Goal: Task Accomplishment & Management: Manage account settings

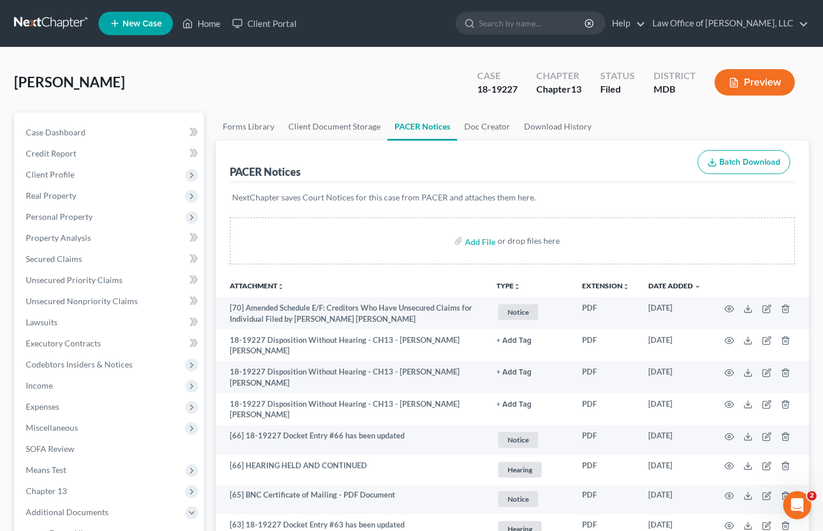
click at [26, 21] on link at bounding box center [51, 23] width 75 height 21
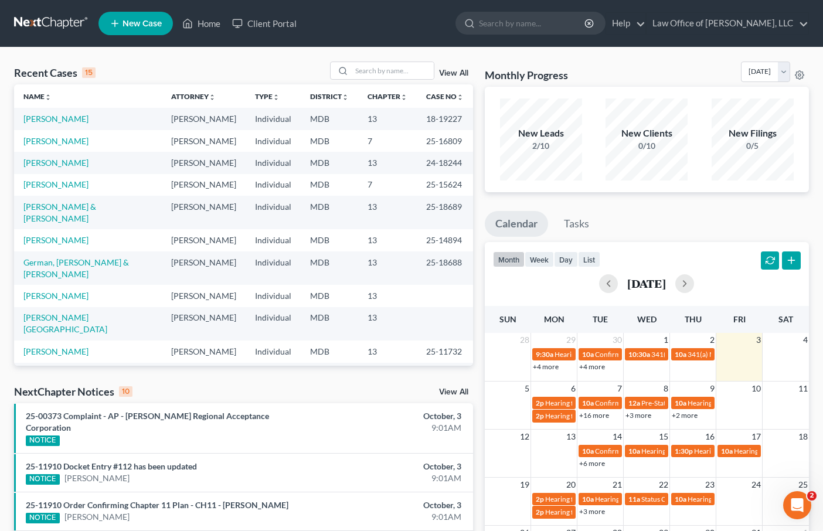
click at [558, 455] on td at bounding box center [554, 456] width 46 height 25
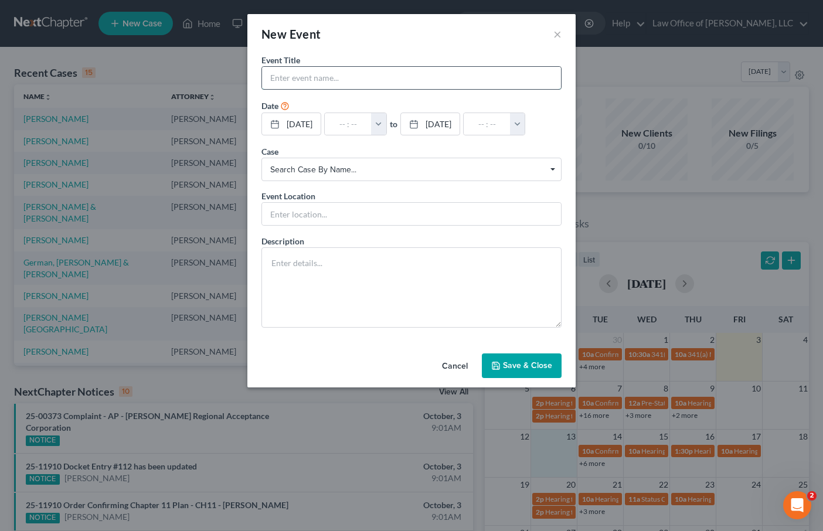
click at [393, 79] on input "text" at bounding box center [411, 78] width 299 height 22
type input "Response Deadline - MTD AP"
click at [305, 176] on span "Search case by name..." at bounding box center [411, 170] width 283 height 12
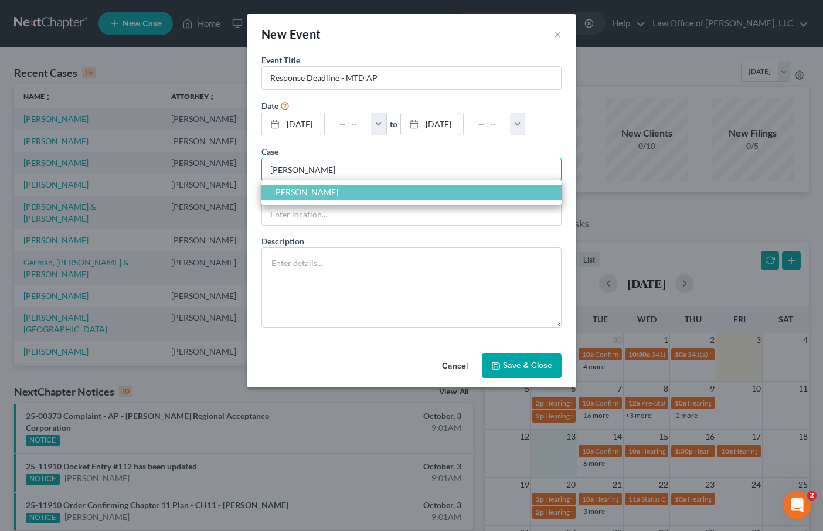
type input "riley"
click at [292, 197] on span "Riley, Lesley" at bounding box center [305, 192] width 65 height 10
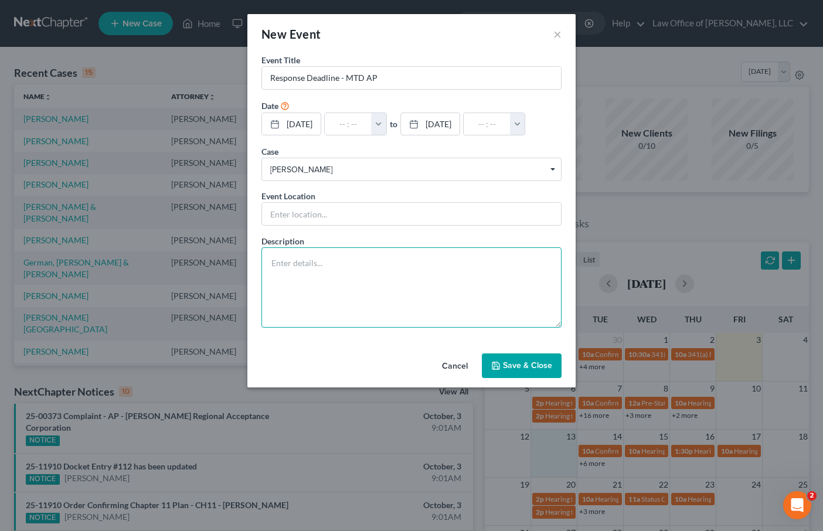
click at [311, 310] on textarea at bounding box center [411, 287] width 300 height 80
type textarea "Response to Defendant's Motion to Dismiss AP Complaint."
click at [521, 378] on button "Save & Close" at bounding box center [522, 365] width 80 height 25
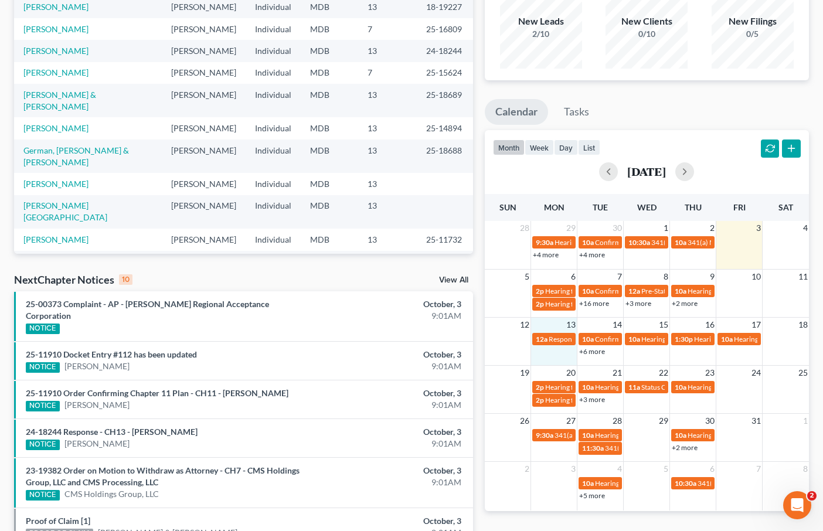
scroll to position [114, 0]
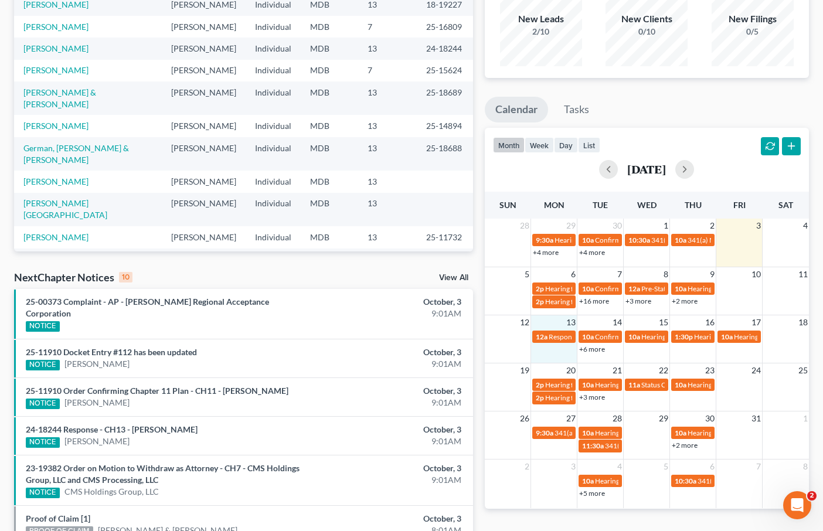
click at [644, 429] on td at bounding box center [647, 439] width 46 height 27
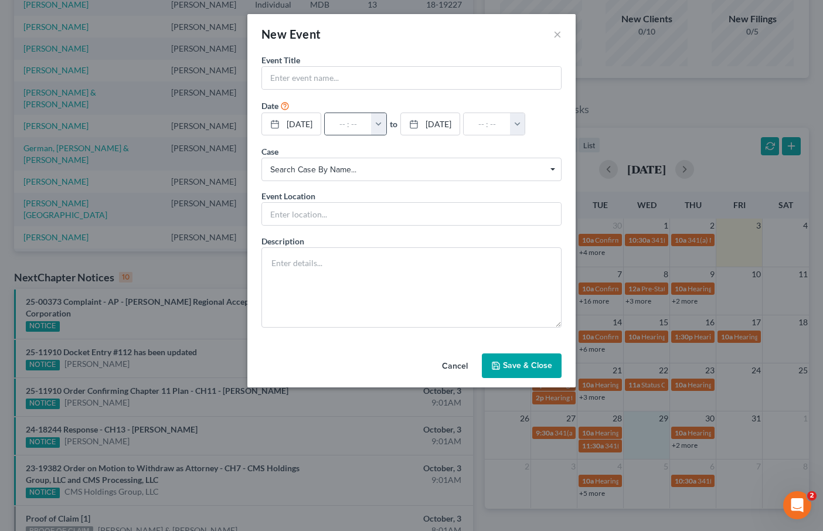
click at [386, 124] on button "button" at bounding box center [378, 124] width 15 height 22
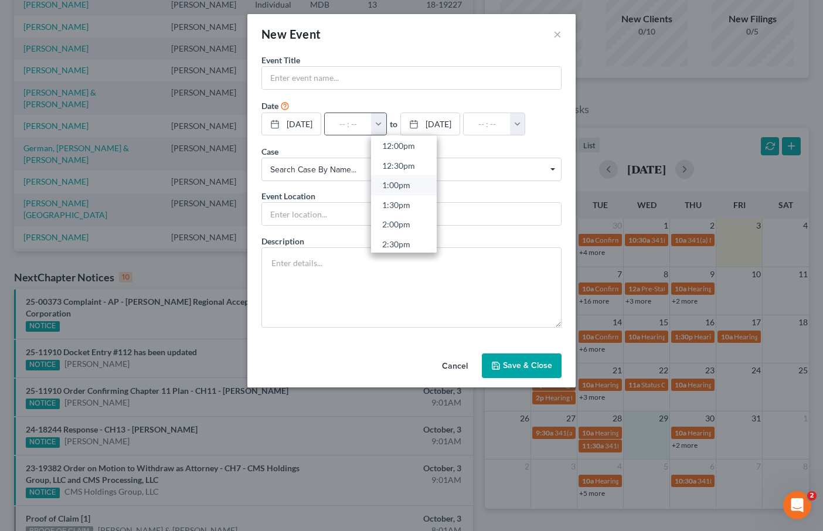
click at [409, 186] on link "1:00pm" at bounding box center [404, 185] width 66 height 20
type input "1:00pm"
type input "02:00pm"
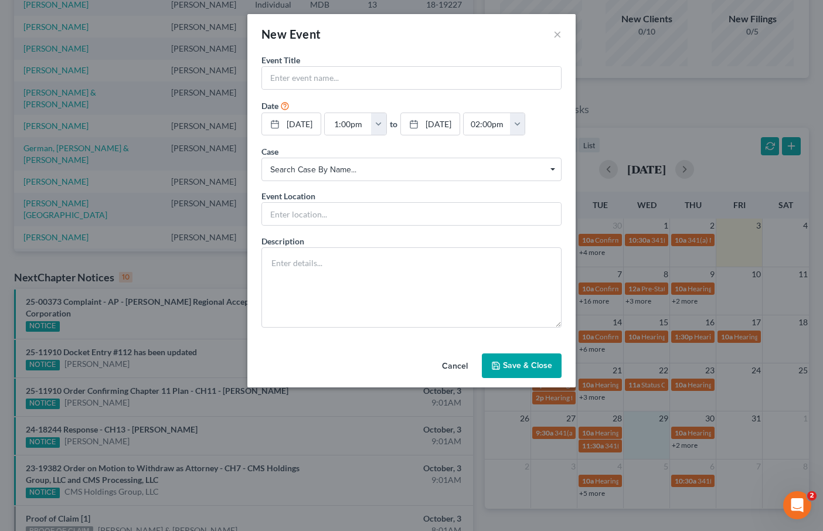
click at [347, 176] on span "Search case by name..." at bounding box center [411, 170] width 283 height 12
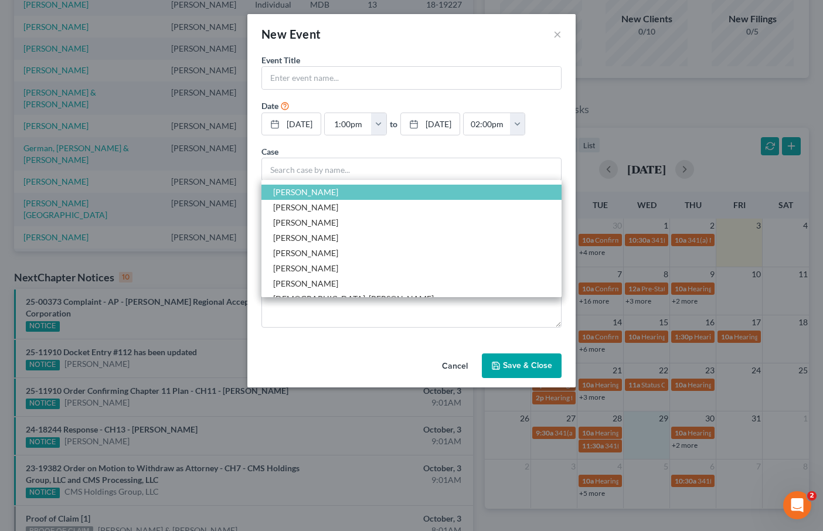
click at [342, 200] on span "[PERSON_NAME]" at bounding box center [411, 192] width 300 height 15
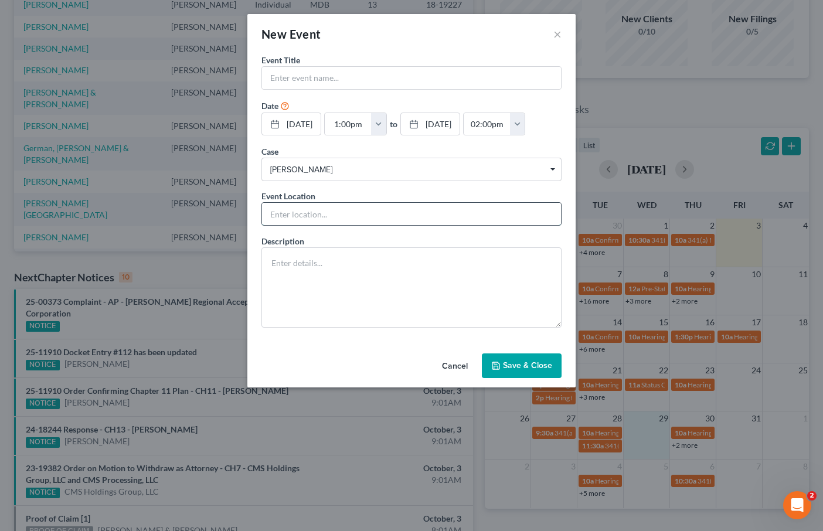
click at [330, 225] on input "text" at bounding box center [411, 214] width 299 height 22
type input "Zoom?"
click at [293, 80] on input "text" at bounding box center [411, 78] width 299 height 22
type input "Hearing on MTD"
click at [522, 378] on button "Save & Close" at bounding box center [522, 365] width 80 height 25
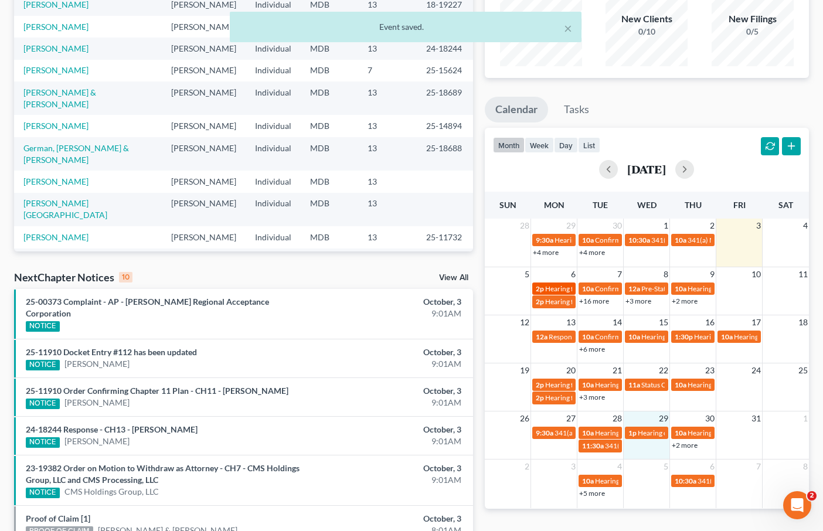
click at [549, 287] on span "Hearing for [PERSON_NAME]" at bounding box center [590, 288] width 91 height 9
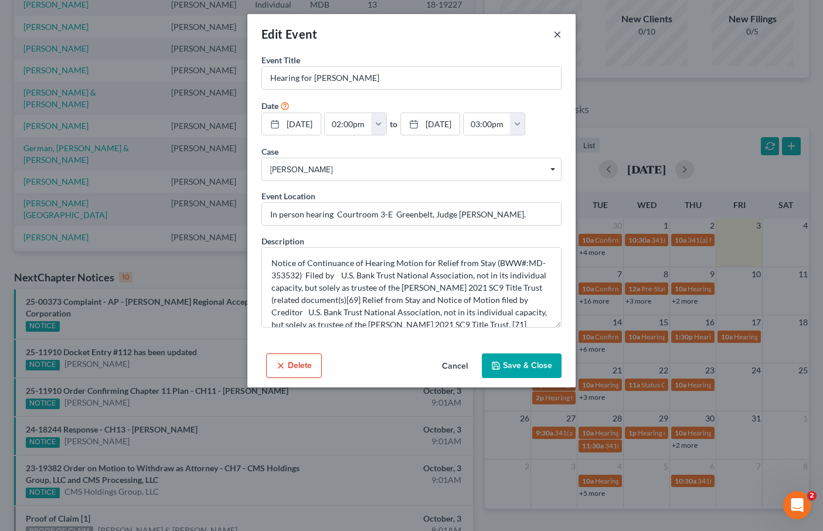
click at [557, 35] on button "×" at bounding box center [557, 34] width 8 height 14
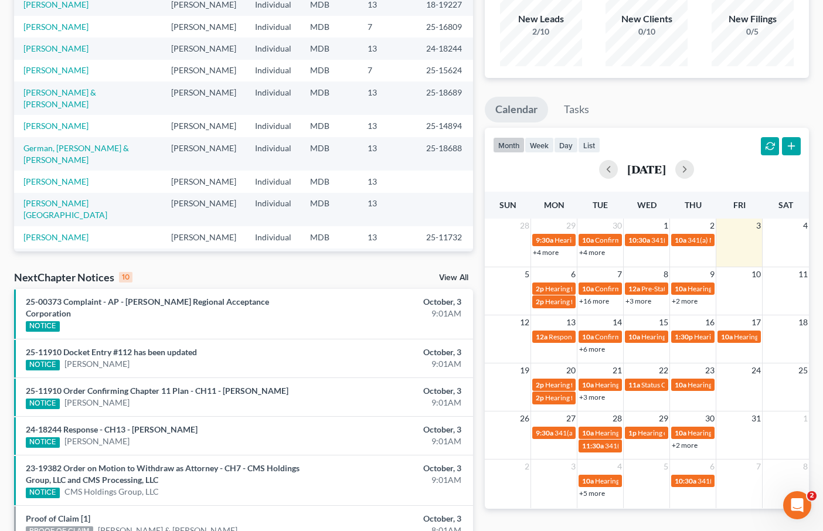
click at [594, 298] on link "+16 more" at bounding box center [594, 301] width 30 height 9
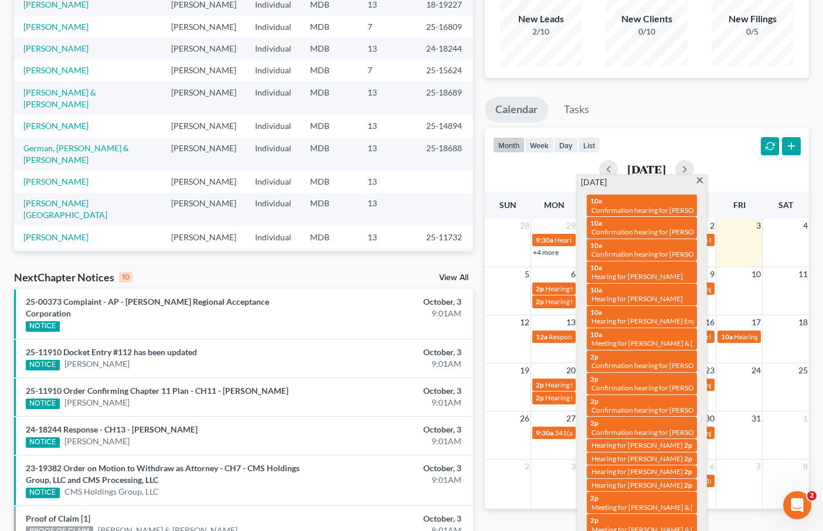
click at [700, 180] on span at bounding box center [699, 182] width 9 height 8
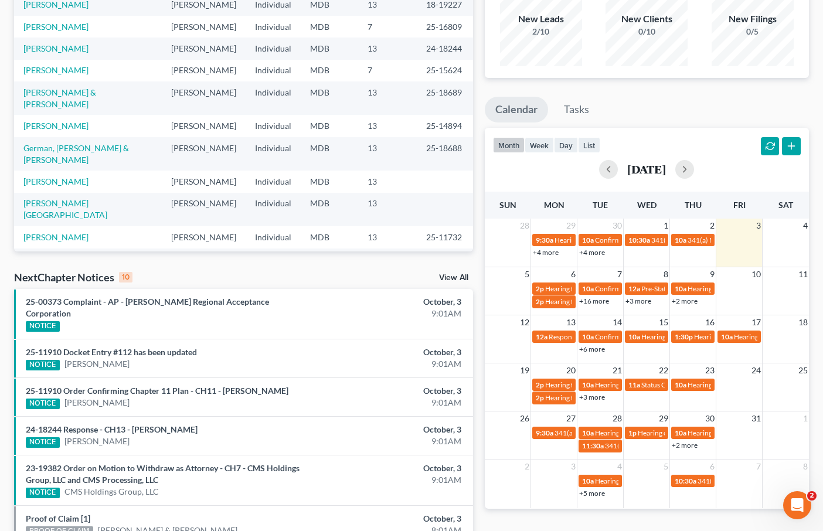
click at [645, 302] on link "+3 more" at bounding box center [639, 301] width 26 height 9
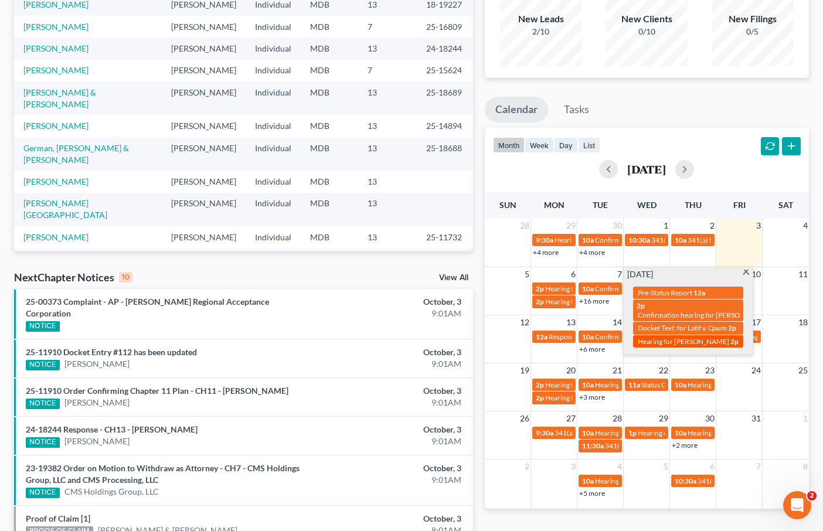
click at [691, 341] on span "Hearing for [PERSON_NAME]" at bounding box center [683, 341] width 91 height 9
select select "Days"
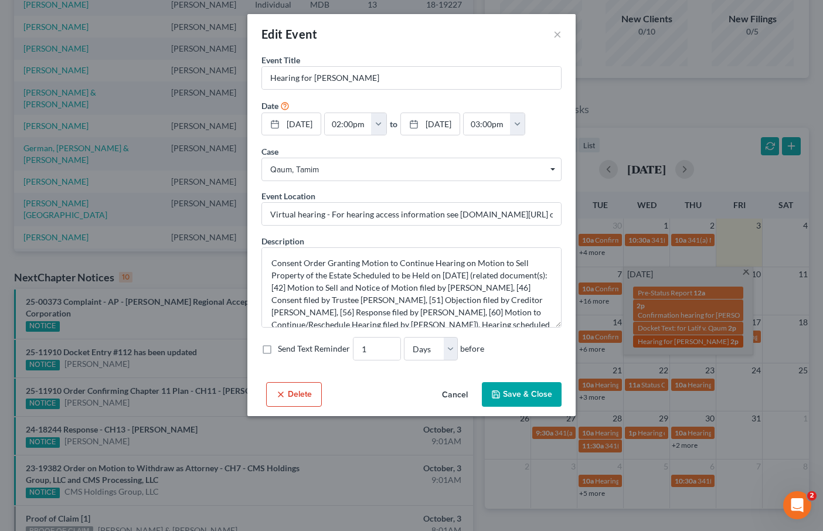
click at [691, 341] on div "Edit Event × Event Title * Hearing for Tamim Qaum Date 10/8/2025 close Date 10/…" at bounding box center [411, 265] width 823 height 531
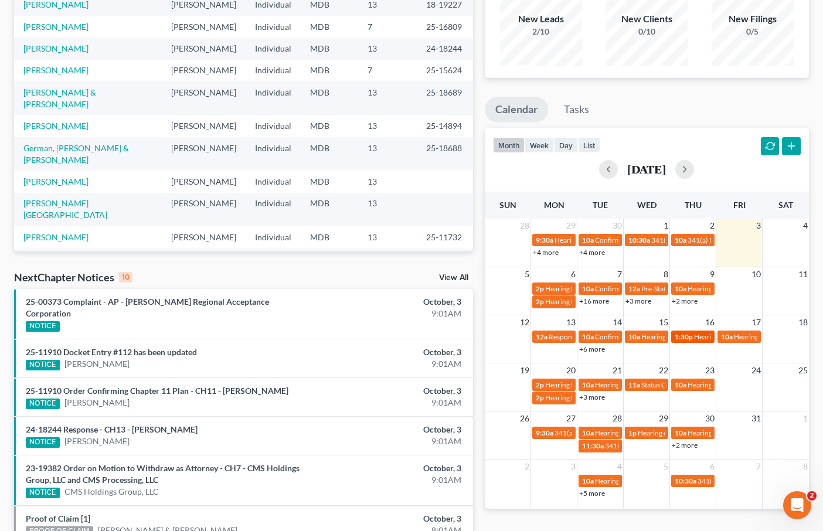
click at [689, 338] on span "1:30p" at bounding box center [684, 336] width 18 height 9
select select "Days"
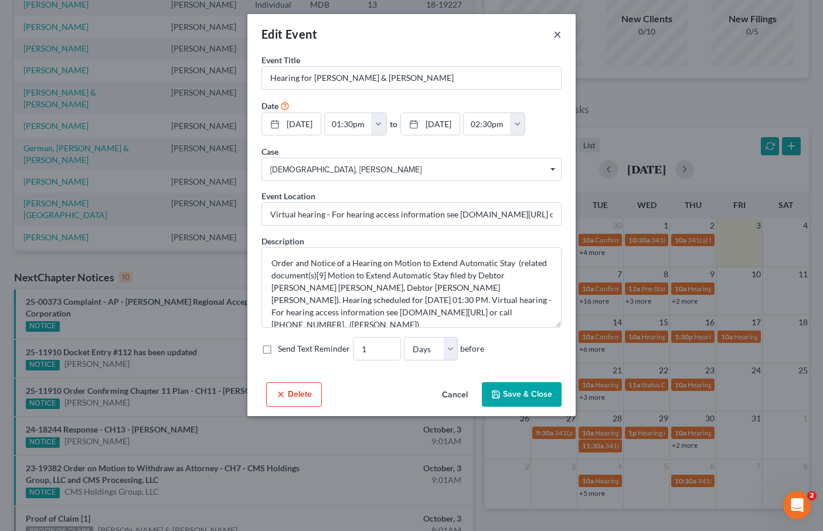
click at [560, 31] on button "×" at bounding box center [557, 34] width 8 height 14
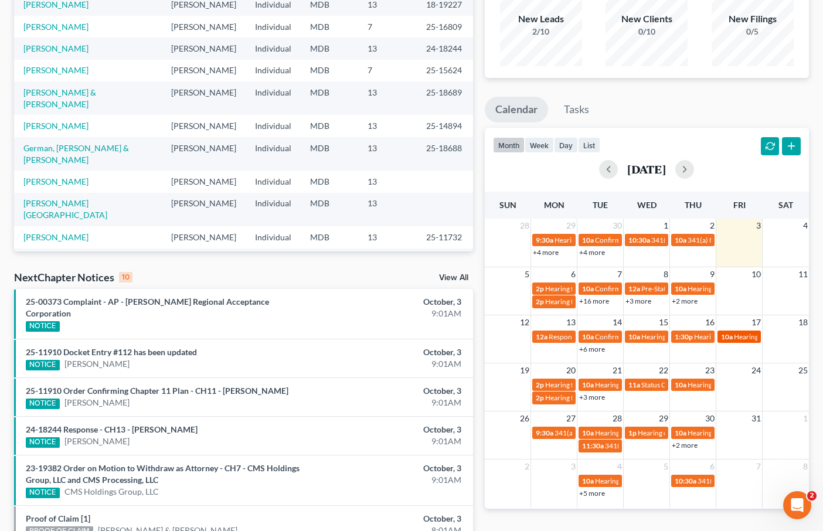
click at [744, 338] on span "Hearing on Motion to Dismiss Adversary Proceeding" at bounding box center [813, 336] width 159 height 9
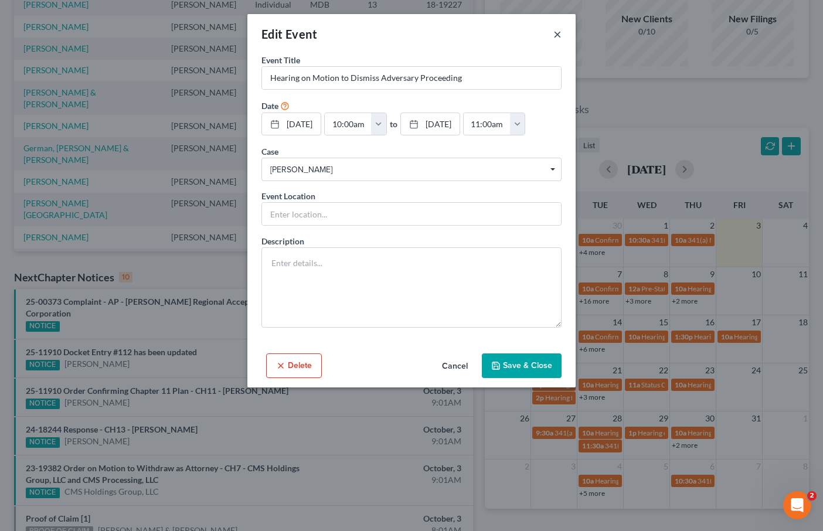
click at [557, 34] on button "×" at bounding box center [557, 34] width 8 height 14
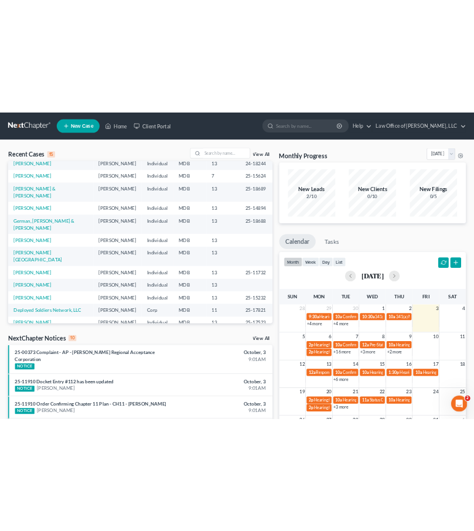
scroll to position [80, 0]
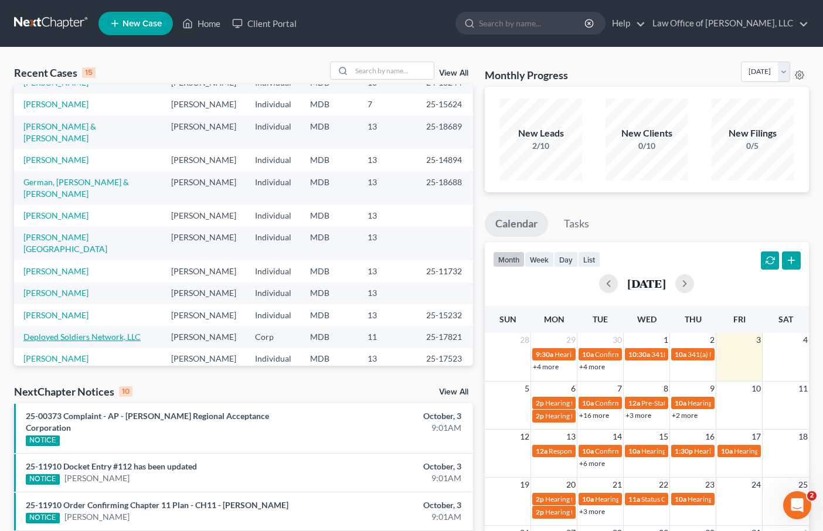
click at [69, 332] on link "Deployed Soldiers Network, LLC" at bounding box center [81, 337] width 117 height 10
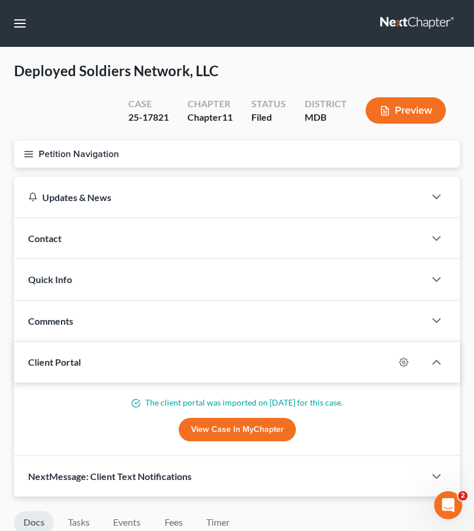
click at [28, 152] on icon "button" at bounding box center [28, 154] width 11 height 11
click at [0, 0] on div "Case Dashboard Payments Invoices Payments Payments Credit Report Client Profile" at bounding box center [0, 0] width 0 height 0
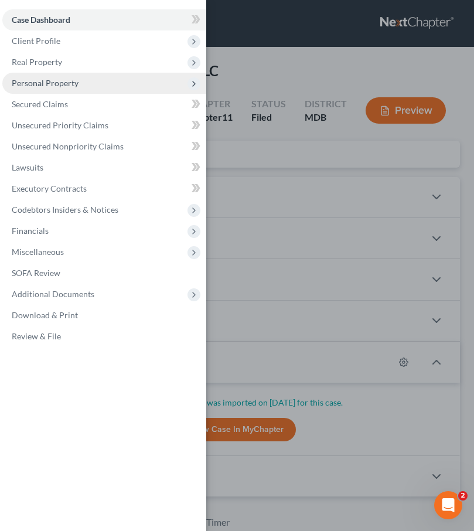
click at [26, 79] on span "Personal Property" at bounding box center [45, 83] width 67 height 10
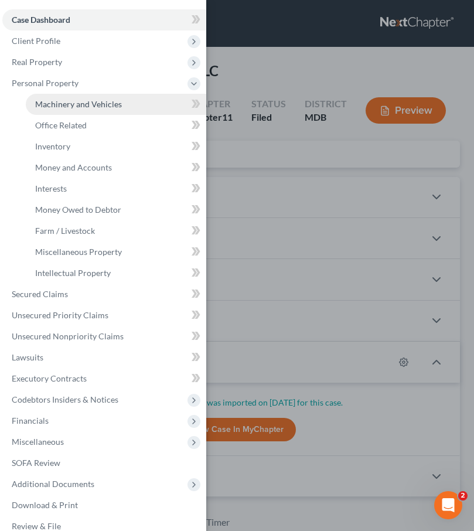
click at [42, 101] on span "Machinery and Vehicles" at bounding box center [78, 104] width 87 height 10
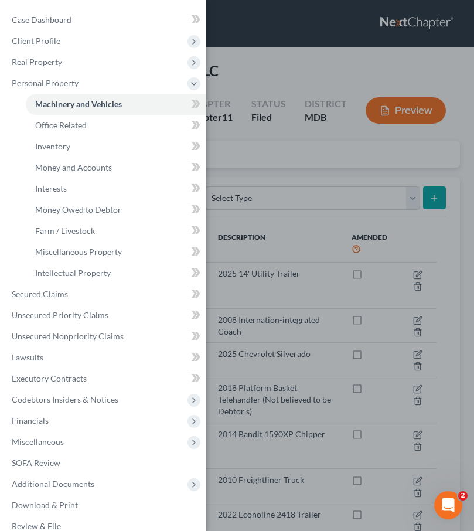
click at [263, 54] on div "Case Dashboard Payments Invoices Payments Payments Credit Report Client Profile" at bounding box center [237, 265] width 474 height 531
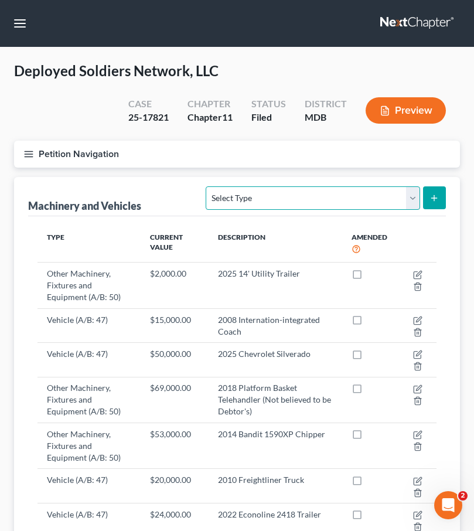
click at [416, 198] on select "Select Type Aircraft (A/B: 49) Other Machinery, Fixtures and Equipment (A/B: 50…" at bounding box center [313, 197] width 214 height 23
select select "vehicle"
click at [208, 186] on select "Select Type Aircraft (A/B: 49) Other Machinery, Fixtures and Equipment (A/B: 50…" at bounding box center [313, 197] width 214 height 23
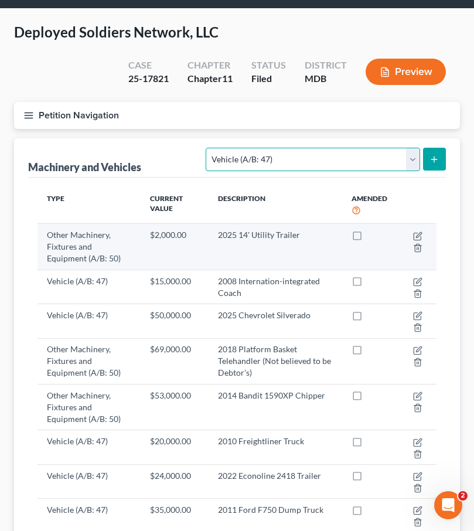
scroll to position [40, 0]
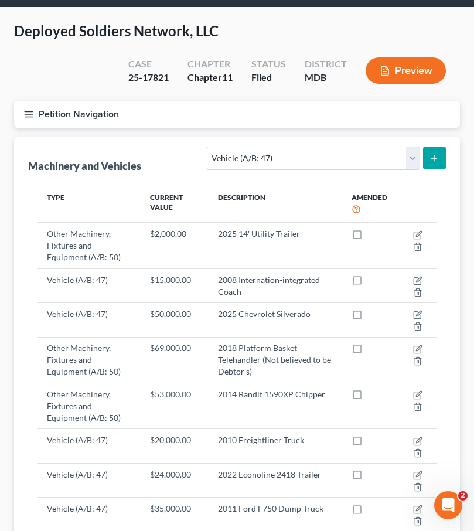
click at [443, 151] on button "submit" at bounding box center [434, 158] width 23 height 23
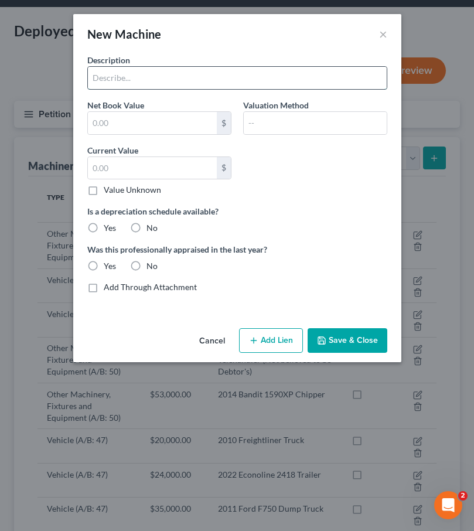
click at [142, 75] on input "text" at bounding box center [237, 78] width 299 height 22
type input "2022 Bandit Trailer"
click at [147, 229] on label "No" at bounding box center [152, 228] width 11 height 12
click at [151, 229] on input "No" at bounding box center [155, 226] width 8 height 8
radio input "true"
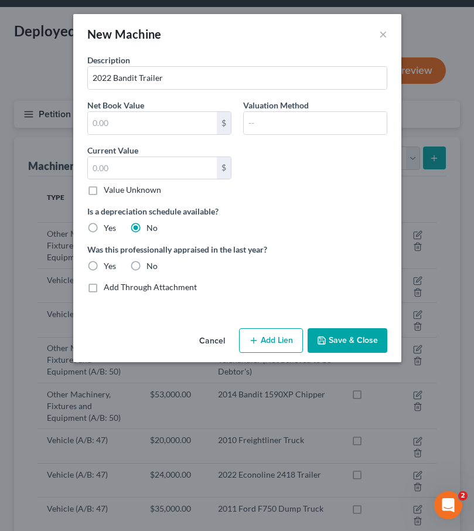
click at [147, 263] on label "No" at bounding box center [152, 266] width 11 height 12
click at [151, 263] on input "No" at bounding box center [155, 264] width 8 height 8
radio input "true"
click at [136, 124] on input "text" at bounding box center [152, 123] width 129 height 22
click at [212, 342] on button "Cancel" at bounding box center [212, 340] width 45 height 23
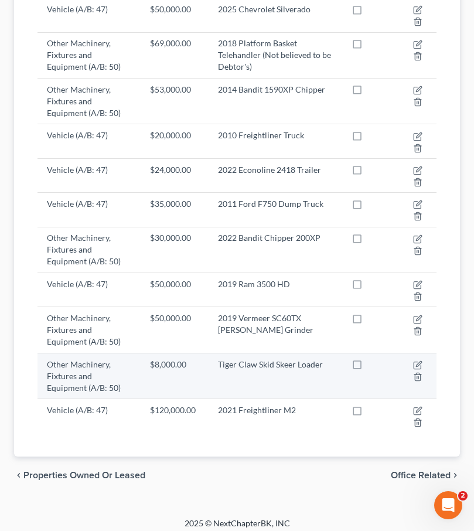
scroll to position [342, 0]
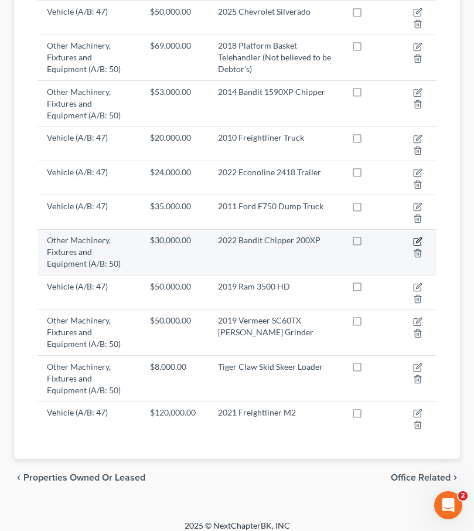
click at [419, 238] on icon "button" at bounding box center [417, 241] width 9 height 9
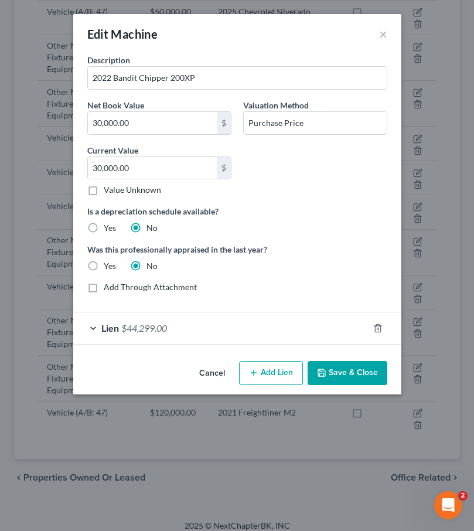
click at [137, 329] on span "$44,299.00" at bounding box center [144, 327] width 46 height 11
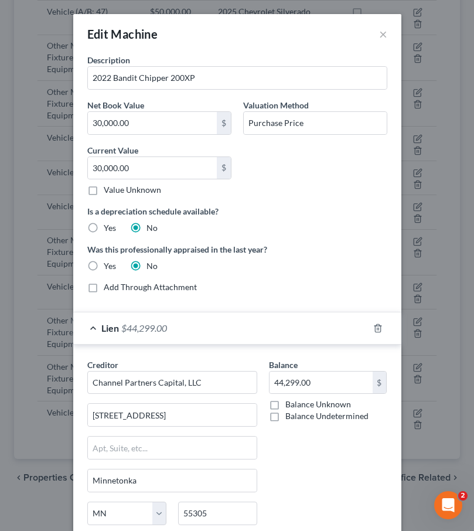
click at [292, 222] on div "Is a depreciation schedule available? Yes No" at bounding box center [237, 219] width 312 height 29
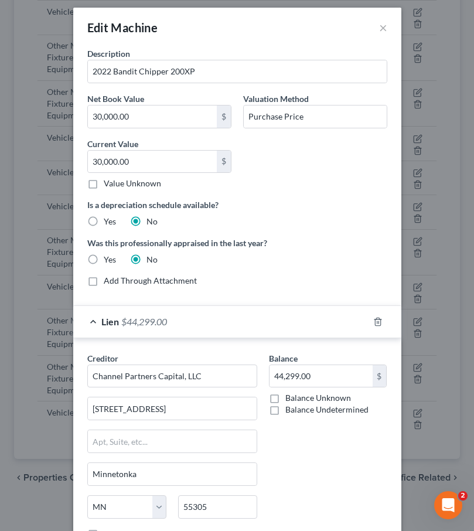
scroll to position [0, 0]
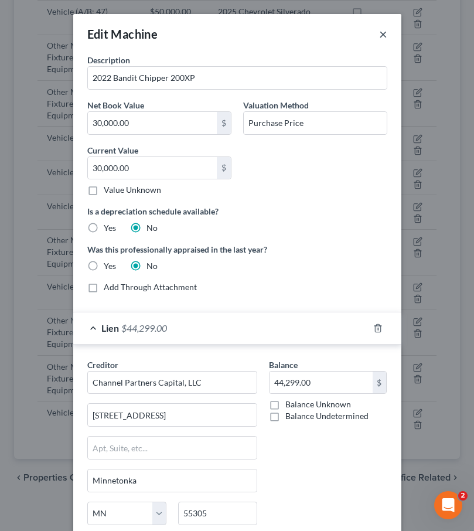
click at [382, 32] on button "×" at bounding box center [383, 34] width 8 height 14
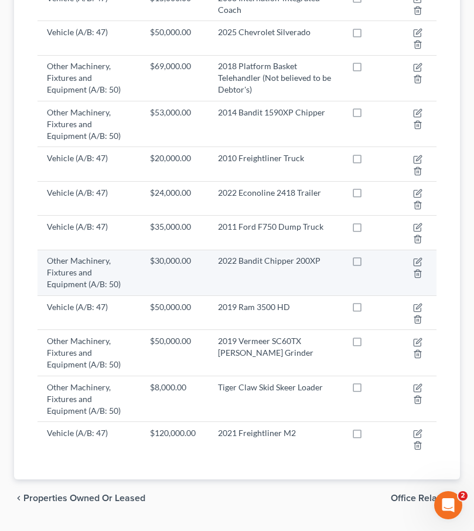
scroll to position [325, 0]
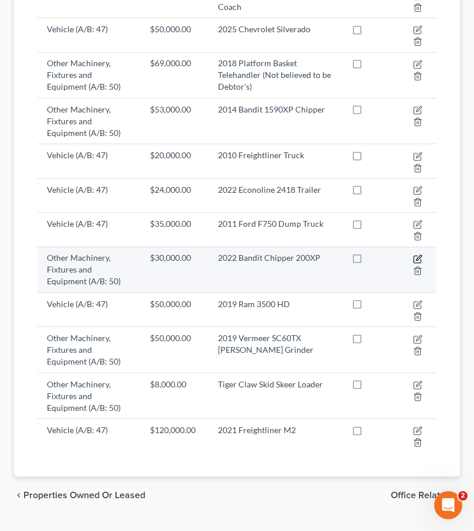
click at [415, 260] on icon "button" at bounding box center [417, 258] width 9 height 9
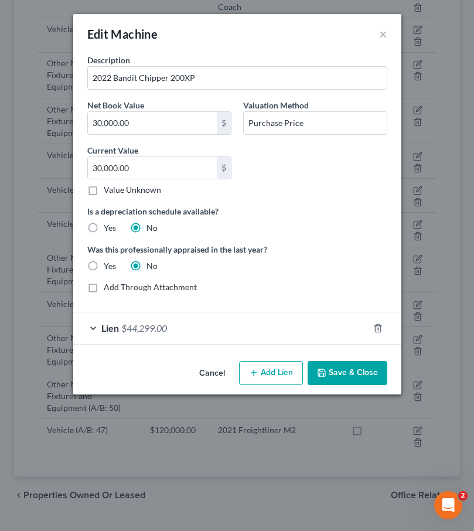
click at [152, 325] on span "$44,299.00" at bounding box center [144, 327] width 46 height 11
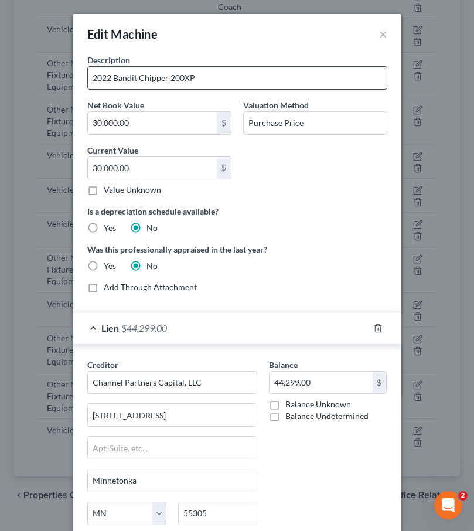
click at [204, 76] on input "2022 Bandit Chipper 200XP" at bounding box center [237, 78] width 299 height 22
paste input "2022 Bandit 4F"
click at [204, 79] on input "2022 Bandit Chipper 200XP & 2022 Bandit 4F Trailer (assets welded together)" at bounding box center [237, 78] width 299 height 22
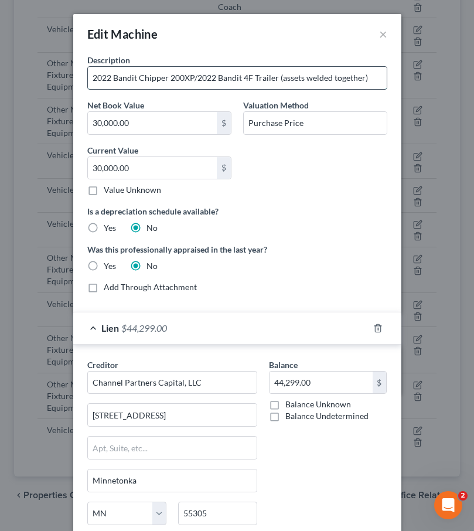
click at [167, 77] on input "2022 Bandit Chipper 200XP/2022 Bandit 4F Trailer (assets welded together)" at bounding box center [237, 78] width 299 height 22
drag, startPoint x: 220, startPoint y: 79, endPoint x: 267, endPoint y: 78, distance: 47.5
click at [267, 78] on input "2022 Bandit Chipper/Trailer 200XP/2022 Bandit 4F Trailer (assets welded togethe…" at bounding box center [237, 78] width 299 height 22
click at [220, 76] on input "2022 Bandit Chipper/Trailer 200XP/2022 Bandit 4F Trailer (assets welded togethe…" at bounding box center [237, 78] width 299 height 22
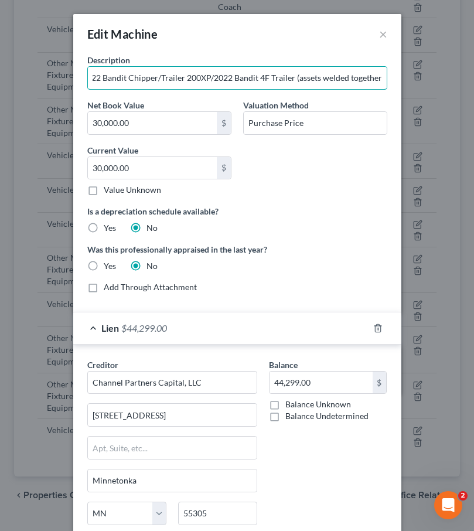
drag, startPoint x: 220, startPoint y: 76, endPoint x: 456, endPoint y: 76, distance: 235.7
click at [456, 76] on div "Edit Machine × Description 2022 Bandit Chipper/Trailer 200XP/2022 Bandit 4F Tra…" at bounding box center [237, 265] width 474 height 531
type input "2022 Bandit Chipper/Trailer 200XP"
click at [318, 249] on label "Was this professionally appraised in the last year?" at bounding box center [237, 249] width 300 height 12
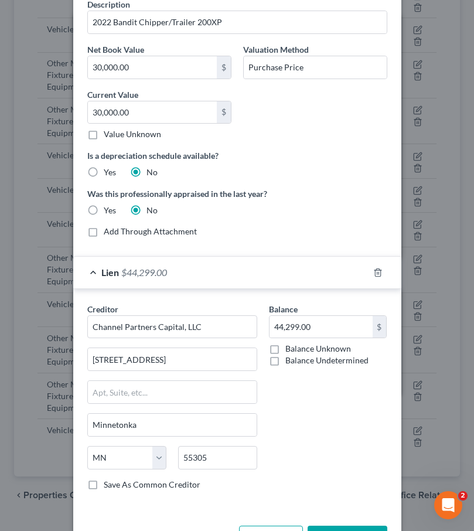
scroll to position [98, 0]
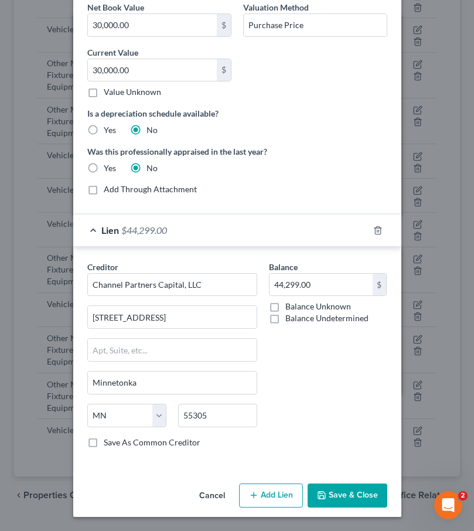
click at [351, 490] on button "Save & Close" at bounding box center [348, 496] width 80 height 25
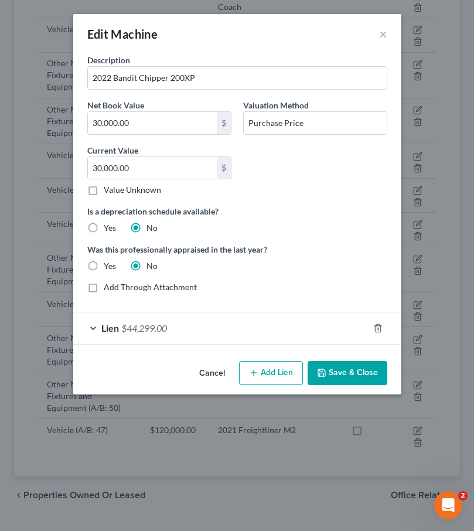
click at [355, 369] on button "Save & Close" at bounding box center [348, 373] width 80 height 25
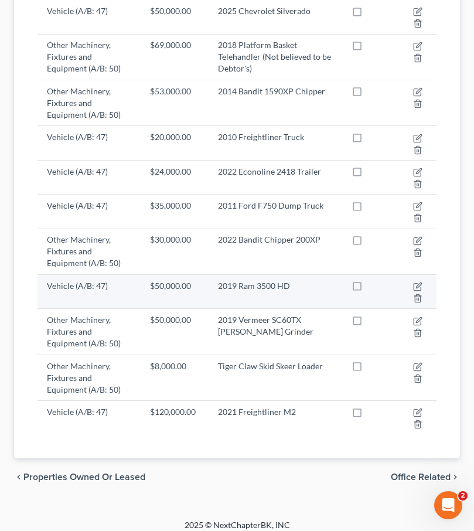
scroll to position [0, 0]
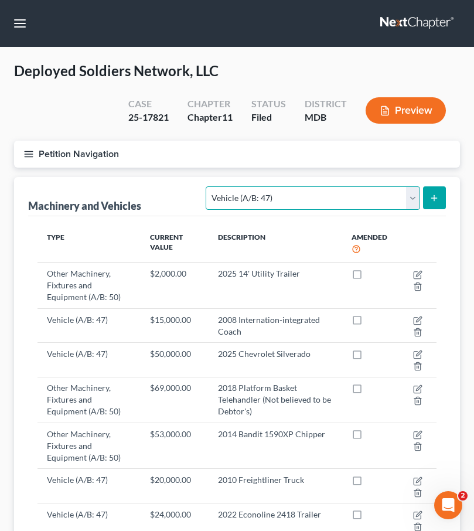
click at [411, 193] on select "Select Type Aircraft (A/B: 49) Other Machinery, Fixtures and Equipment (A/B: 50…" at bounding box center [313, 197] width 214 height 23
click at [208, 186] on select "Select Type Aircraft (A/B: 49) Other Machinery, Fixtures and Equipment (A/B: 50…" at bounding box center [313, 197] width 214 height 23
click at [441, 195] on button "submit" at bounding box center [434, 197] width 23 height 23
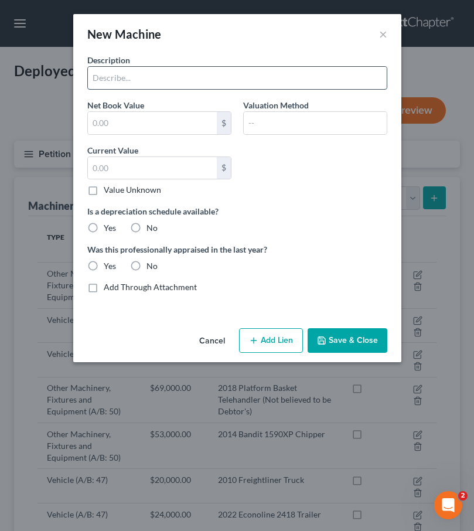
click at [102, 74] on input "text" at bounding box center [237, 78] width 299 height 22
type input "2025 Interstate Trailer"
click at [147, 227] on label "No" at bounding box center [152, 228] width 11 height 12
click at [151, 227] on input "No" at bounding box center [155, 226] width 8 height 8
radio input "true"
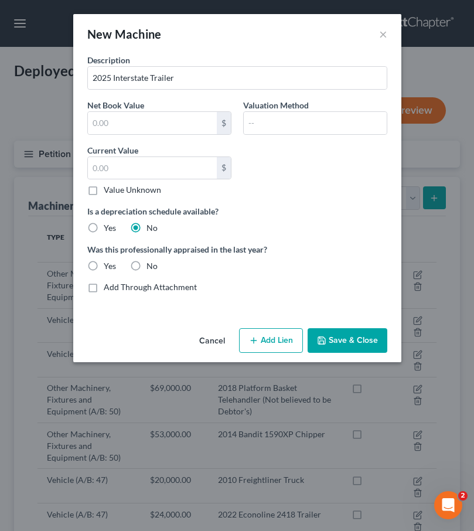
click at [147, 270] on label "No" at bounding box center [152, 266] width 11 height 12
click at [151, 268] on input "No" at bounding box center [155, 264] width 8 height 8
radio input "true"
click at [124, 123] on input "text" at bounding box center [152, 123] width 129 height 22
click at [96, 122] on input "012,000" at bounding box center [152, 123] width 129 height 22
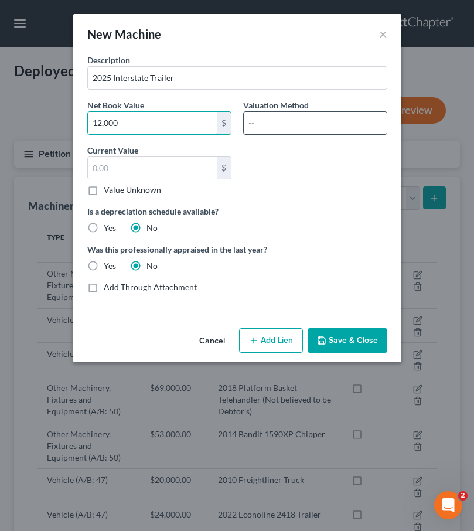
type input "12,000"
click at [271, 124] on input "text" at bounding box center [315, 123] width 143 height 22
type input "Purchase Price"
drag, startPoint x: 128, startPoint y: 125, endPoint x: 49, endPoint y: 121, distance: 79.2
click at [49, 121] on div "New Machine × Description 2025 Interstate Trailer Net Book Value 12,000 $ Valua…" at bounding box center [237, 265] width 474 height 531
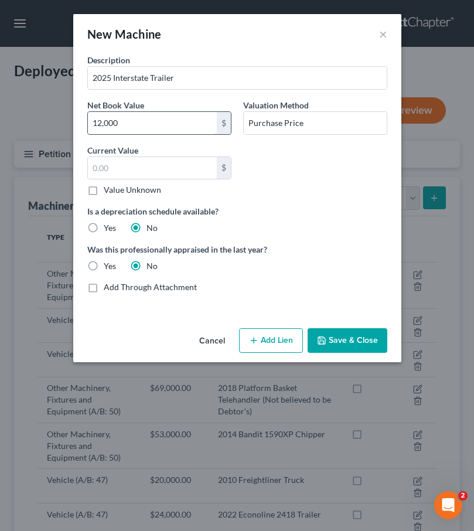
click at [121, 125] on input "12,000" at bounding box center [152, 123] width 129 height 22
drag, startPoint x: 121, startPoint y: 125, endPoint x: 114, endPoint y: 126, distance: 6.6
click at [114, 126] on input "12,000" at bounding box center [152, 123] width 129 height 22
click at [119, 169] on input "text" at bounding box center [152, 168] width 129 height 22
paste input "12,000"
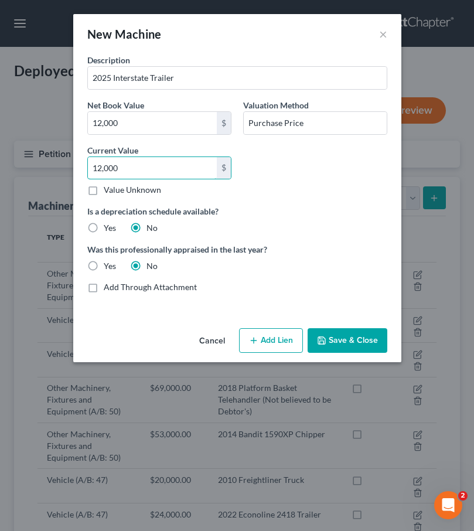
type input "12,000"
click at [347, 345] on button "Save & Close" at bounding box center [348, 340] width 80 height 25
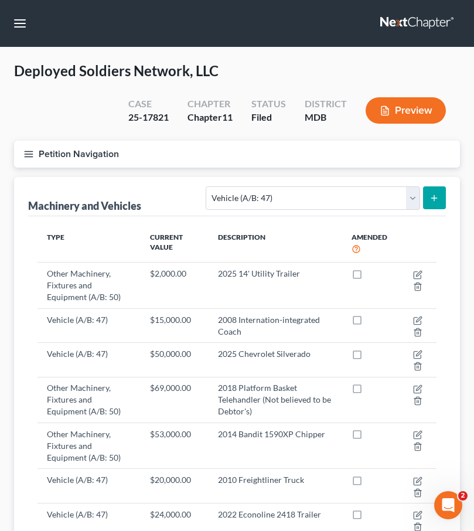
click at [28, 149] on icon "button" at bounding box center [28, 154] width 11 height 11
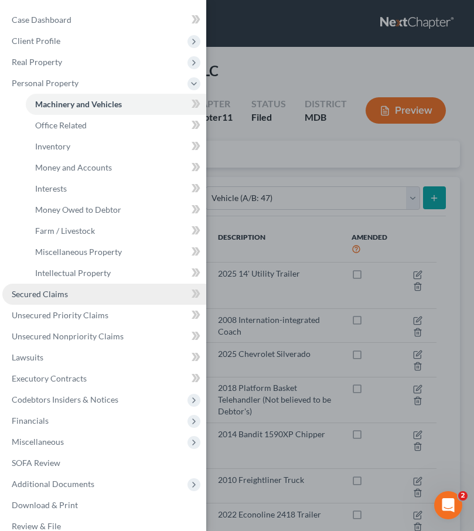
click at [56, 290] on span "Secured Claims" at bounding box center [40, 294] width 56 height 10
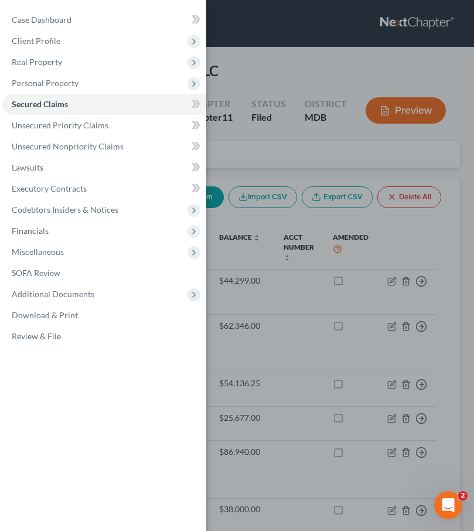
click at [266, 155] on div "Case Dashboard Payments Invoices Payments Payments Credit Report Client Profile" at bounding box center [237, 265] width 474 height 531
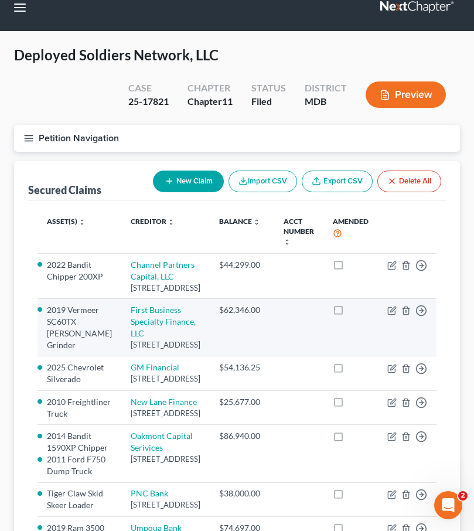
scroll to position [19, 0]
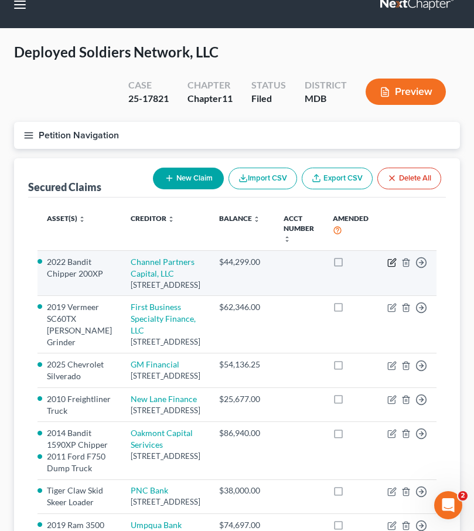
click at [388, 262] on icon "button" at bounding box center [392, 262] width 9 height 9
select select "24"
select select "18"
select select "0"
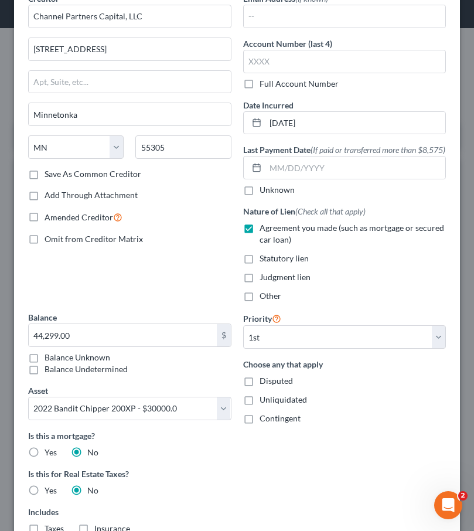
scroll to position [0, 0]
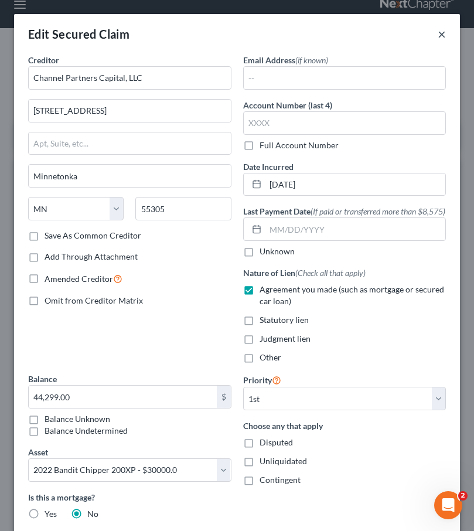
click at [443, 36] on button "×" at bounding box center [442, 34] width 8 height 14
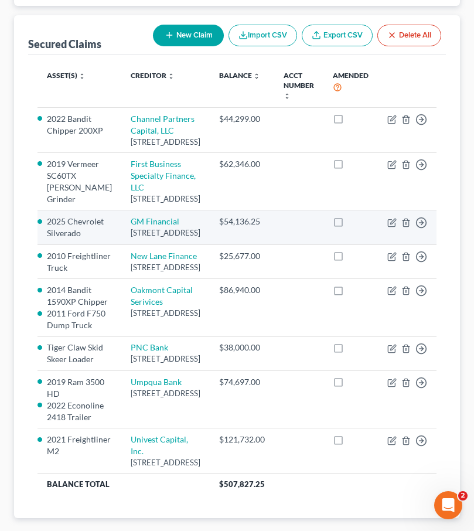
scroll to position [161, 0]
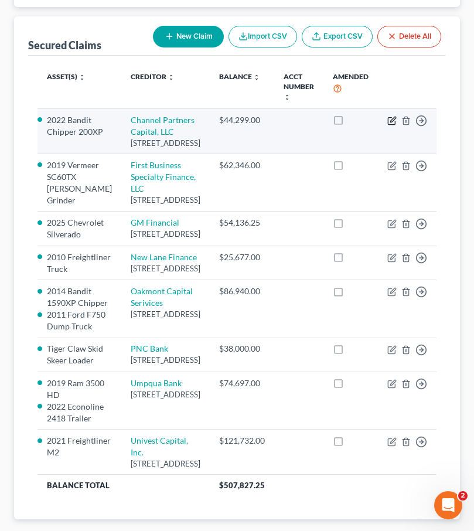
click at [390, 118] on icon "button" at bounding box center [392, 119] width 5 height 5
select select "24"
select select "18"
select select "0"
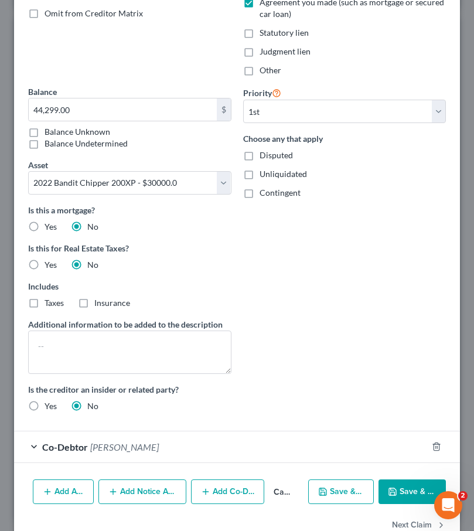
scroll to position [277, 0]
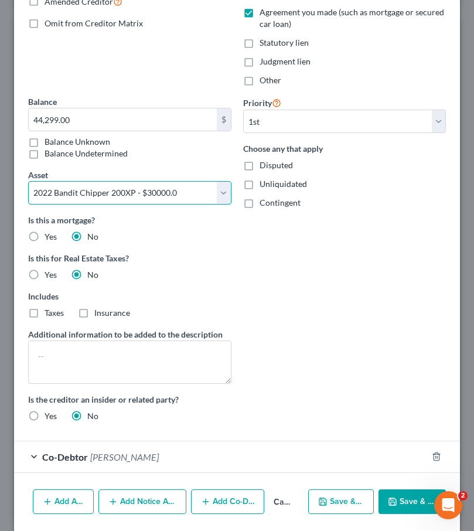
click at [226, 199] on select "Select Other Multiple Assets Consolidated Equipment Sales (owed to debtor) - $0…" at bounding box center [129, 192] width 203 height 23
click at [28, 193] on select "Select Other Multiple Assets Consolidated Equipment Sales (owed to debtor) - $0…" at bounding box center [129, 192] width 203 height 23
click at [218, 205] on select "Select Other Multiple Assets Consolidated Equipment Sales (owed to debtor) - $0…" at bounding box center [129, 192] width 203 height 23
click at [28, 193] on select "Select Other Multiple Assets Consolidated Equipment Sales (owed to debtor) - $0…" at bounding box center [129, 192] width 203 height 23
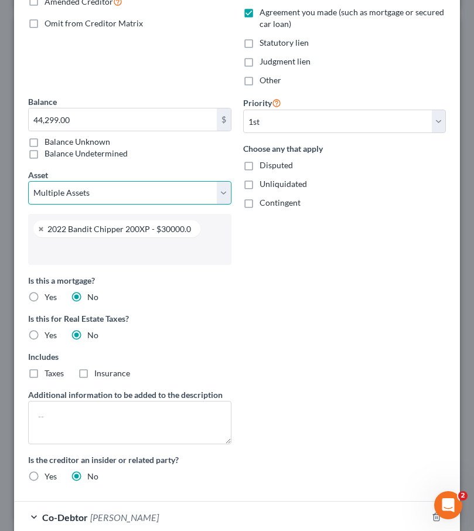
click at [224, 205] on select "Select Other Multiple Assets Consolidated Equipment Sales (owed to debtor) - $0…" at bounding box center [129, 192] width 203 height 23
click at [226, 200] on select "Select Other Multiple Assets Consolidated Equipment Sales (owed to debtor) - $0…" at bounding box center [129, 192] width 203 height 23
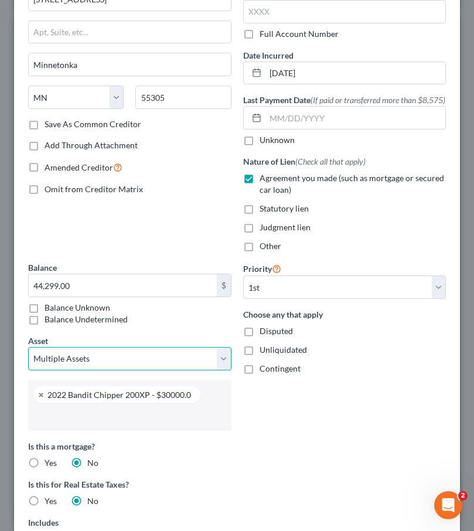
scroll to position [159, 0]
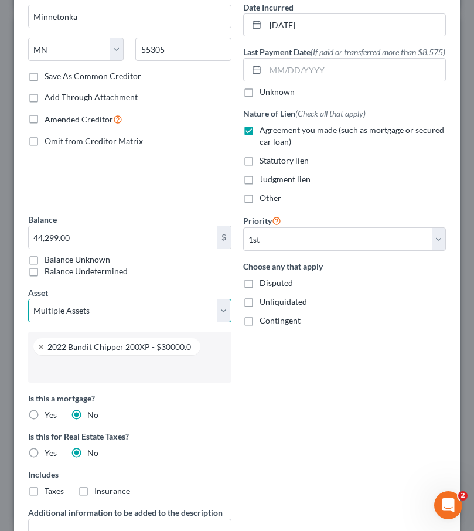
click at [219, 322] on select "Select Other Multiple Assets Consolidated Equipment Sales (owed to debtor) - $0…" at bounding box center [129, 310] width 203 height 23
select select "11"
click at [28, 311] on select "Select Other Multiple Assets Consolidated Equipment Sales (owed to debtor) - $0…" at bounding box center [129, 310] width 203 height 23
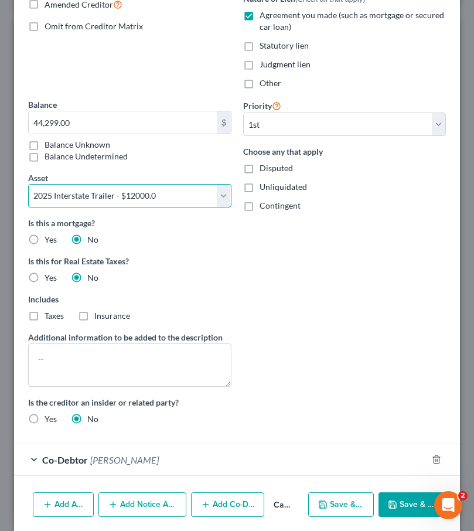
scroll to position [329, 0]
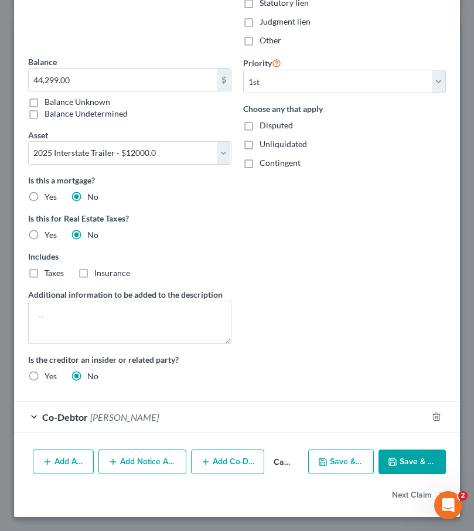
click at [413, 460] on button "Save & Close" at bounding box center [412, 462] width 67 height 25
select select
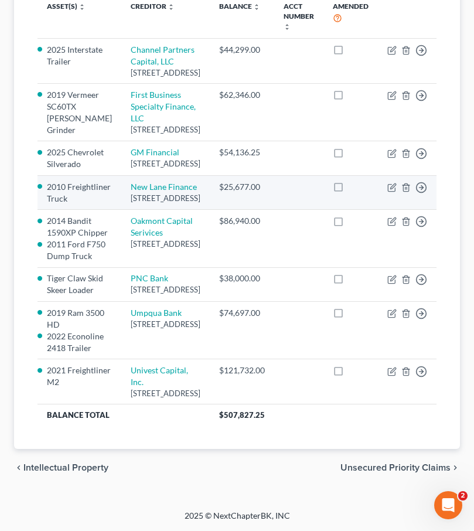
scroll to position [341, 0]
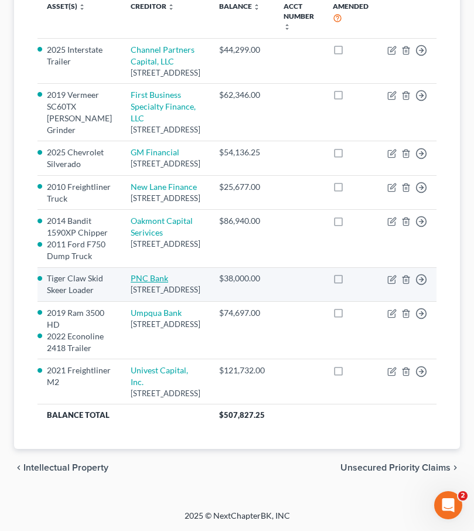
click at [140, 283] on link "PNC Bank" at bounding box center [150, 278] width 38 height 10
select select "36"
select select "0"
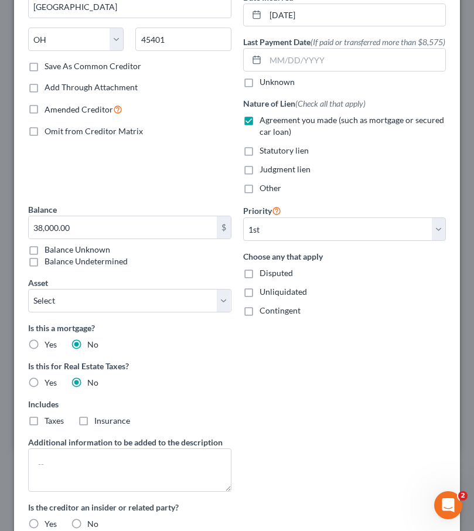
scroll to position [329, 0]
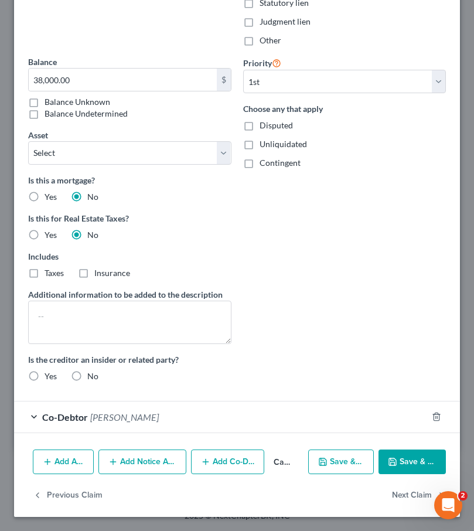
click at [396, 460] on icon "button" at bounding box center [392, 461] width 9 height 9
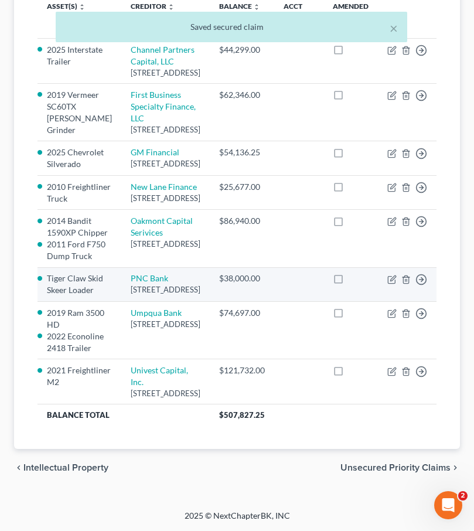
scroll to position [0, 0]
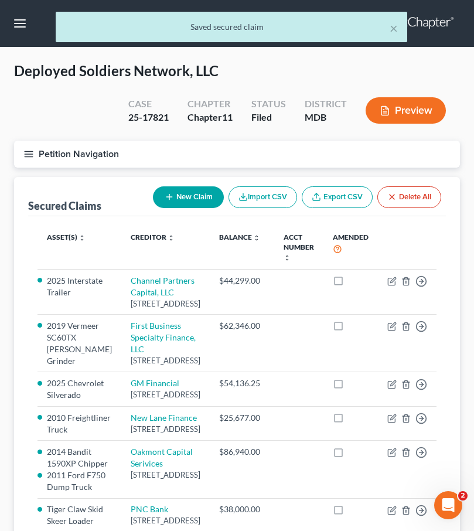
click at [32, 155] on icon "button" at bounding box center [28, 154] width 11 height 11
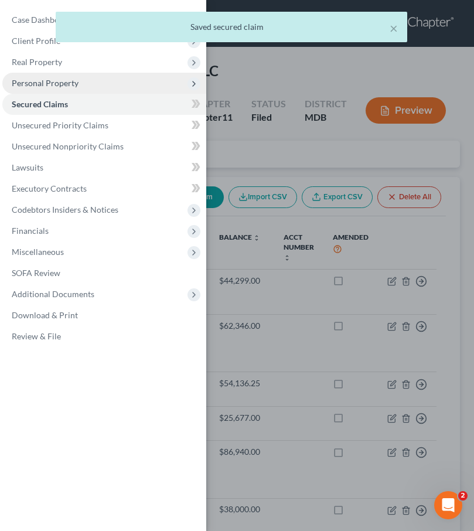
click at [35, 79] on span "Personal Property" at bounding box center [45, 83] width 67 height 10
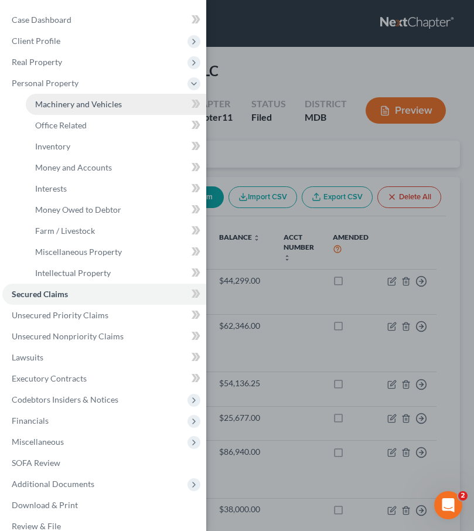
click at [52, 102] on span "Machinery and Vehicles" at bounding box center [78, 104] width 87 height 10
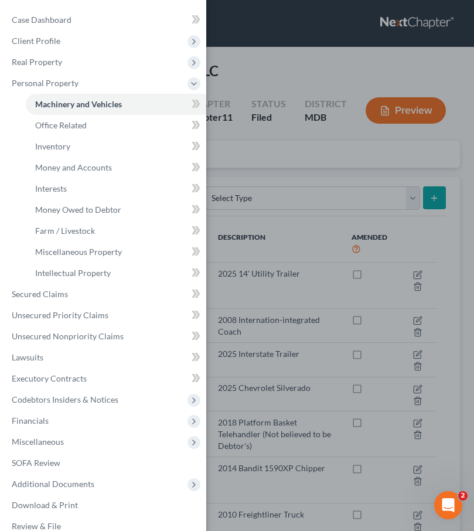
click at [230, 162] on div "Case Dashboard Payments Invoices Payments Payments Credit Report Client Profile" at bounding box center [237, 265] width 474 height 531
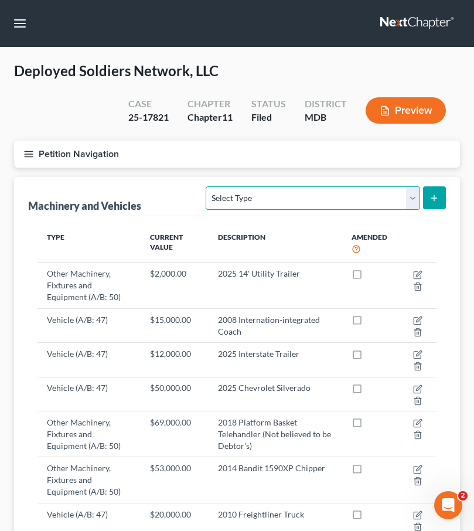
click at [414, 196] on select "Select Type Aircraft (A/B: 49) Other Machinery, Fixtures and Equipment (A/B: 50…" at bounding box center [313, 197] width 214 height 23
select select "vehicle"
click at [208, 186] on select "Select Type Aircraft (A/B: 49) Other Machinery, Fixtures and Equipment (A/B: 50…" at bounding box center [313, 197] width 214 height 23
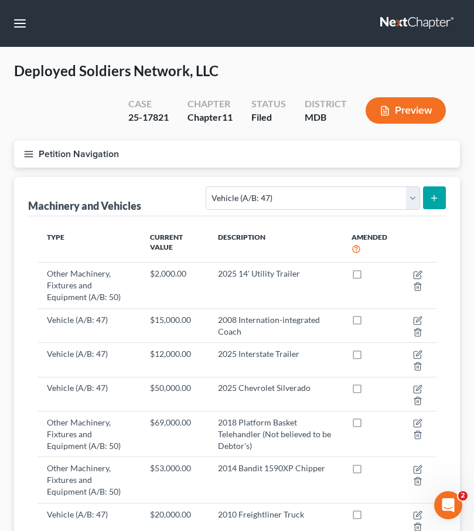
click at [436, 198] on line "submit" at bounding box center [434, 198] width 5 height 0
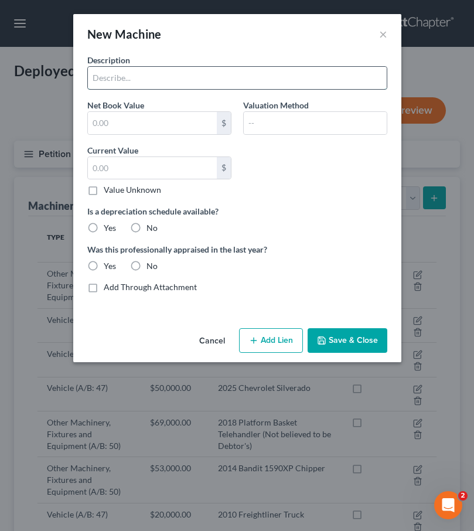
click at [119, 81] on input "text" at bounding box center [237, 78] width 299 height 22
type input "Skid Skeer Trailer"
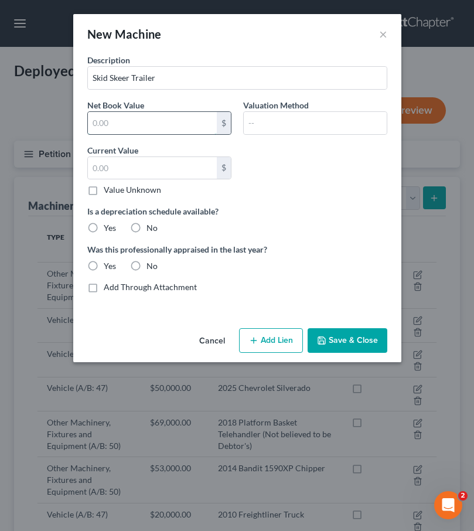
click at [101, 117] on input "text" at bounding box center [152, 123] width 129 height 22
type input "30,000"
click at [269, 125] on input "text" at bounding box center [315, 123] width 143 height 22
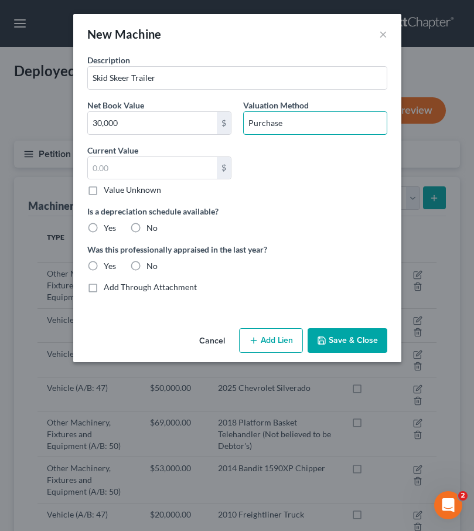
type input "Purchase Price"
click at [147, 228] on label "No" at bounding box center [152, 228] width 11 height 12
click at [151, 228] on input "No" at bounding box center [155, 226] width 8 height 8
radio input "true"
click at [147, 263] on label "No" at bounding box center [152, 266] width 11 height 12
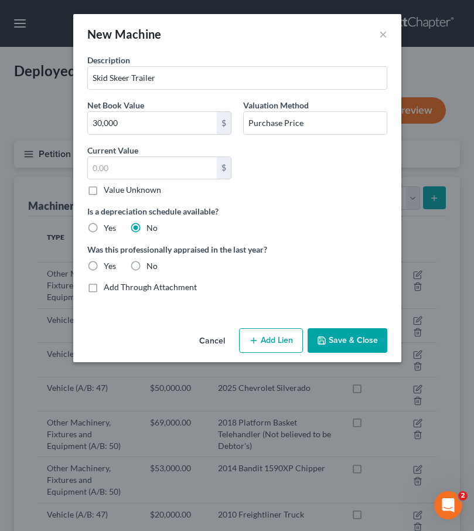
click at [151, 263] on input "No" at bounding box center [155, 264] width 8 height 8
radio input "true"
click at [342, 341] on button "Save & Close" at bounding box center [348, 340] width 80 height 25
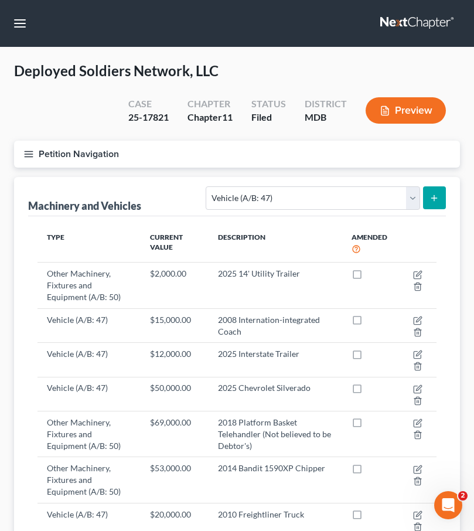
click at [28, 154] on line "button" at bounding box center [29, 154] width 8 height 0
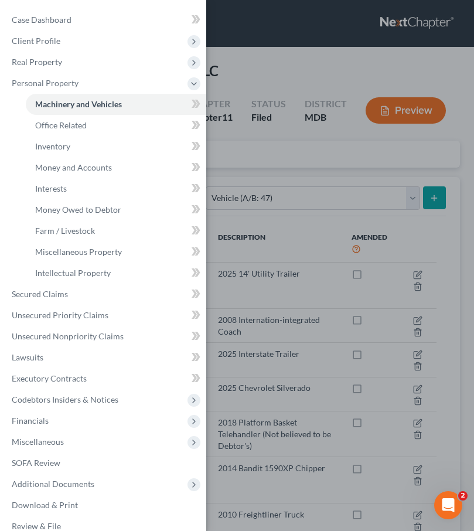
click at [276, 167] on div "Case Dashboard Payments Invoices Payments Payments Credit Report Client Profile" at bounding box center [237, 265] width 474 height 531
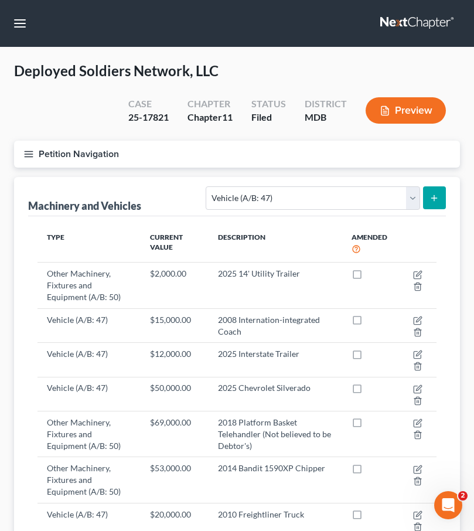
click at [29, 154] on icon "button" at bounding box center [28, 154] width 11 height 11
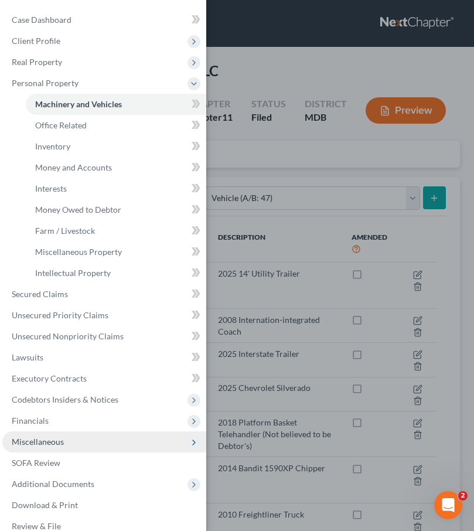
click at [44, 437] on span "Miscellaneous" at bounding box center [38, 442] width 52 height 10
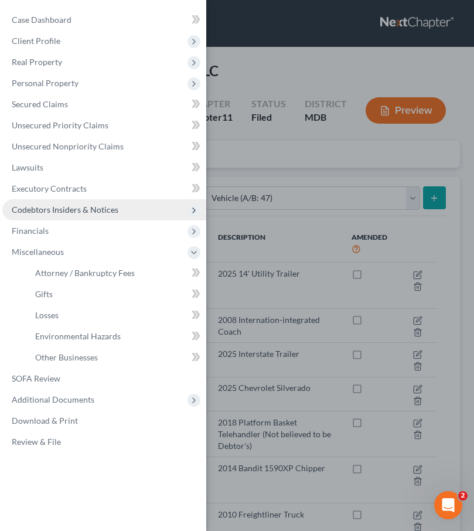
click at [47, 208] on span "Codebtors Insiders & Notices" at bounding box center [65, 210] width 107 height 10
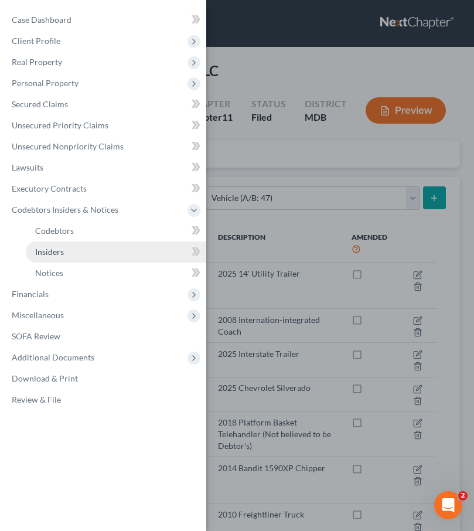
click at [52, 255] on span "Insiders" at bounding box center [49, 252] width 29 height 10
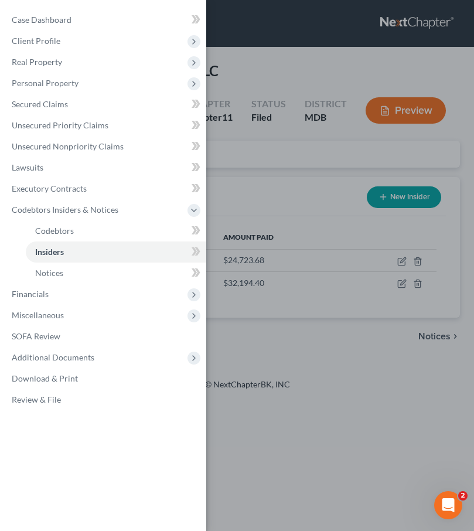
click at [246, 188] on div "Case Dashboard Payments Invoices Payments Payments Credit Report Client Profile" at bounding box center [237, 265] width 474 height 531
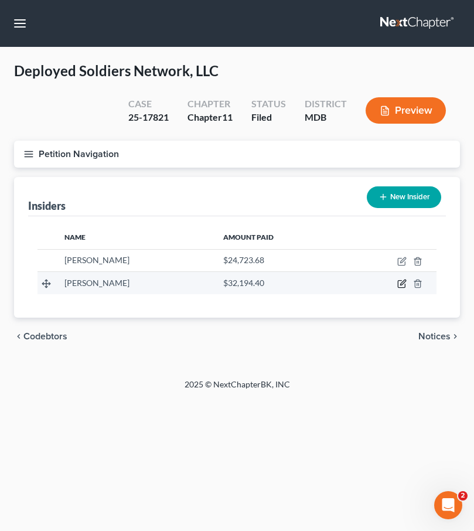
click at [399, 283] on icon "button" at bounding box center [401, 283] width 9 height 9
select select "21"
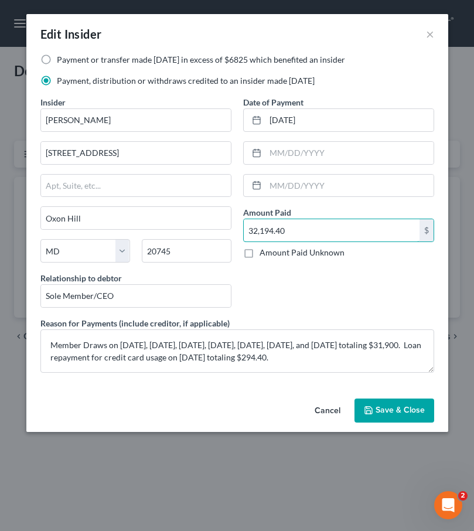
drag, startPoint x: 299, startPoint y: 234, endPoint x: 237, endPoint y: 232, distance: 62.2
click at [237, 232] on div "Date of Payment 09/05/2024 Amount Paid 32,194.40 $ Amount Paid Unknown Balance …" at bounding box center [338, 206] width 203 height 221
drag, startPoint x: 316, startPoint y: 231, endPoint x: 144, endPoint y: 224, distance: 172.5
click at [144, 224] on div "Payment or transfer made within 1 year in excess of $6825 which benefited an in…" at bounding box center [238, 218] width 406 height 328
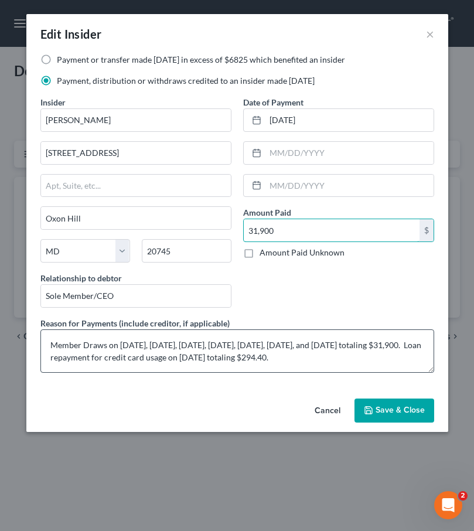
type input "31,900"
drag, startPoint x: 155, startPoint y: 358, endPoint x: 429, endPoint y: 358, distance: 273.2
click at [429, 358] on textarea "Member Draws on 9/5/2024, 10/7/2024, 10/15/2025, 10/17/2024, 10/18/2025, 5/28/2…" at bounding box center [237, 350] width 394 height 43
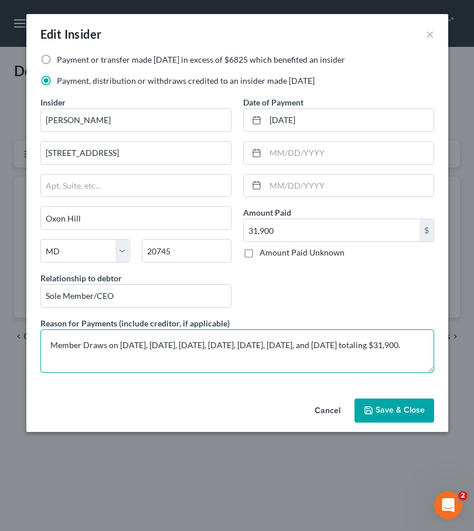
type textarea "Member Draws on 9/5/2024, 10/7/2024, 10/15/2025, 10/17/2024, 10/18/2025, 5/28/2…"
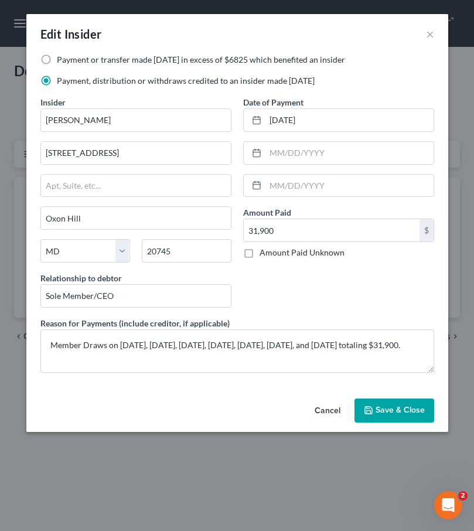
click at [402, 415] on span "Save & Close" at bounding box center [400, 411] width 49 height 10
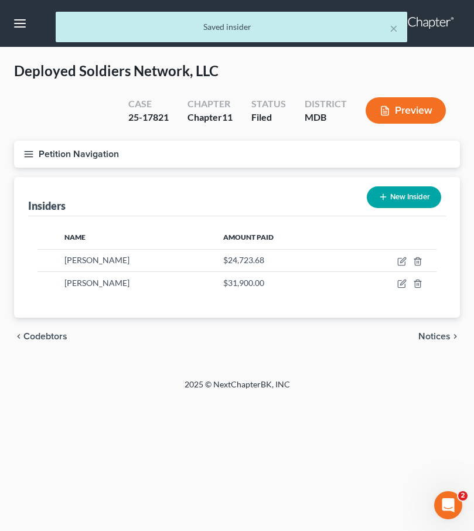
click at [402, 205] on button "New Insider" at bounding box center [404, 197] width 74 height 22
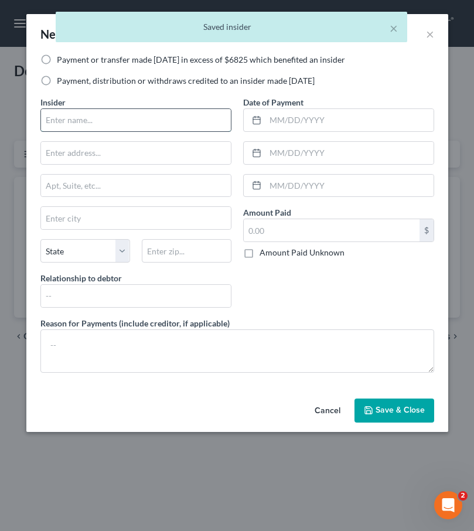
click at [72, 122] on input "text" at bounding box center [136, 120] width 190 height 22
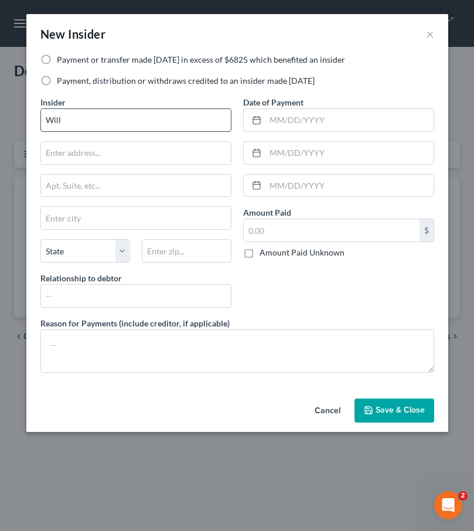
type input "Willard Williams"
click at [114, 150] on input "text" at bounding box center [136, 153] width 190 height 22
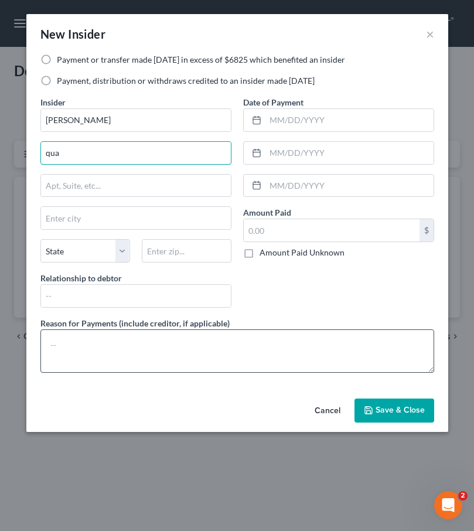
paste input "Loan repayment for credit card usage on 12/24/2024 totaling $294.40."
type input "qua"
click at [202, 356] on textarea at bounding box center [237, 350] width 394 height 43
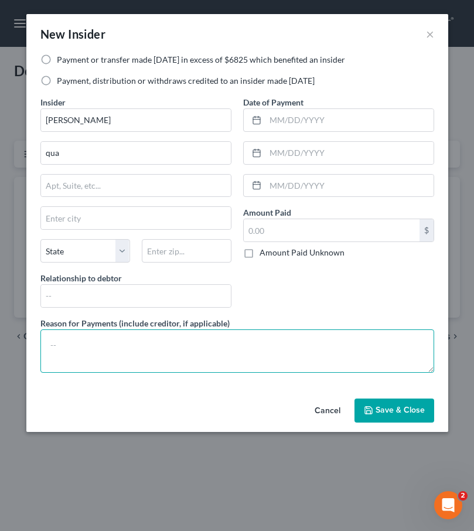
paste textarea "Loan repayment for credit card usage on 12/24/2024 totaling $294.40."
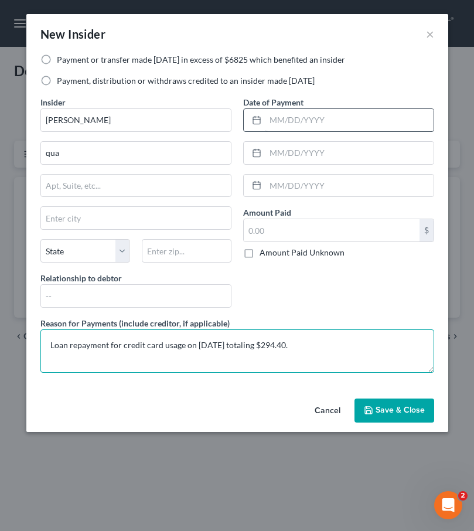
type textarea "Loan repayment for credit card usage on 12/24/2024 totaling $294.40."
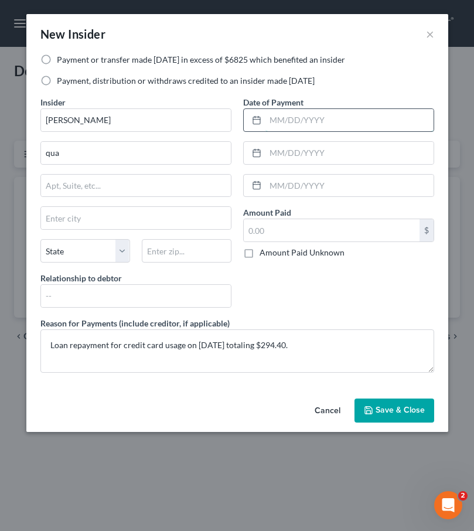
click at [288, 111] on input "text" at bounding box center [350, 120] width 168 height 22
type input "12/24/2024"
click at [251, 227] on input "text" at bounding box center [332, 230] width 176 height 22
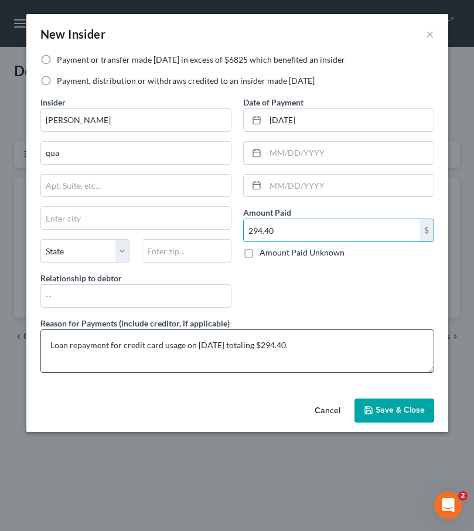
type input "294.40"
click at [182, 346] on textarea "Loan repayment for credit card usage on 12/24/2024 totaling $294.40." at bounding box center [237, 350] width 394 height 43
drag, startPoint x: 185, startPoint y: 347, endPoint x: 344, endPoint y: 348, distance: 158.9
click at [344, 348] on textarea "Loan repayment for credit card usage. on 12/24/2024 totaling $294.40." at bounding box center [237, 350] width 394 height 43
type textarea "Loan repayment for credit card usage on 12/24/2024 totaling $294.40."
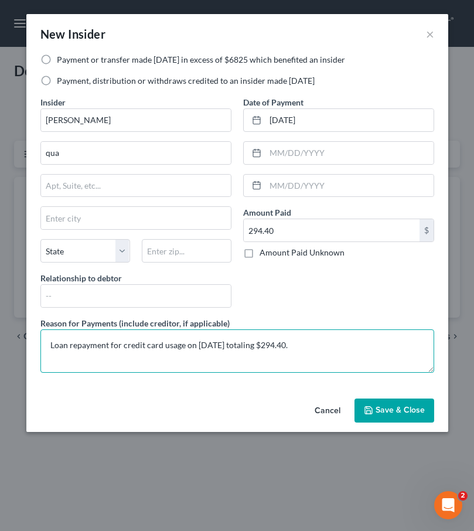
click at [219, 344] on textarea "Loan repayment for credit card usage on 12/24/2024 totaling $294.40." at bounding box center [237, 350] width 394 height 43
type input "294.4"
click at [209, 363] on textarea "Loan repayment for credit card usage on 12/24/2024 totaling $294.40." at bounding box center [237, 350] width 394 height 43
drag, startPoint x: 194, startPoint y: 345, endPoint x: 315, endPoint y: 345, distance: 120.8
click at [315, 345] on textarea "Loan repayment for credit card usage on 12/24/2024 totaling $294.40." at bounding box center [237, 350] width 394 height 43
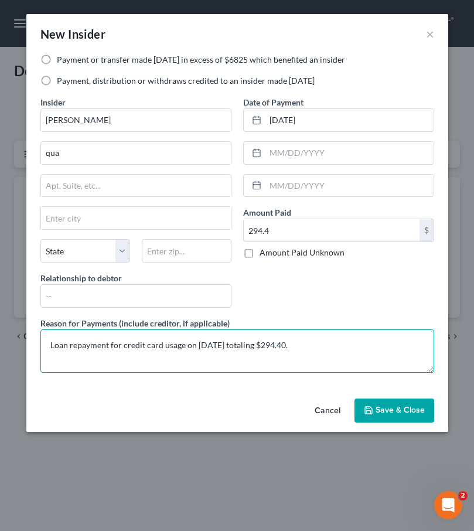
drag, startPoint x: 299, startPoint y: 346, endPoint x: 183, endPoint y: 349, distance: 116.1
click at [183, 349] on textarea "Loan repayment for credit card usage on 12/24/2024 totaling $294.40." at bounding box center [237, 350] width 394 height 43
type textarea "Loan repayment for credit card usage."
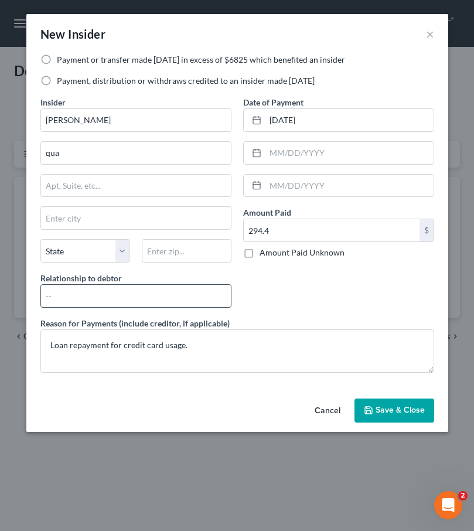
click at [132, 298] on input "text" at bounding box center [136, 296] width 190 height 22
type input "Sole Member/CEO"
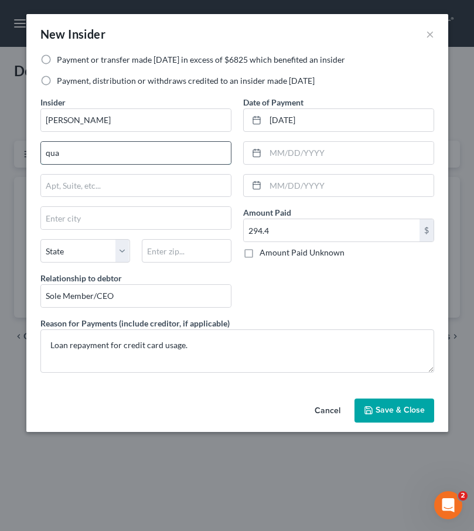
click at [71, 157] on input "qua" at bounding box center [136, 153] width 190 height 22
drag, startPoint x: 69, startPoint y: 157, endPoint x: 2, endPoint y: 157, distance: 67.4
click at [2, 157] on div "New Insider × Payment or transfer made within 1 year in excess of $6825 which b…" at bounding box center [237, 265] width 474 height 531
type input "705 Quayside Ct."
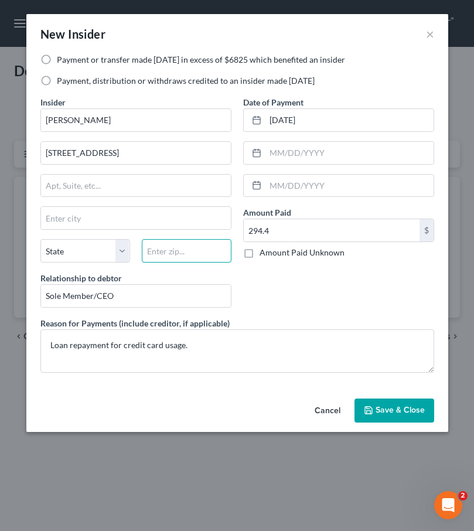
click at [168, 252] on input "text" at bounding box center [187, 250] width 90 height 23
type input "20745"
type input "Oxon Hill"
select select "21"
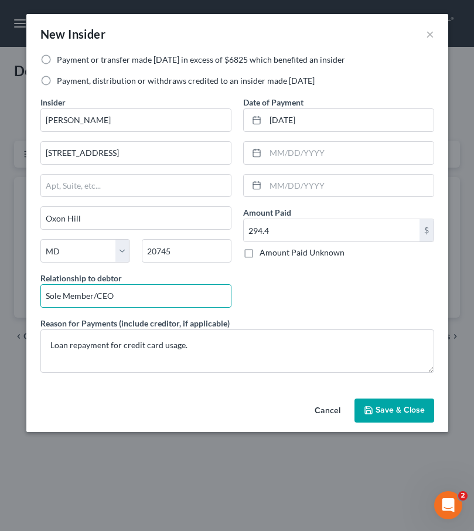
click at [328, 286] on div "Date of Payment 12/24/2024 Amount Paid 294.40 $ Amount Paid Unknown Balance Und…" at bounding box center [338, 206] width 203 height 221
click at [57, 78] on label "Payment, distribution or withdraws credited to an insider made within 1 year" at bounding box center [186, 81] width 258 height 12
click at [62, 78] on input "Payment, distribution or withdraws credited to an insider made within 1 year" at bounding box center [66, 79] width 8 height 8
radio input "true"
click at [389, 416] on button "Save & Close" at bounding box center [395, 411] width 80 height 25
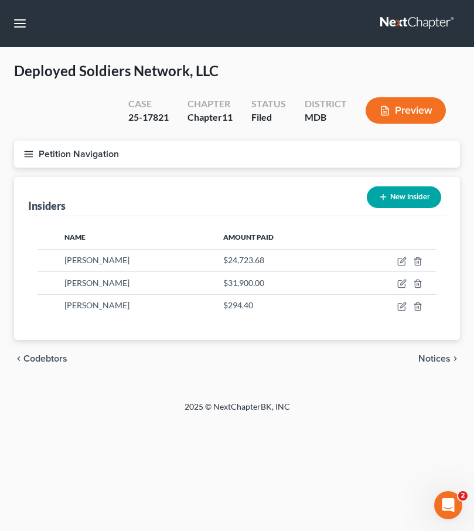
click at [28, 154] on icon "button" at bounding box center [28, 154] width 11 height 11
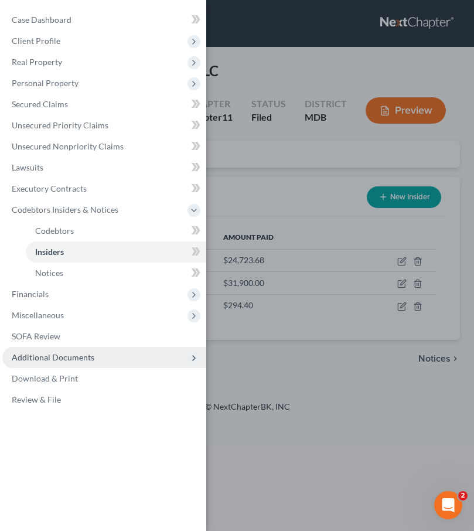
click at [47, 359] on span "Additional Documents" at bounding box center [53, 357] width 83 height 10
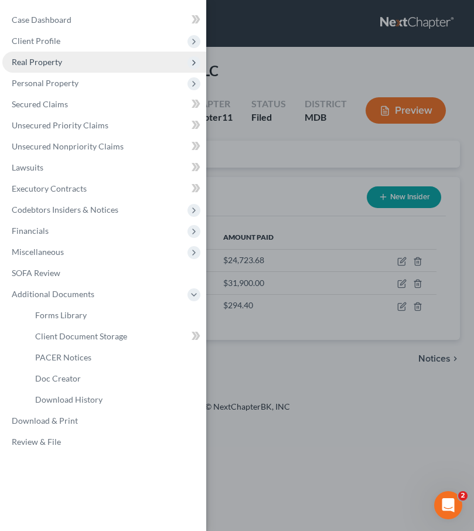
click at [36, 63] on span "Real Property" at bounding box center [37, 62] width 50 height 10
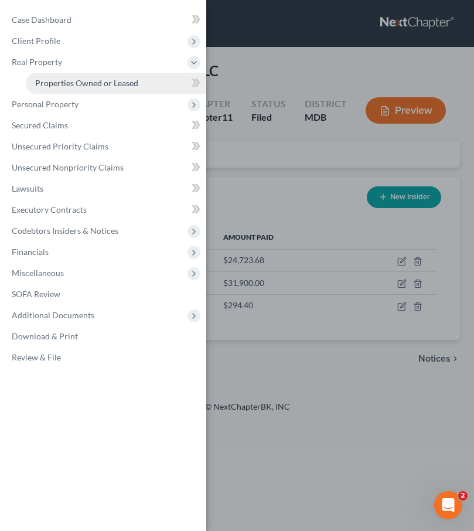
click at [52, 85] on span "Properties Owned or Leased" at bounding box center [86, 83] width 103 height 10
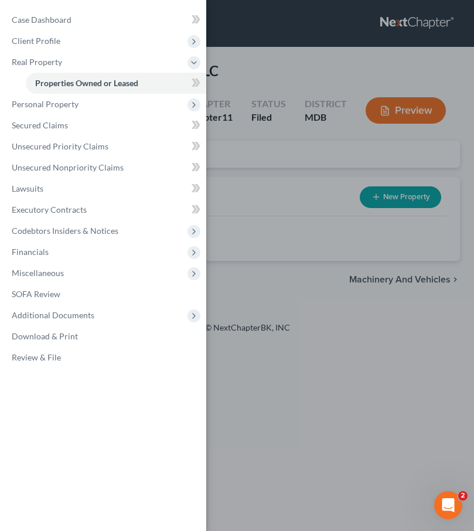
click at [251, 174] on div "Case Dashboard Payments Invoices Payments Payments Credit Report Client Profile" at bounding box center [237, 265] width 474 height 531
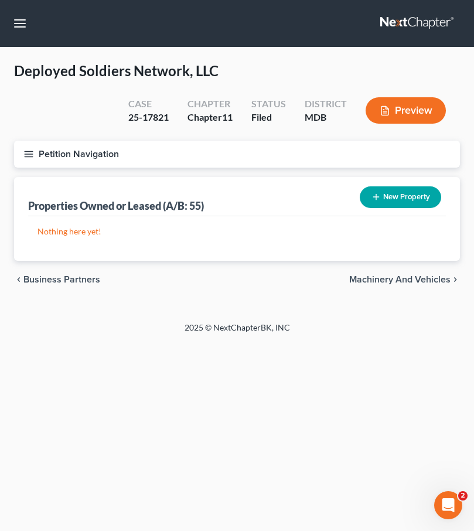
click at [366, 276] on span "Machinery and Vehicles" at bounding box center [399, 279] width 101 height 9
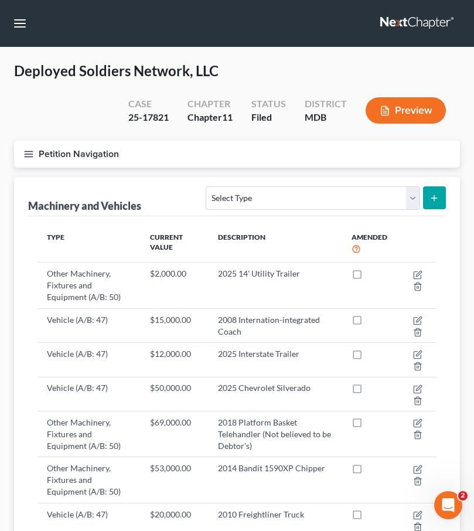
click at [30, 151] on icon "button" at bounding box center [28, 154] width 11 height 11
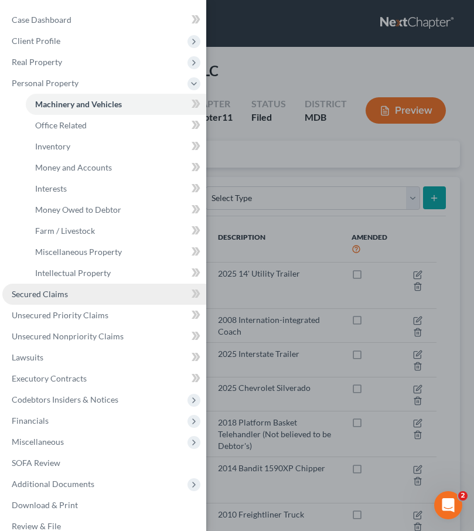
click at [42, 294] on span "Secured Claims" at bounding box center [40, 294] width 56 height 10
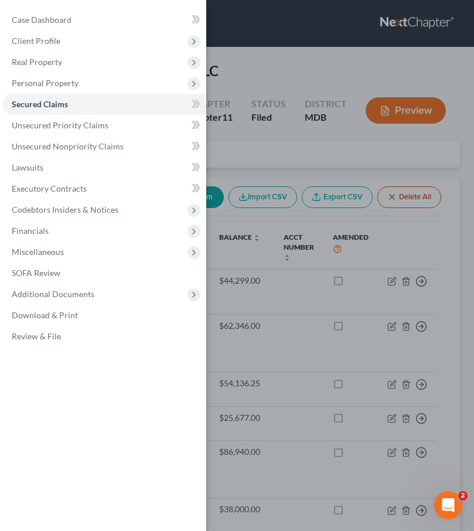
click at [252, 162] on div "Case Dashboard Payments Invoices Payments Payments Credit Report Client Profile" at bounding box center [237, 265] width 474 height 531
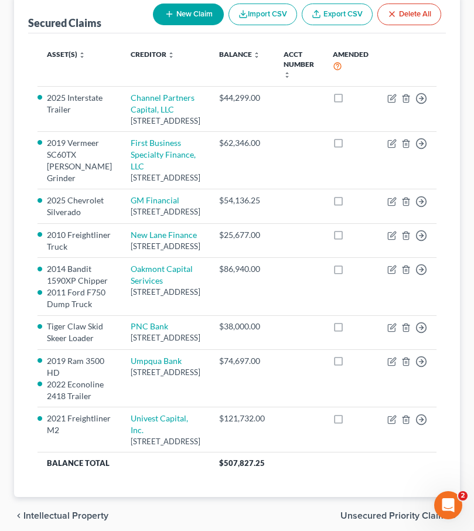
scroll to position [182, 0]
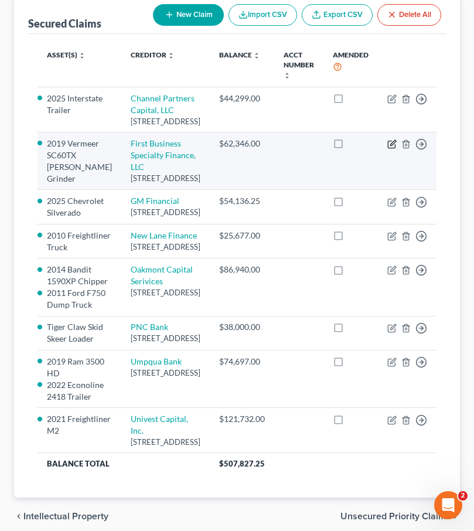
click at [390, 145] on icon "button" at bounding box center [392, 142] width 5 height 5
select select "52"
select select "0"
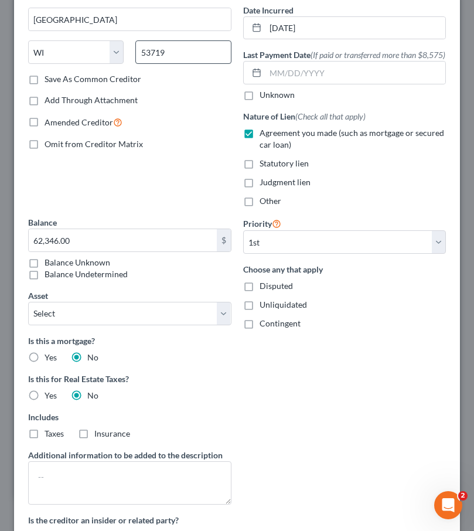
scroll to position [329, 0]
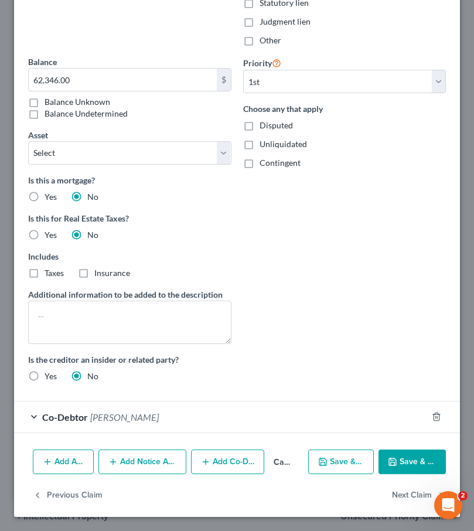
click at [423, 464] on button "Save & Close" at bounding box center [412, 462] width 67 height 25
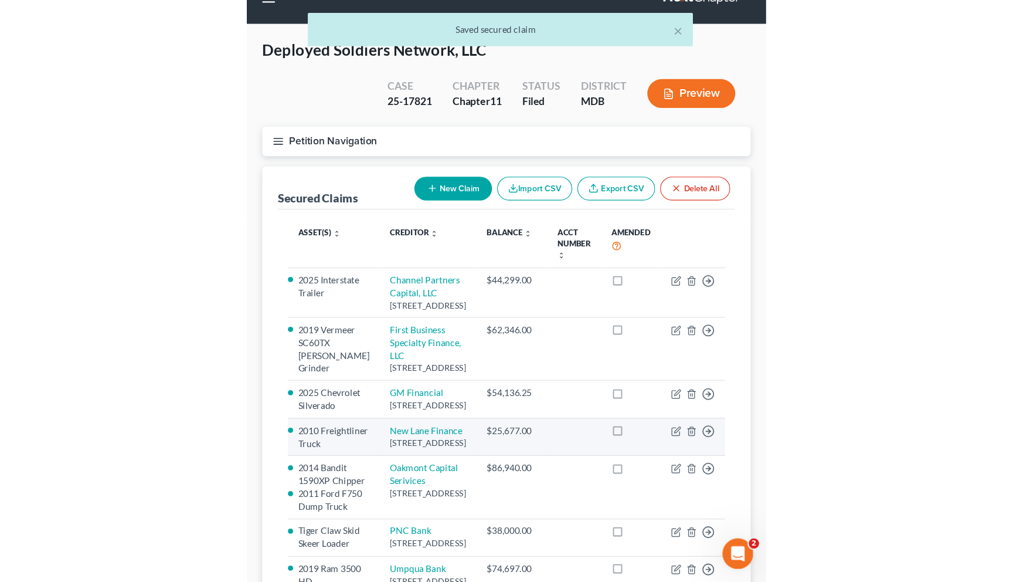
scroll to position [0, 0]
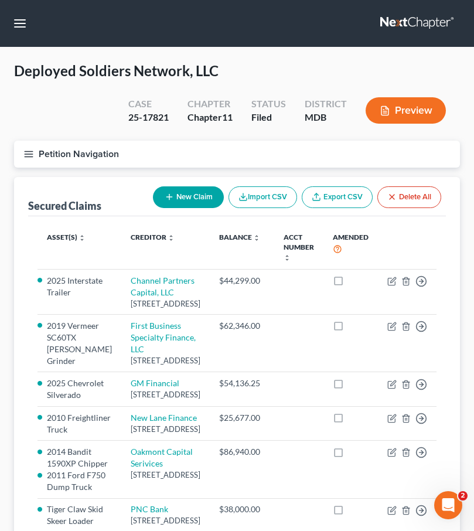
click at [28, 152] on icon "button" at bounding box center [28, 154] width 11 height 11
click at [0, 0] on div "Case Dashboard Payments Invoices Payments Payments Credit Report Client Profile" at bounding box center [0, 0] width 0 height 0
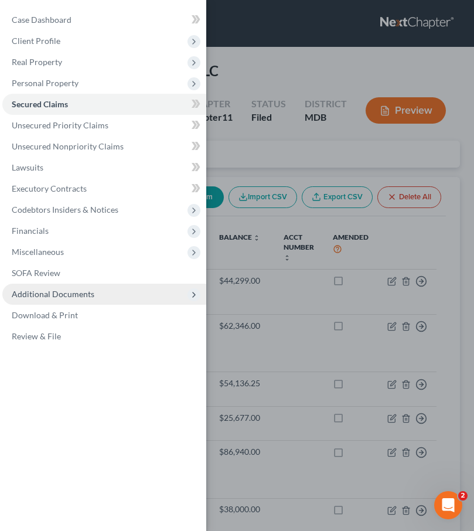
click at [40, 294] on span "Additional Documents" at bounding box center [53, 294] width 83 height 10
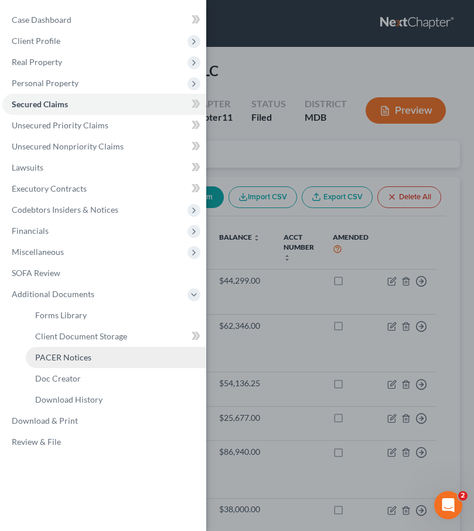
click at [55, 362] on link "PACER Notices" at bounding box center [116, 357] width 181 height 21
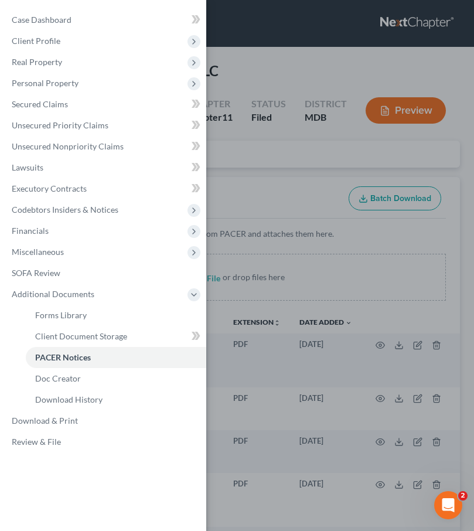
click at [252, 161] on div "Case Dashboard Payments Invoices Payments Payments Credit Report Client Profile" at bounding box center [237, 265] width 474 height 531
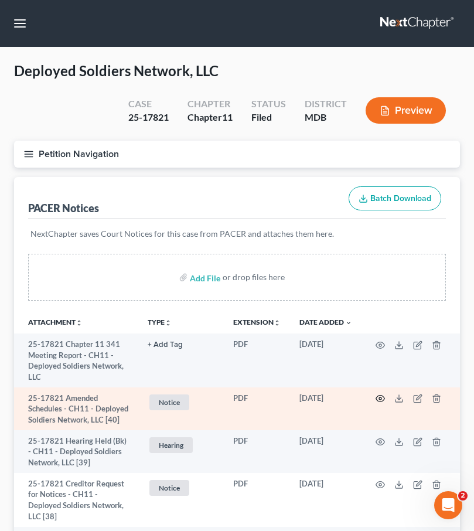
click at [380, 396] on icon "button" at bounding box center [380, 399] width 9 height 6
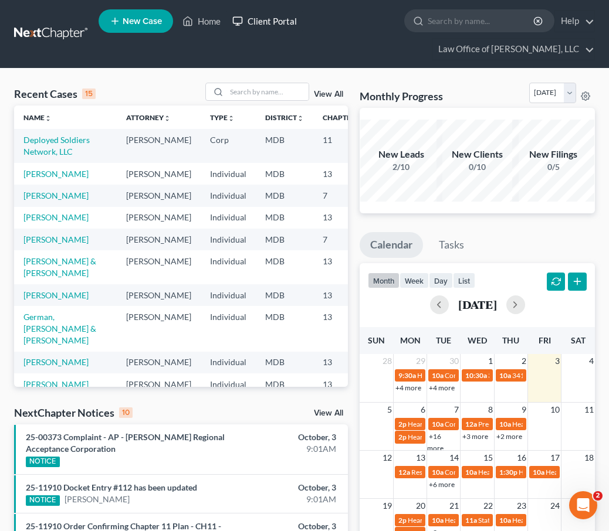
click at [257, 19] on link "Client Portal" at bounding box center [264, 21] width 76 height 21
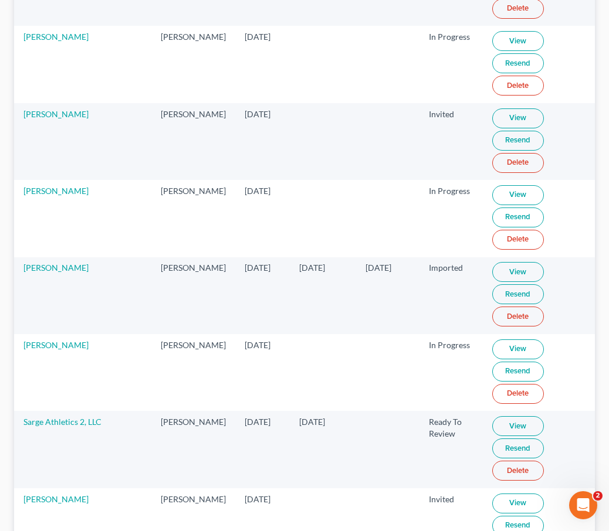
scroll to position [79594, 0]
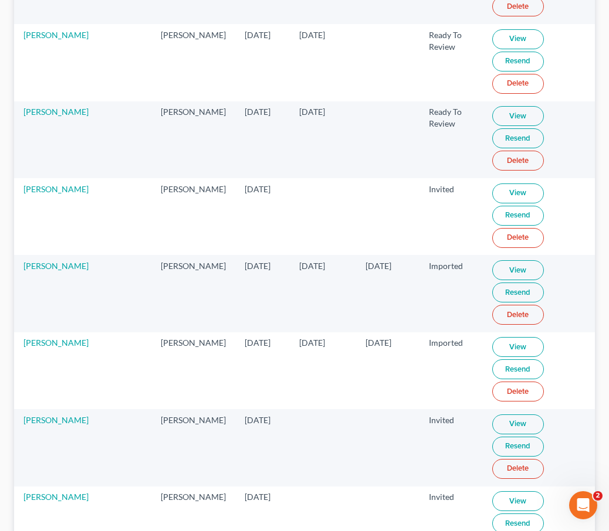
click at [474, 269] on link "View" at bounding box center [518, 270] width 52 height 20
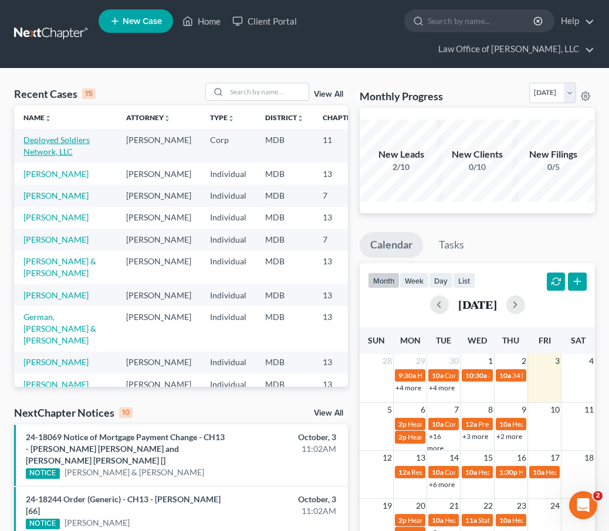
click at [42, 141] on link "Deployed Soldiers Network, LLC" at bounding box center [56, 146] width 66 height 22
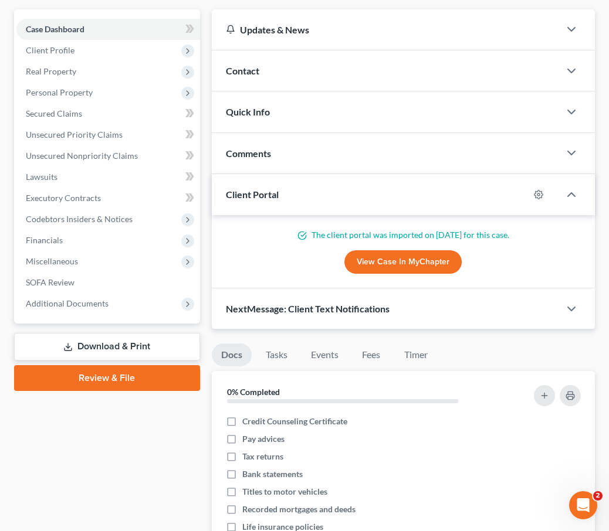
scroll to position [123, 0]
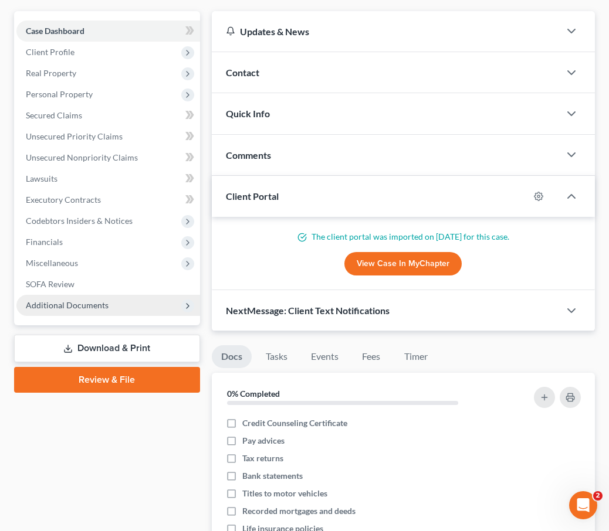
click at [104, 309] on span "Additional Documents" at bounding box center [67, 305] width 83 height 10
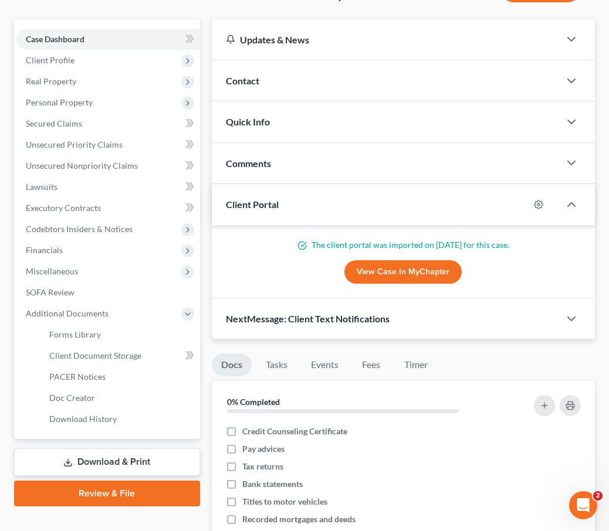
scroll to position [113, 0]
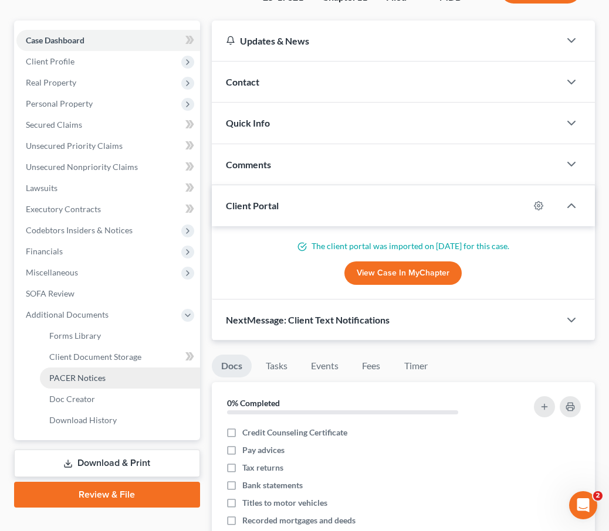
click at [83, 382] on span "PACER Notices" at bounding box center [77, 378] width 56 height 10
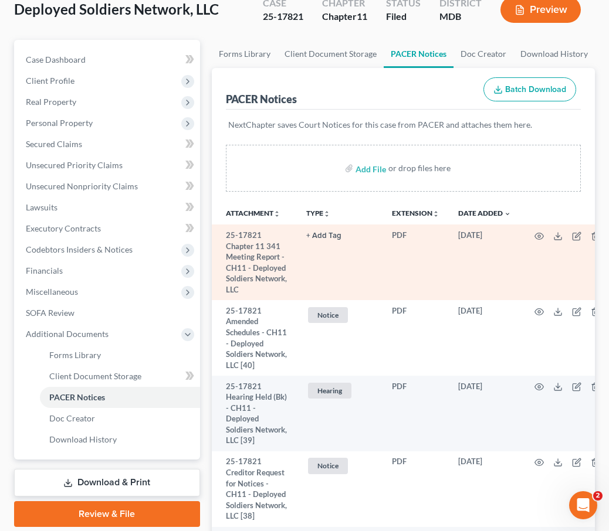
scroll to position [96, 0]
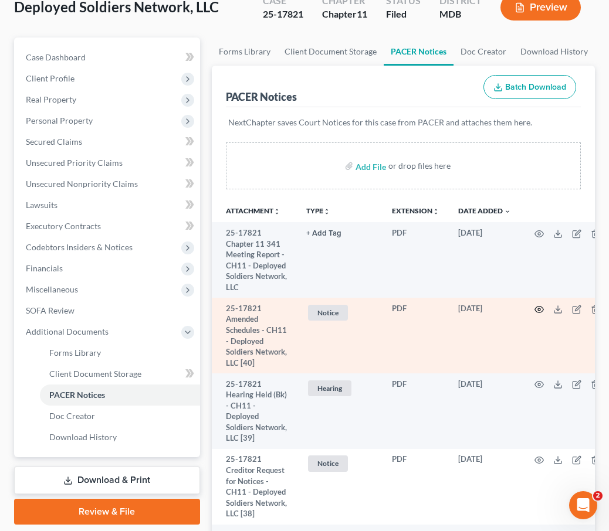
click at [535, 307] on icon "button" at bounding box center [538, 309] width 9 height 6
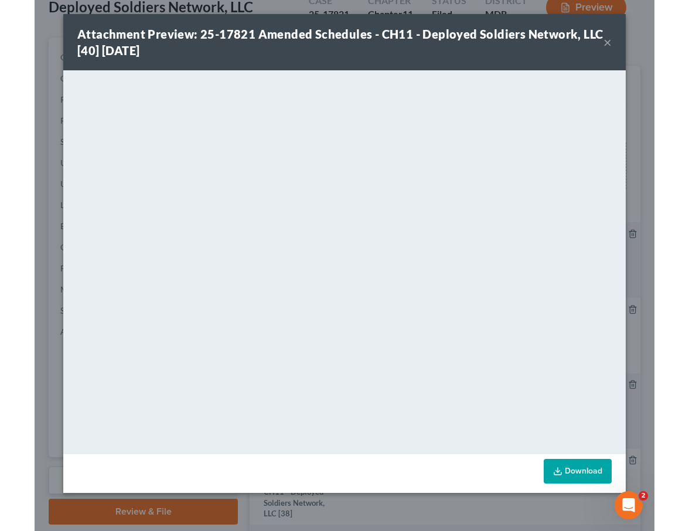
scroll to position [75, 0]
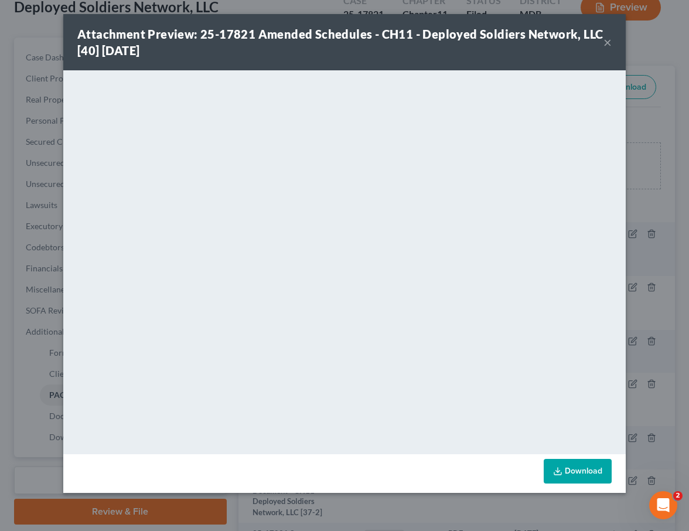
click at [608, 43] on button "×" at bounding box center [608, 42] width 8 height 14
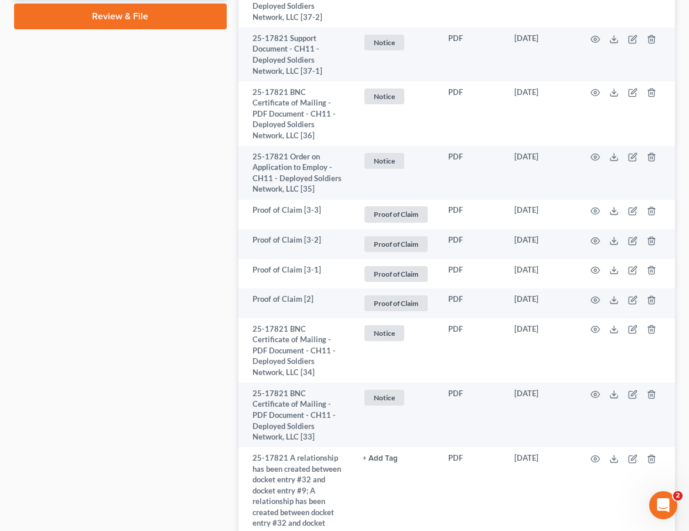
scroll to position [631, 0]
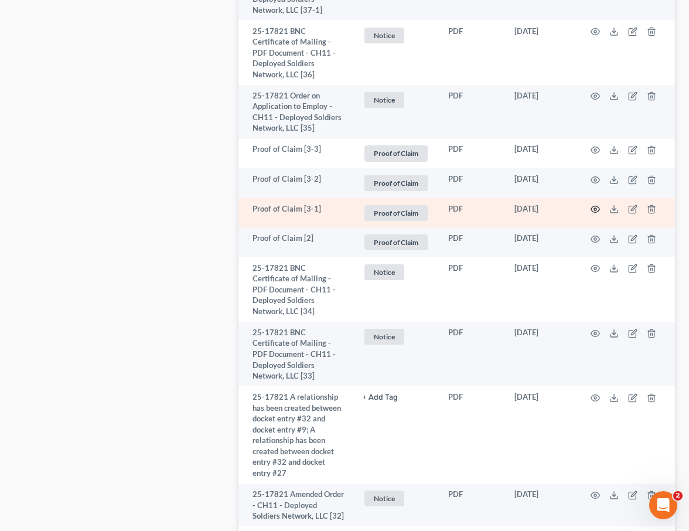
click at [591, 209] on icon "button" at bounding box center [595, 209] width 9 height 9
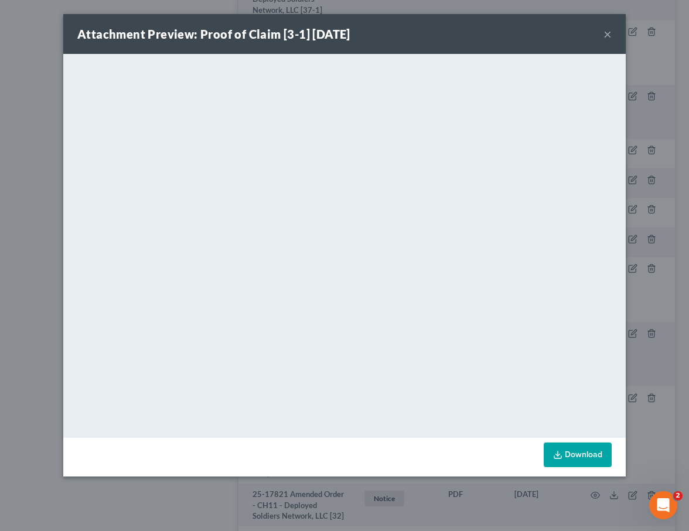
click at [606, 37] on button "×" at bounding box center [608, 34] width 8 height 14
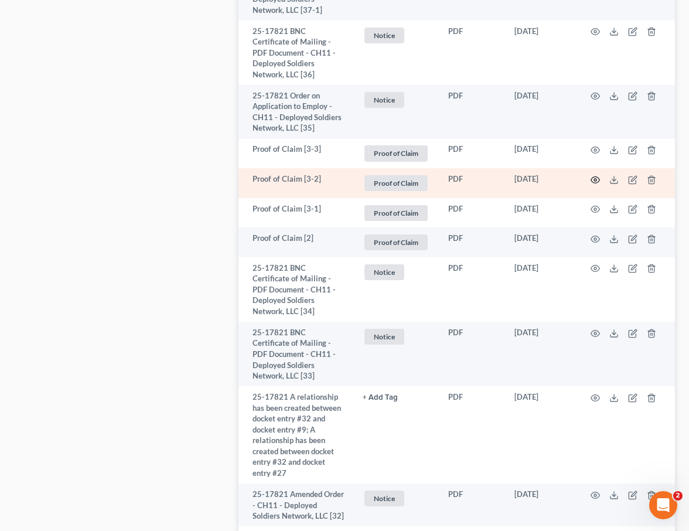
click at [594, 177] on icon "button" at bounding box center [595, 179] width 9 height 9
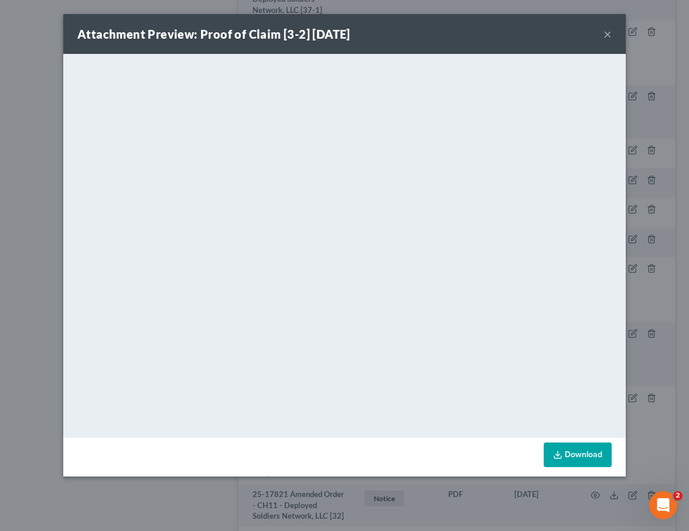
click at [606, 35] on button "×" at bounding box center [608, 34] width 8 height 14
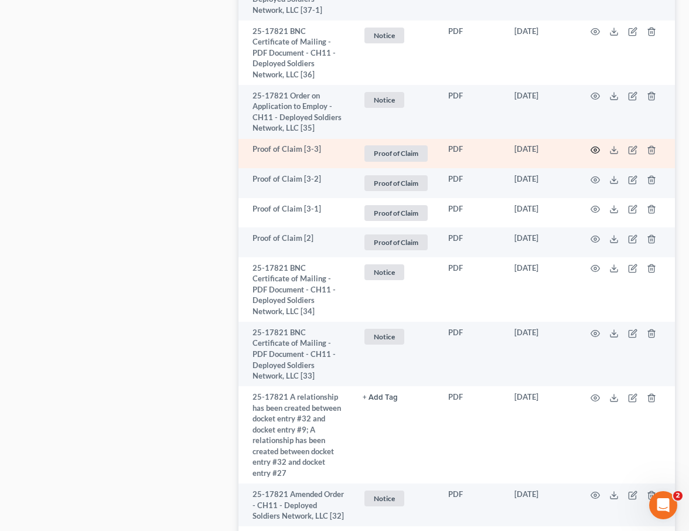
click at [593, 149] on icon "button" at bounding box center [595, 149] width 9 height 9
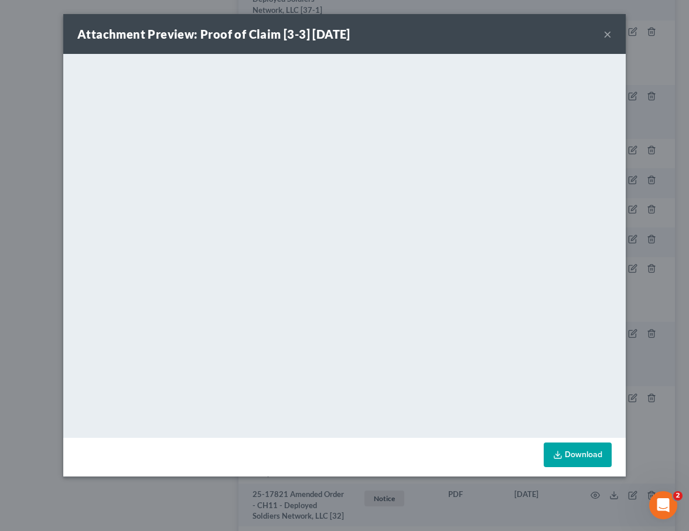
click at [606, 33] on button "×" at bounding box center [608, 34] width 8 height 14
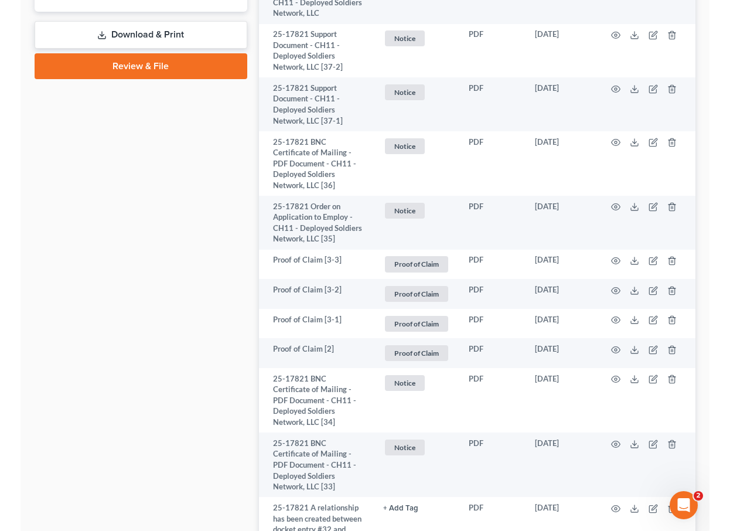
scroll to position [546, 0]
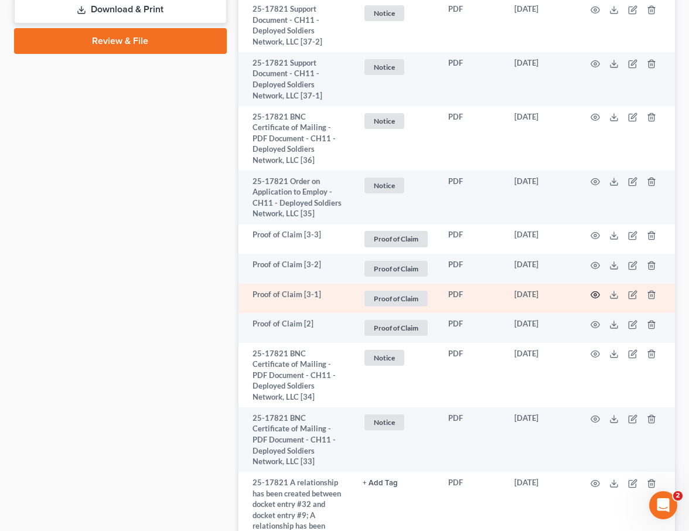
click at [593, 293] on icon "button" at bounding box center [595, 294] width 9 height 9
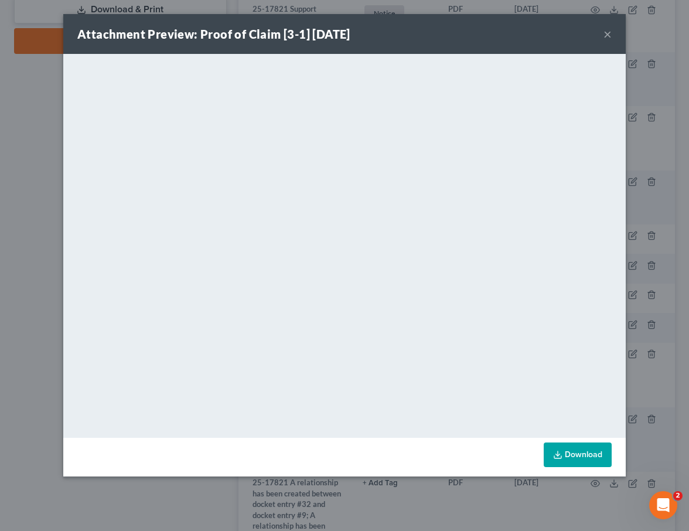
click at [608, 36] on button "×" at bounding box center [608, 34] width 8 height 14
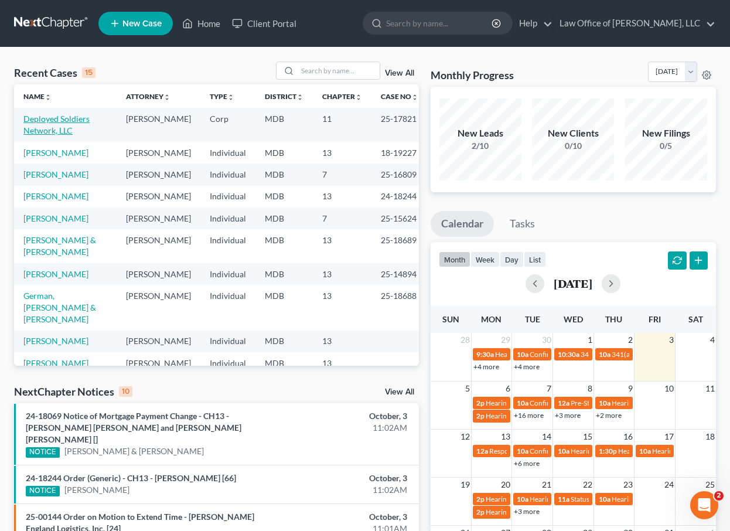
click at [57, 120] on link "Deployed Soldiers Network, LLC" at bounding box center [56, 125] width 66 height 22
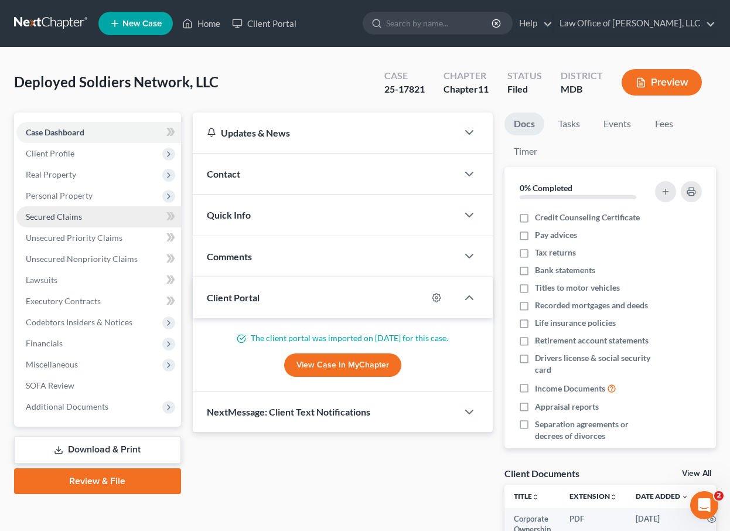
click at [40, 214] on span "Secured Claims" at bounding box center [54, 217] width 56 height 10
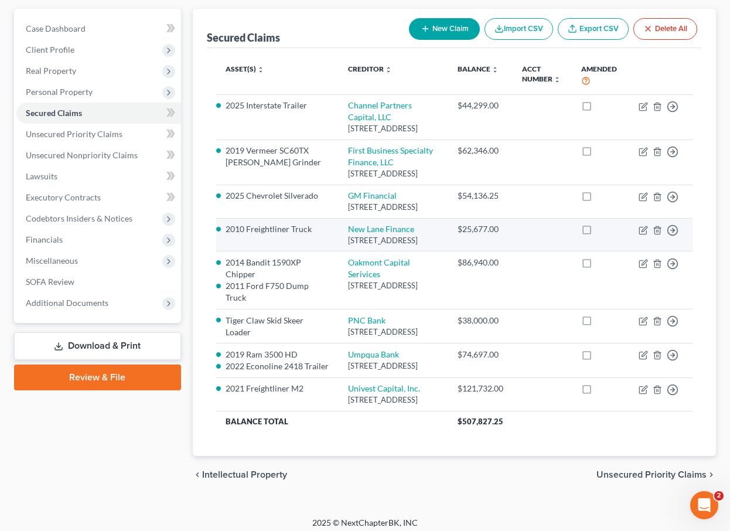
scroll to position [62, 0]
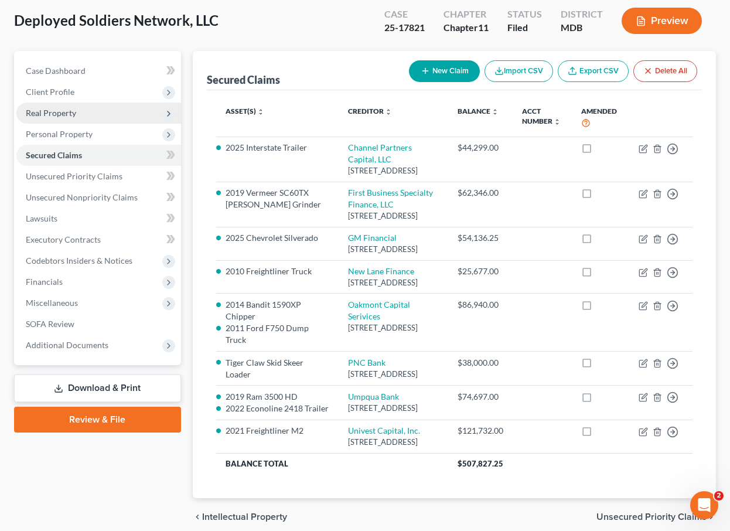
click at [56, 112] on span "Real Property" at bounding box center [51, 113] width 50 height 10
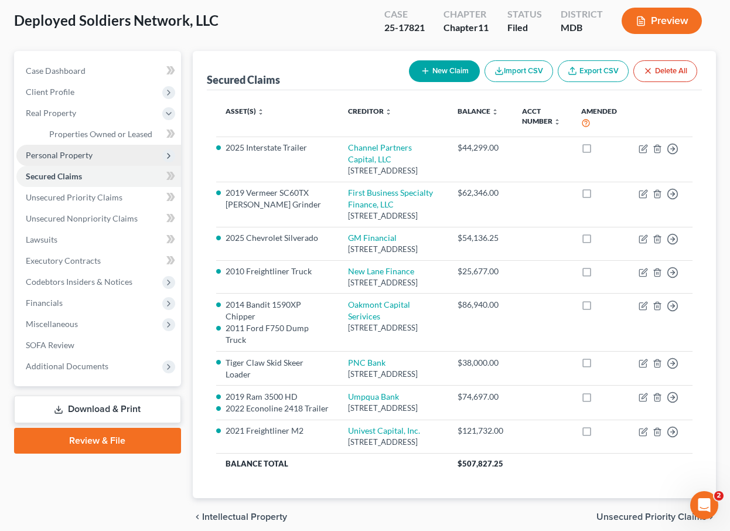
click at [59, 154] on span "Personal Property" at bounding box center [59, 155] width 67 height 10
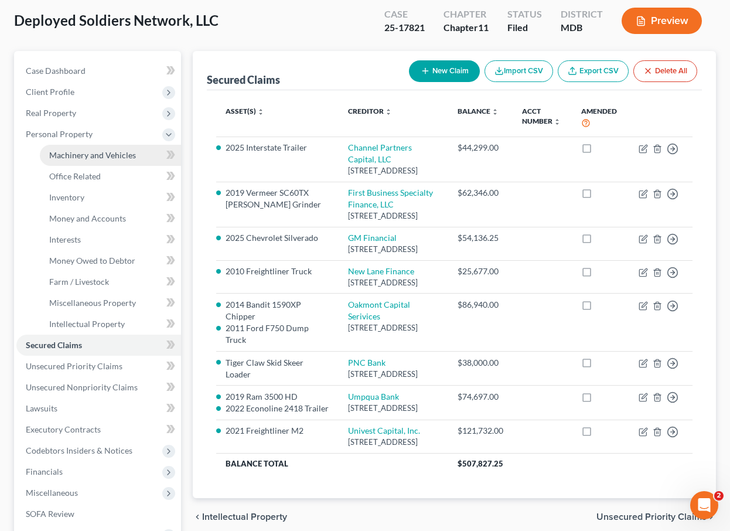
click at [62, 157] on span "Machinery and Vehicles" at bounding box center [92, 155] width 87 height 10
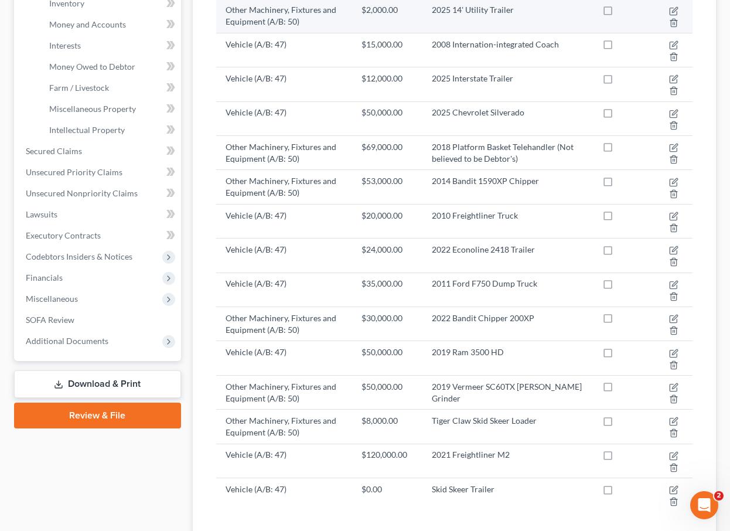
scroll to position [341, 0]
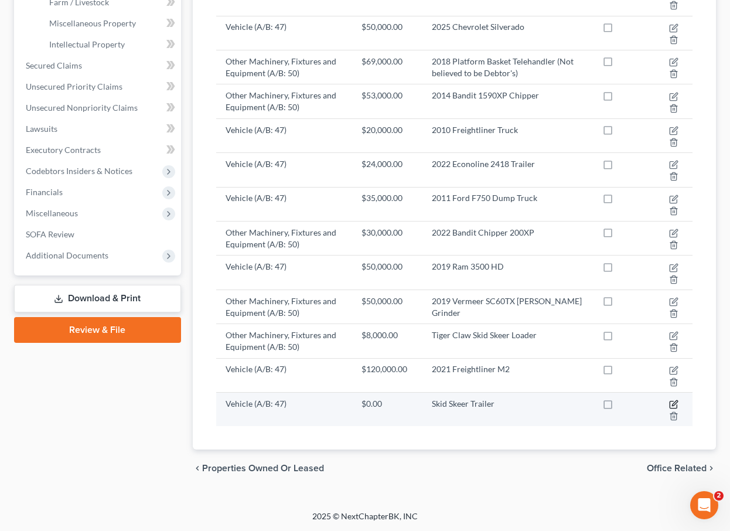
click at [672, 403] on icon "button" at bounding box center [673, 404] width 9 height 9
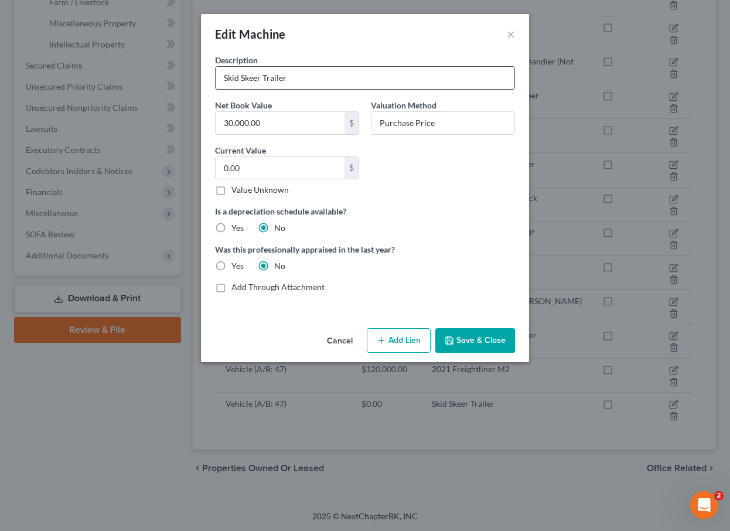
click at [225, 77] on input "Skid Skeer Trailer" at bounding box center [365, 78] width 299 height 22
click at [302, 80] on input "2015 JLG Industries 49 Skid Skeer Trailer" at bounding box center [365, 78] width 299 height 22
type input "2015 JLG Industries 449 Skid Skeer Trailer"
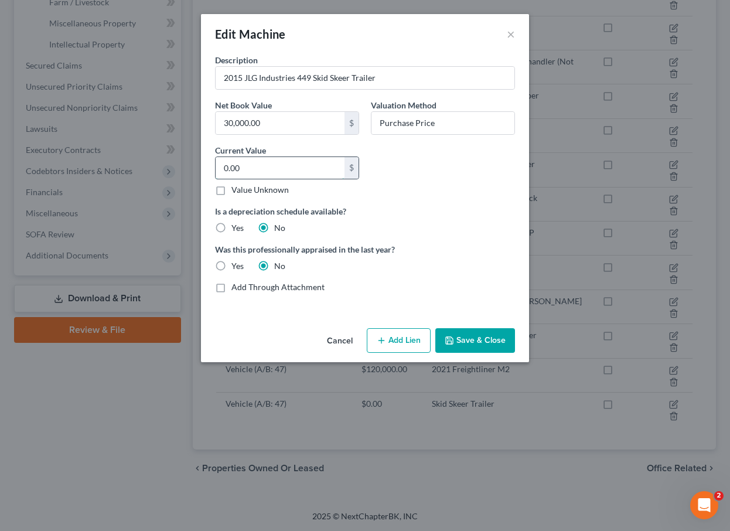
click at [223, 171] on input "0.00" at bounding box center [280, 168] width 129 height 22
type input "30,000.00"
click at [338, 80] on input "2015 JLG Industries 449 Skid Skeer Trailer" at bounding box center [365, 78] width 299 height 22
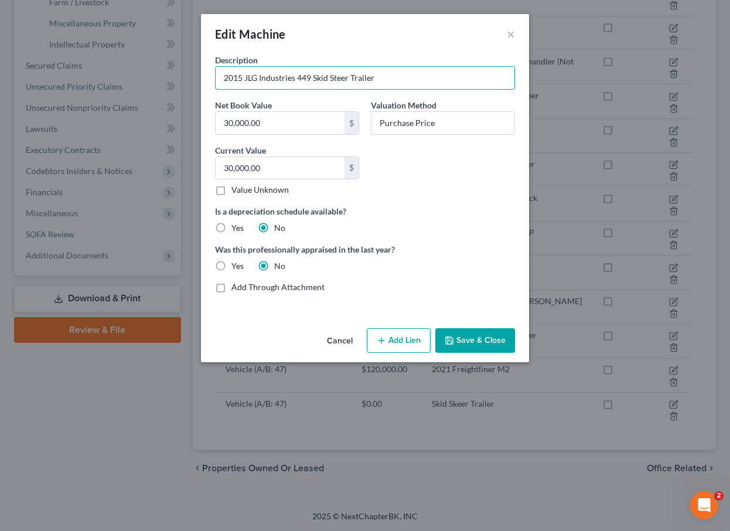
type input "2015 JLG Industries 449 Skid Steer Trailer"
click at [464, 341] on button "Save & Close" at bounding box center [476, 340] width 80 height 25
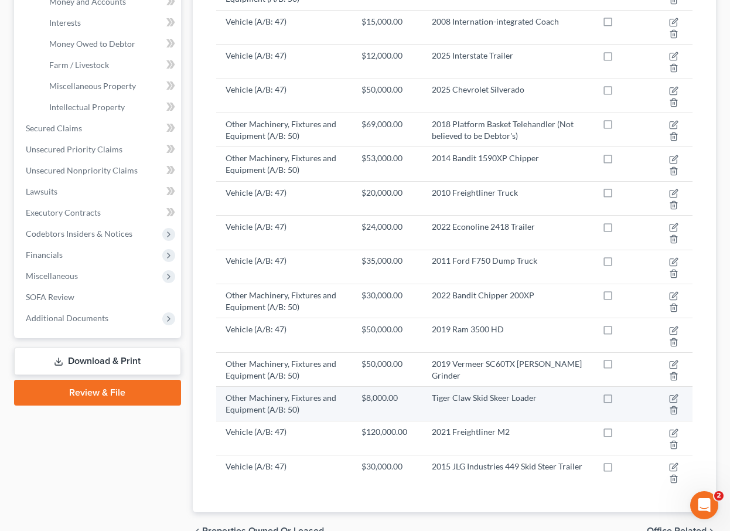
scroll to position [277, 0]
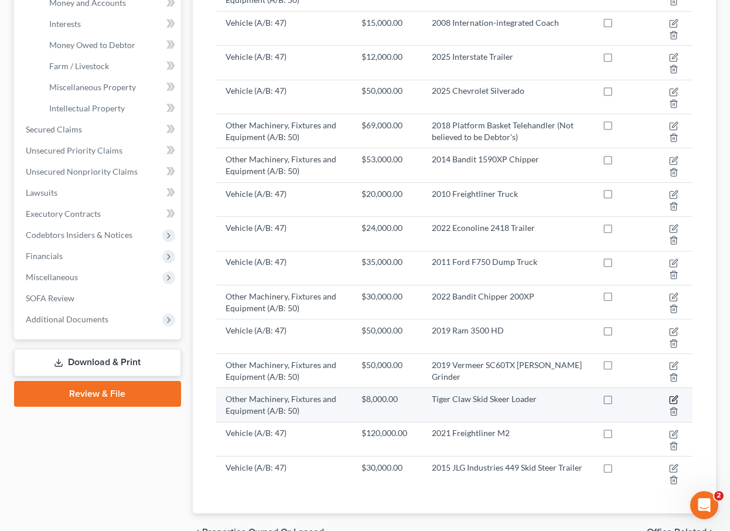
click at [672, 397] on icon "button" at bounding box center [673, 399] width 9 height 9
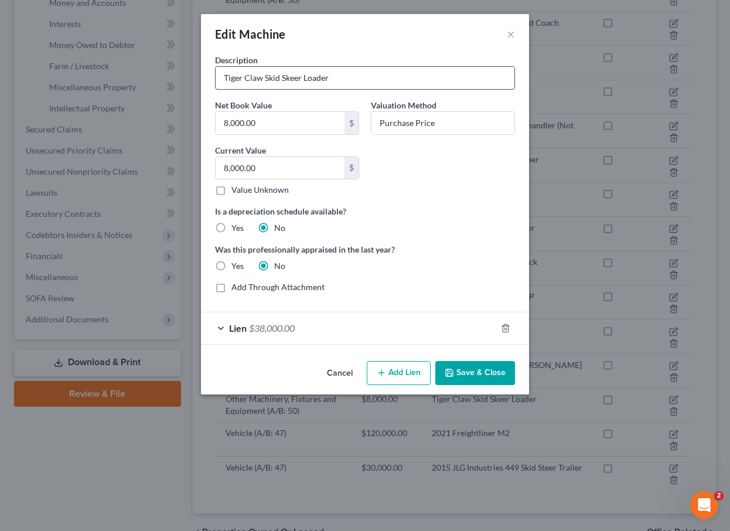
click at [287, 76] on input "Tiger Claw Skid Skeer Loader" at bounding box center [365, 78] width 299 height 22
type input "Tiger Claw Skid Steer Loader"
click at [227, 123] on input "8,000.00" at bounding box center [280, 123] width 129 height 22
drag, startPoint x: 227, startPoint y: 123, endPoint x: 215, endPoint y: 123, distance: 12.3
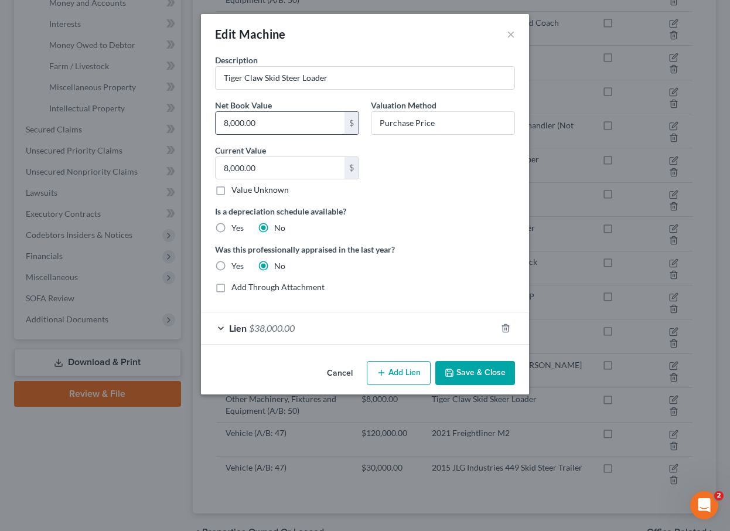
click at [216, 123] on input "8,000.00" at bounding box center [280, 123] width 129 height 22
type input "30,000.00"
click at [227, 169] on input "8,000.00" at bounding box center [280, 168] width 129 height 22
type input "0"
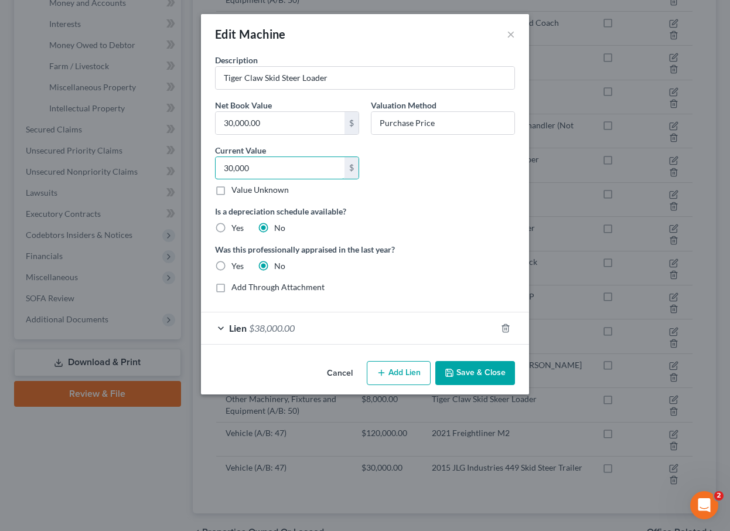
type input "30,000"
click at [470, 374] on button "Save & Close" at bounding box center [476, 373] width 80 height 25
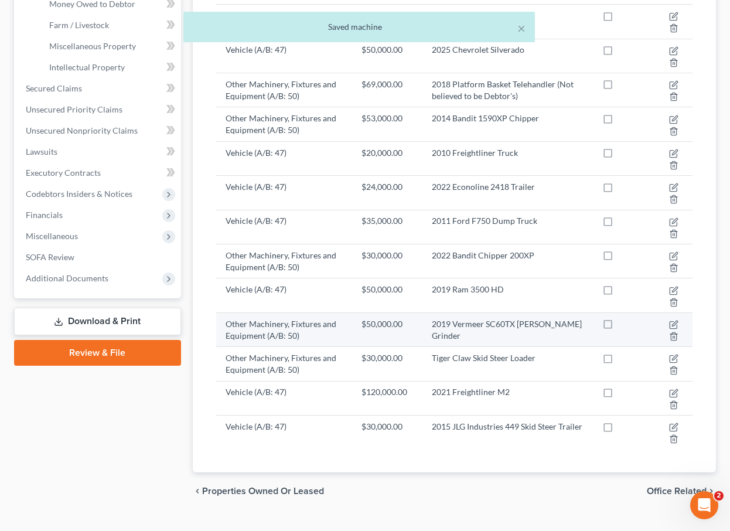
scroll to position [341, 0]
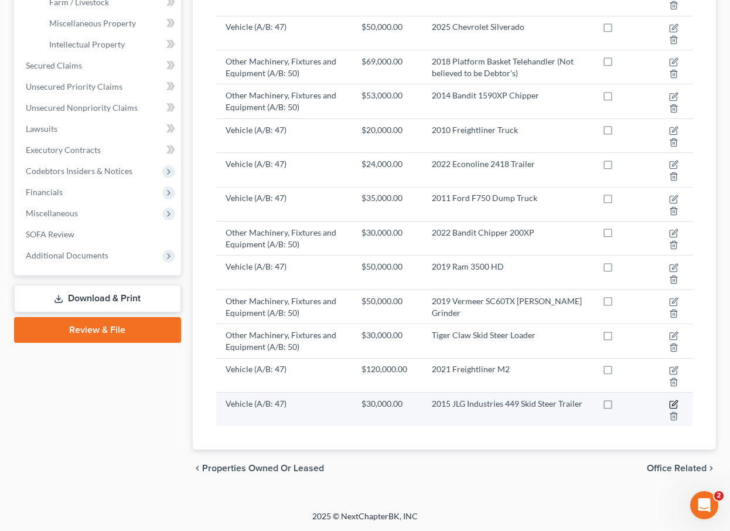
click at [676, 403] on icon "button" at bounding box center [674, 402] width 5 height 5
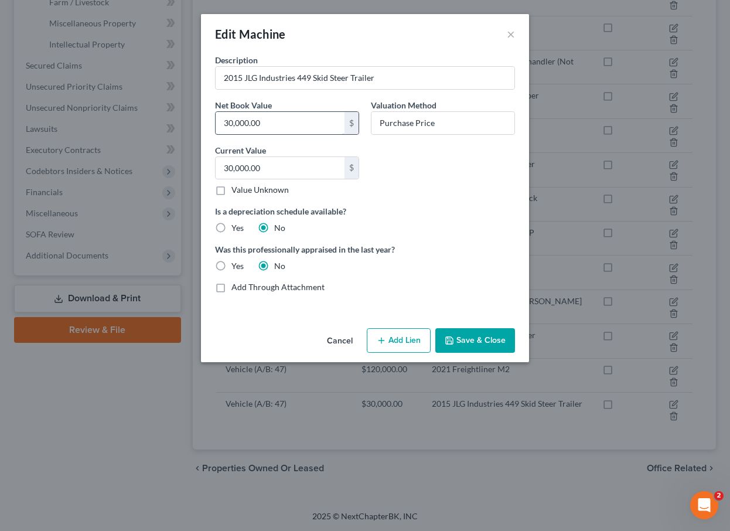
click at [232, 120] on input "30,000.00" at bounding box center [280, 123] width 129 height 22
click at [232, 122] on input "30,000.00" at bounding box center [280, 123] width 129 height 22
drag, startPoint x: 232, startPoint y: 123, endPoint x: 202, endPoint y: 120, distance: 30.0
click at [202, 120] on div "Description 2015 JLG Industries 449 Skid Steer Trailer Net Book Value 30,000.00…" at bounding box center [365, 189] width 328 height 270
type input "8,000.00"
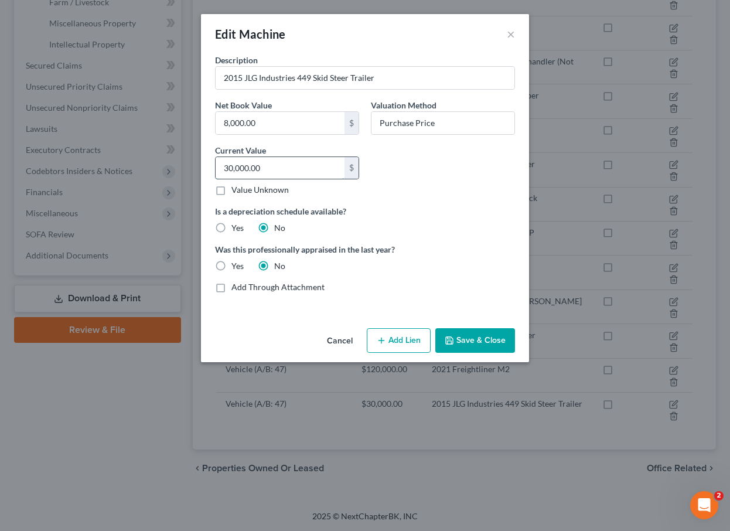
click at [232, 169] on input "30,000.00" at bounding box center [280, 168] width 129 height 22
drag, startPoint x: 232, startPoint y: 169, endPoint x: 209, endPoint y: 168, distance: 22.9
click at [209, 168] on div "Current Value 30,000.00 $ Value Unknown Balance Undetermined 30,000.00 $ Value …" at bounding box center [287, 170] width 156 height 52
type input "8,000.00"
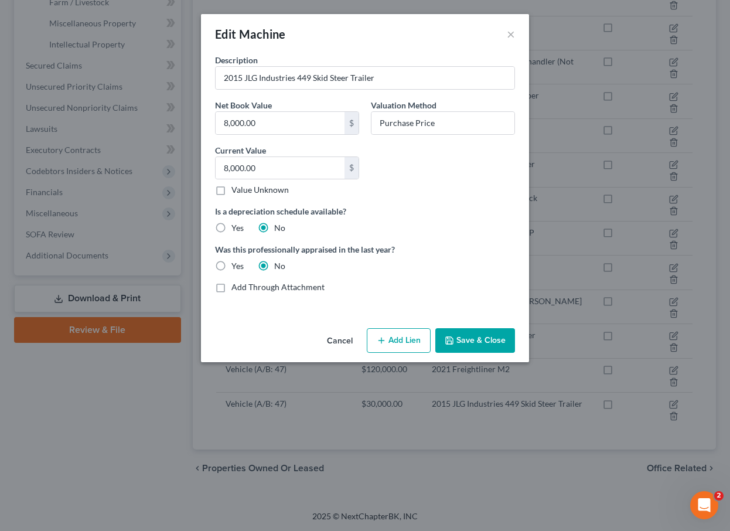
click at [470, 336] on button "Save & Close" at bounding box center [476, 340] width 80 height 25
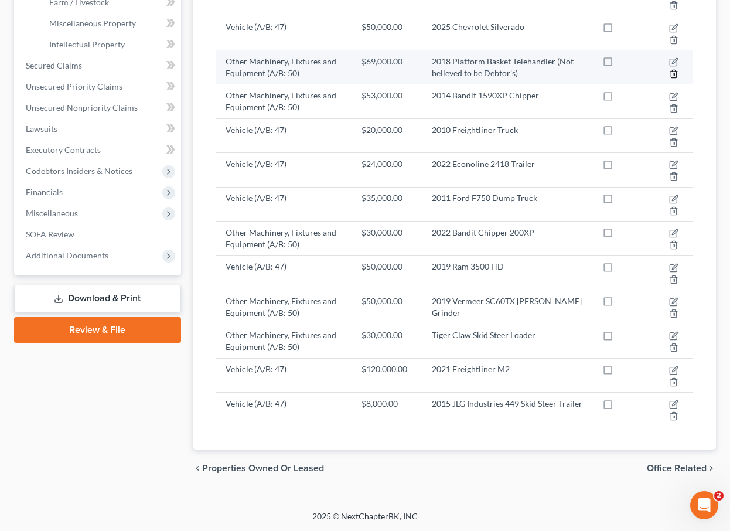
click at [675, 71] on icon "button" at bounding box center [673, 73] width 9 height 9
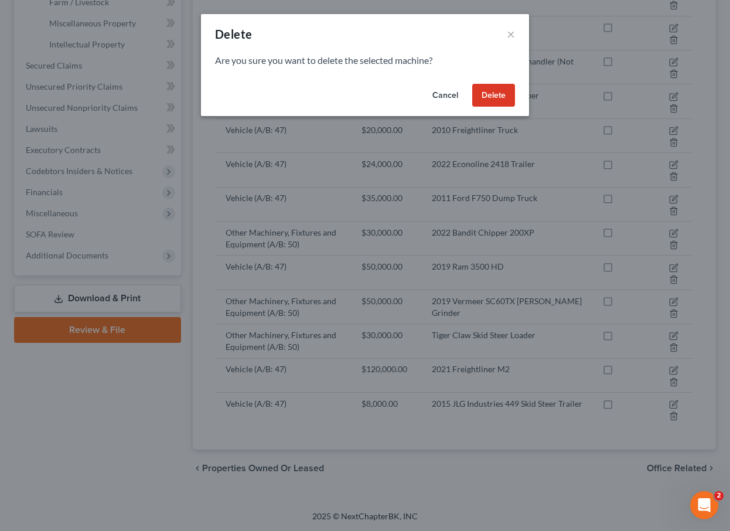
click at [488, 93] on button "Delete" at bounding box center [494, 95] width 43 height 23
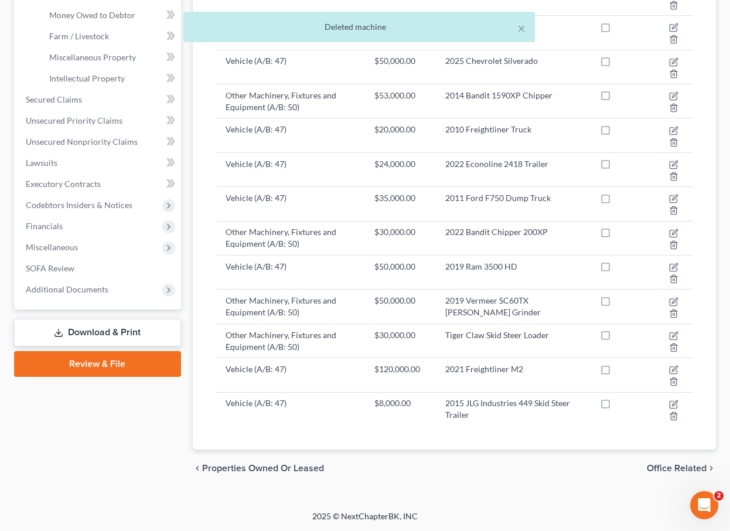
click at [175, 419] on div "Case Dashboard Payments Invoices Payments Payments Credit Report Client Profile" at bounding box center [97, 146] width 179 height 682
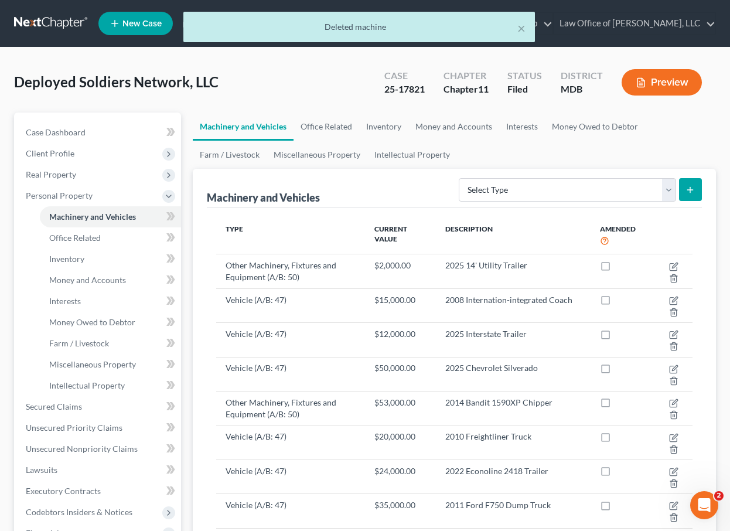
click at [262, 94] on div "Deployed Soldiers Network, LLC Upgraded Case 25-17821 Chapter Chapter 11 Status…" at bounding box center [365, 87] width 702 height 51
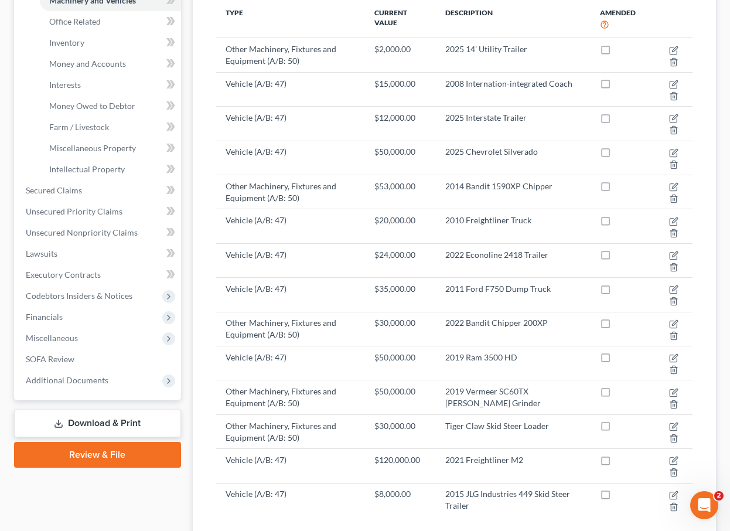
scroll to position [248, 0]
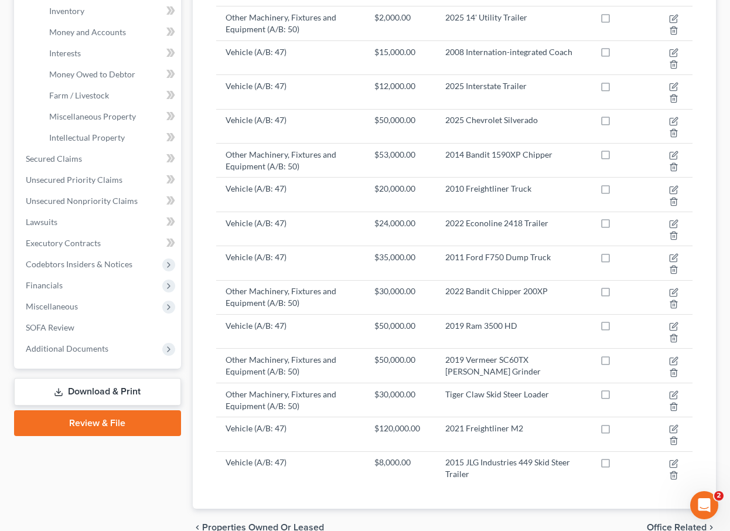
click at [91, 390] on link "Download & Print" at bounding box center [97, 392] width 167 height 28
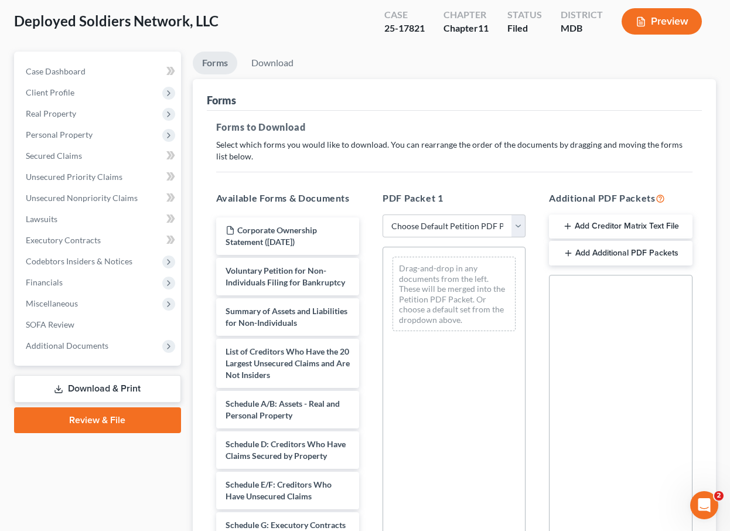
click at [91, 356] on ul "Case Dashboard Payments Invoices Payments Payments Credit Report Client Profile" at bounding box center [98, 208] width 165 height 295
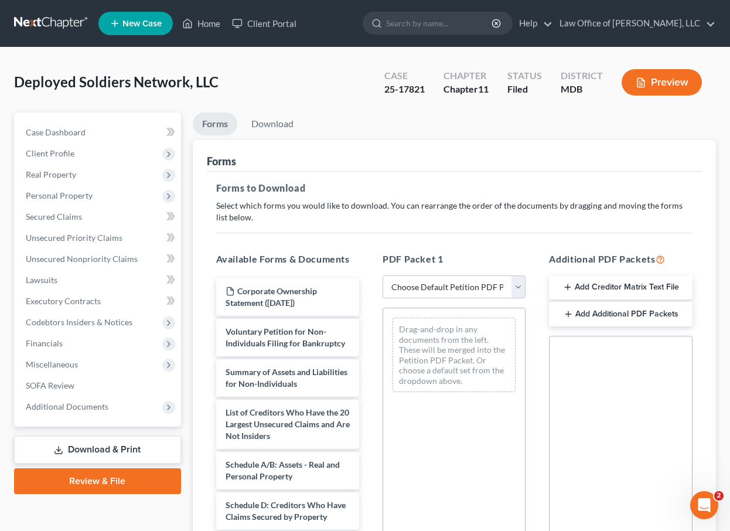
click at [101, 449] on link "Download & Print" at bounding box center [97, 450] width 167 height 28
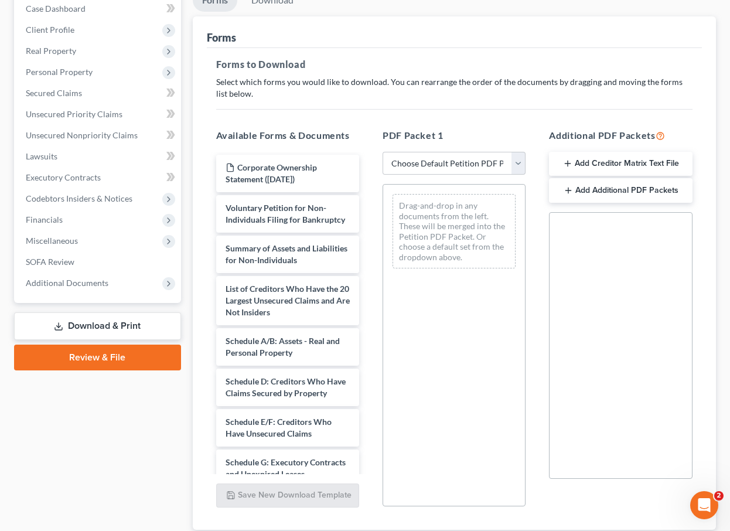
scroll to position [149, 0]
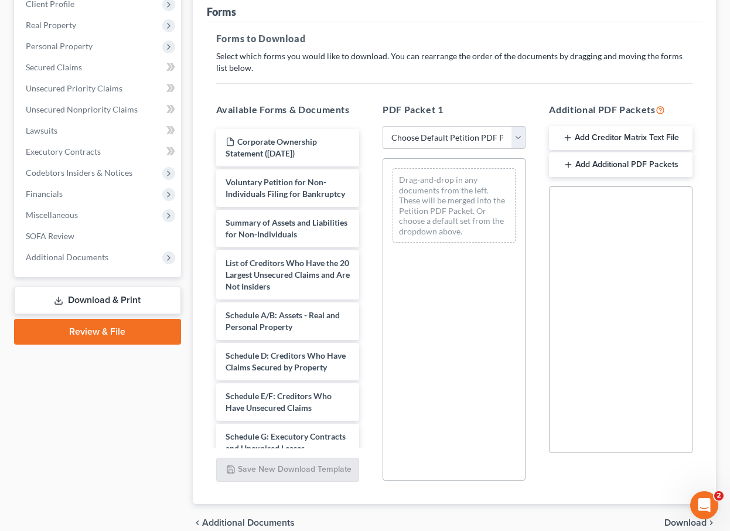
click at [480, 133] on select "Choose Default Petition PDF Packet Complete Bankruptcy Petition (all forms and …" at bounding box center [454, 137] width 143 height 23
select select "2"
click at [383, 126] on select "Choose Default Petition PDF Packet Complete Bankruptcy Petition (all forms and …" at bounding box center [454, 137] width 143 height 23
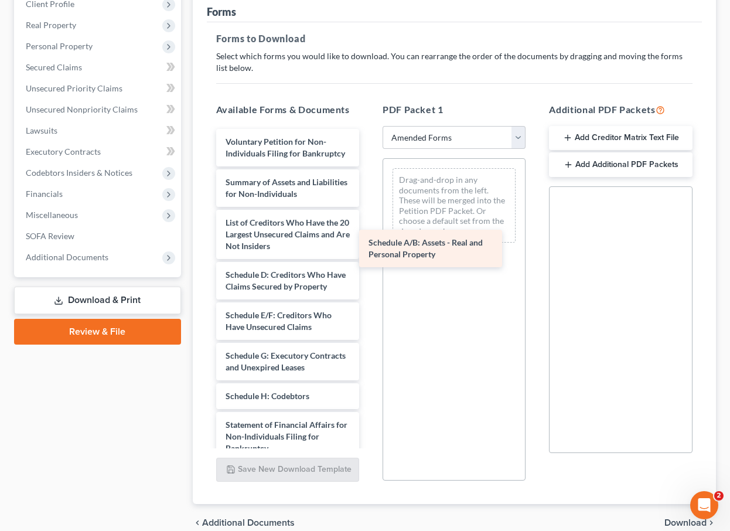
drag, startPoint x: 264, startPoint y: 278, endPoint x: 407, endPoint y: 247, distance: 146.4
click at [369, 247] on div "Schedule A/B: Assets - Real and Personal Property Voluntary Petition for Non-In…" at bounding box center [288, 384] width 162 height 511
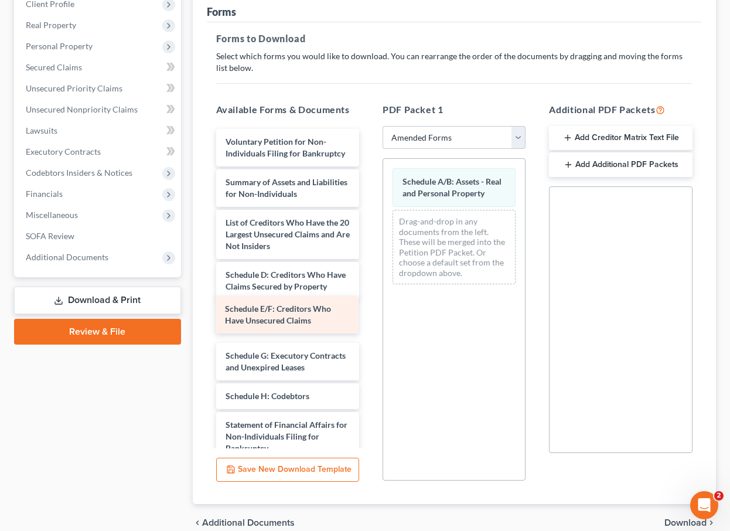
click at [277, 318] on div "Schedule E/F: Creditors Who Have Unsecured Claims Voluntary Petition for Non-In…" at bounding box center [288, 384] width 162 height 511
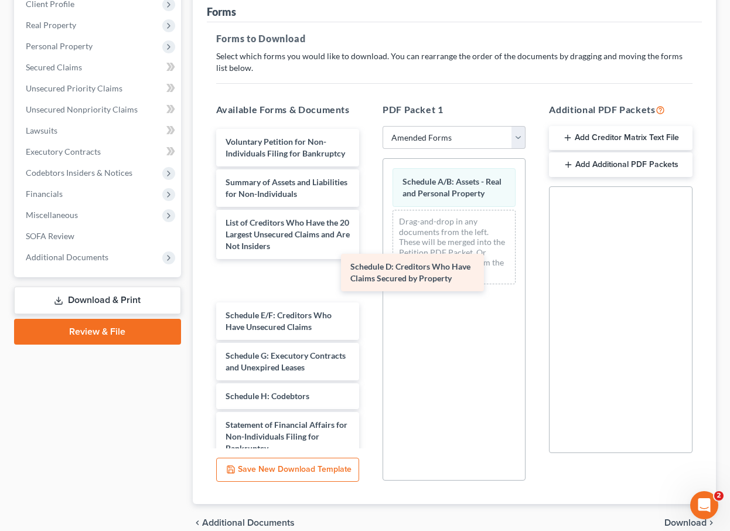
drag, startPoint x: 256, startPoint y: 280, endPoint x: 408, endPoint y: 250, distance: 155.2
click at [369, 250] on div "Schedule D: Creditors Who Have Claims Secured by Property Voluntary Petition fo…" at bounding box center [288, 384] width 162 height 511
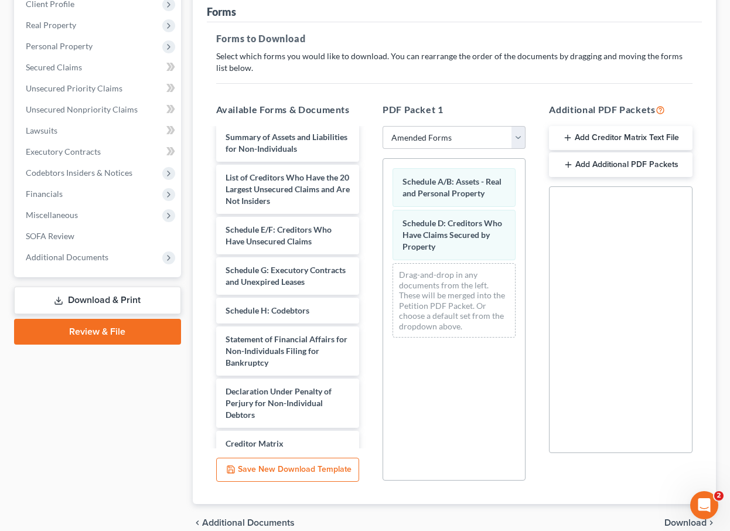
scroll to position [68, 0]
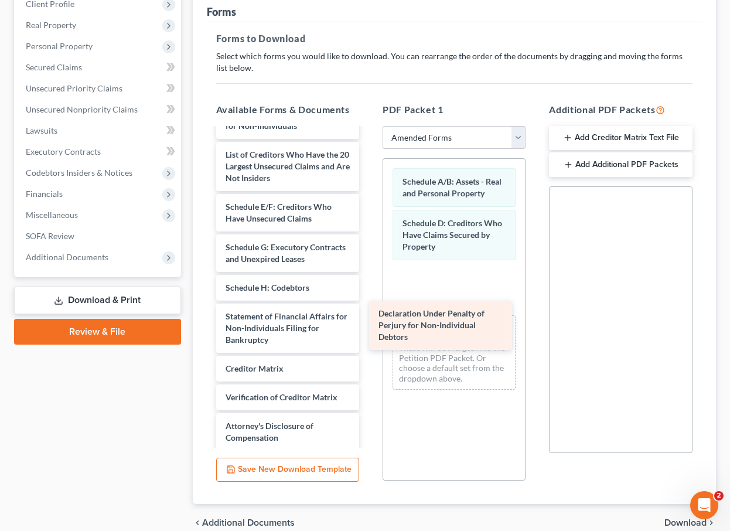
drag, startPoint x: 263, startPoint y: 371, endPoint x: 416, endPoint y: 316, distance: 163.2
click at [369, 316] on div "Declaration Under Penalty of Perjury for Non-Individual Debtors Voluntary Petit…" at bounding box center [288, 270] width 162 height 419
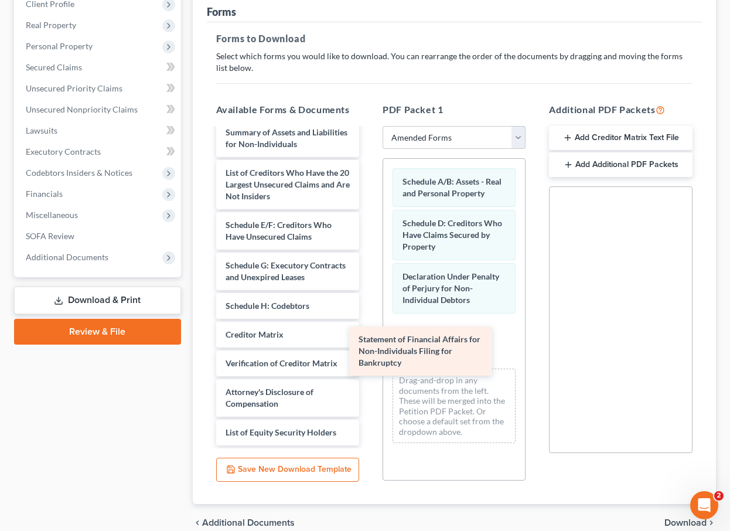
scroll to position [50, 0]
drag, startPoint x: 250, startPoint y: 324, endPoint x: 391, endPoint y: 350, distance: 143.7
click at [369, 350] on div "Statement of Financial Affairs for Non-Individuals Filing for Bankruptcy Volunt…" at bounding box center [288, 262] width 162 height 366
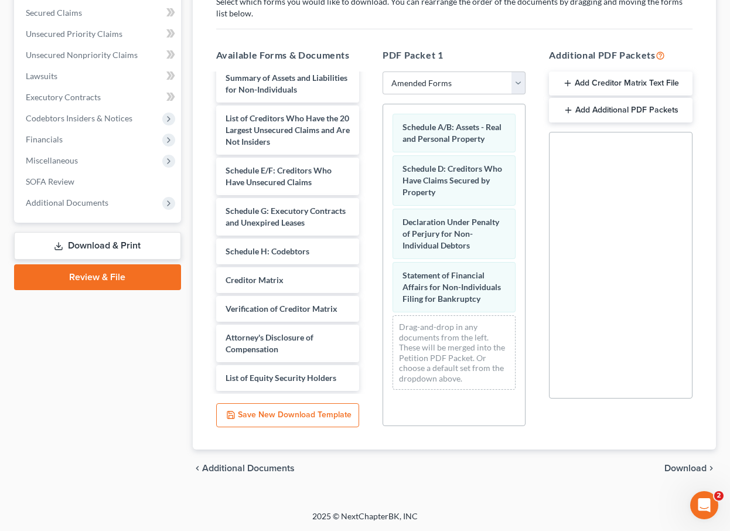
click at [670, 467] on span "Download" at bounding box center [686, 468] width 42 height 9
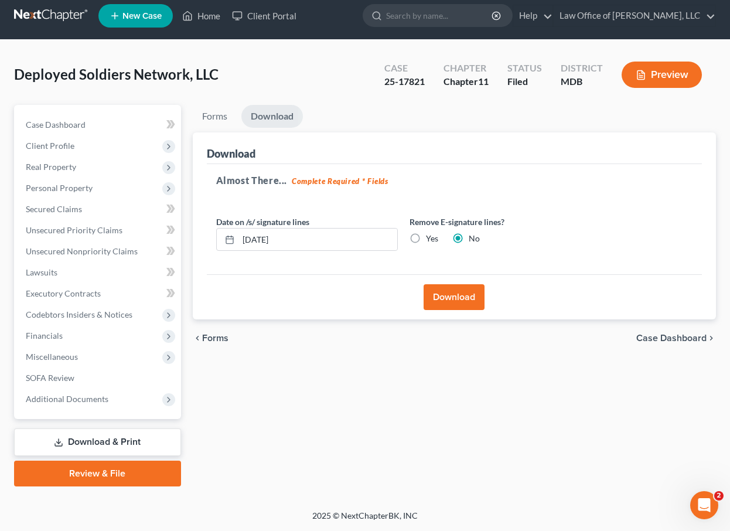
scroll to position [6, 0]
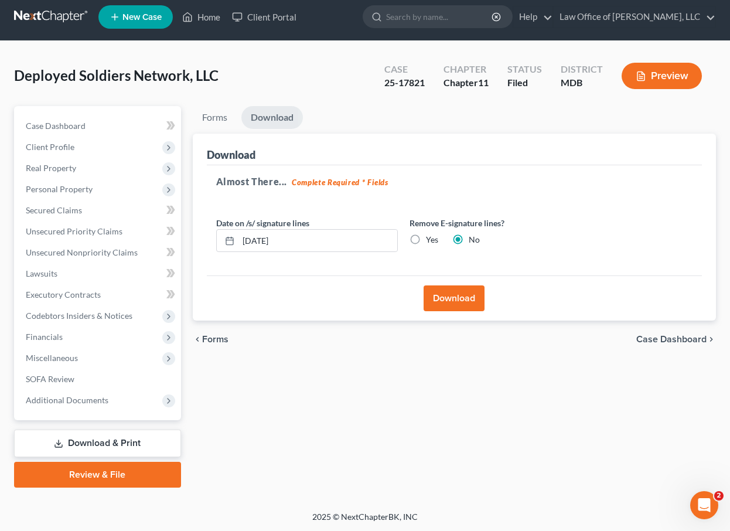
click at [436, 296] on button "Download" at bounding box center [454, 298] width 61 height 26
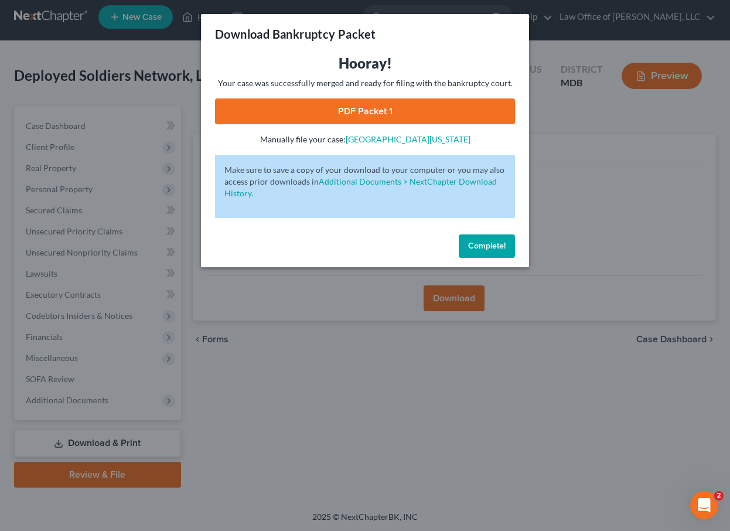
click at [309, 117] on link "PDF Packet 1" at bounding box center [365, 111] width 300 height 26
